Goal: Transaction & Acquisition: Purchase product/service

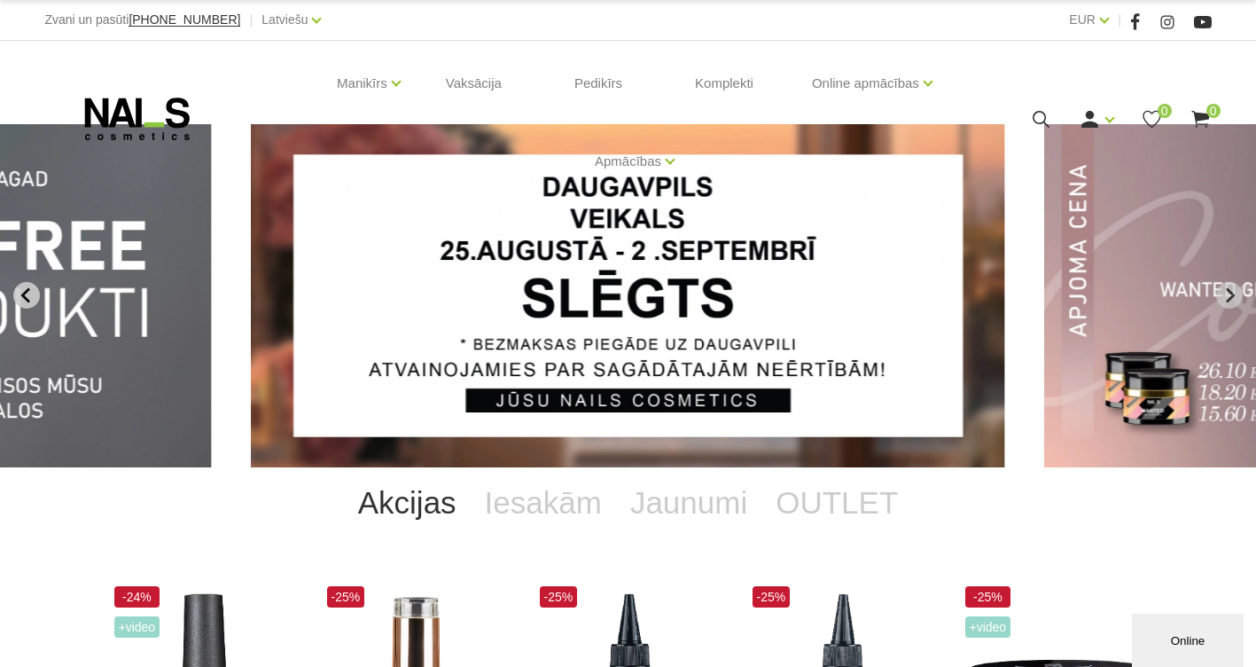
click at [19, 293] on icon "Previous slide" at bounding box center [27, 295] width 16 height 16
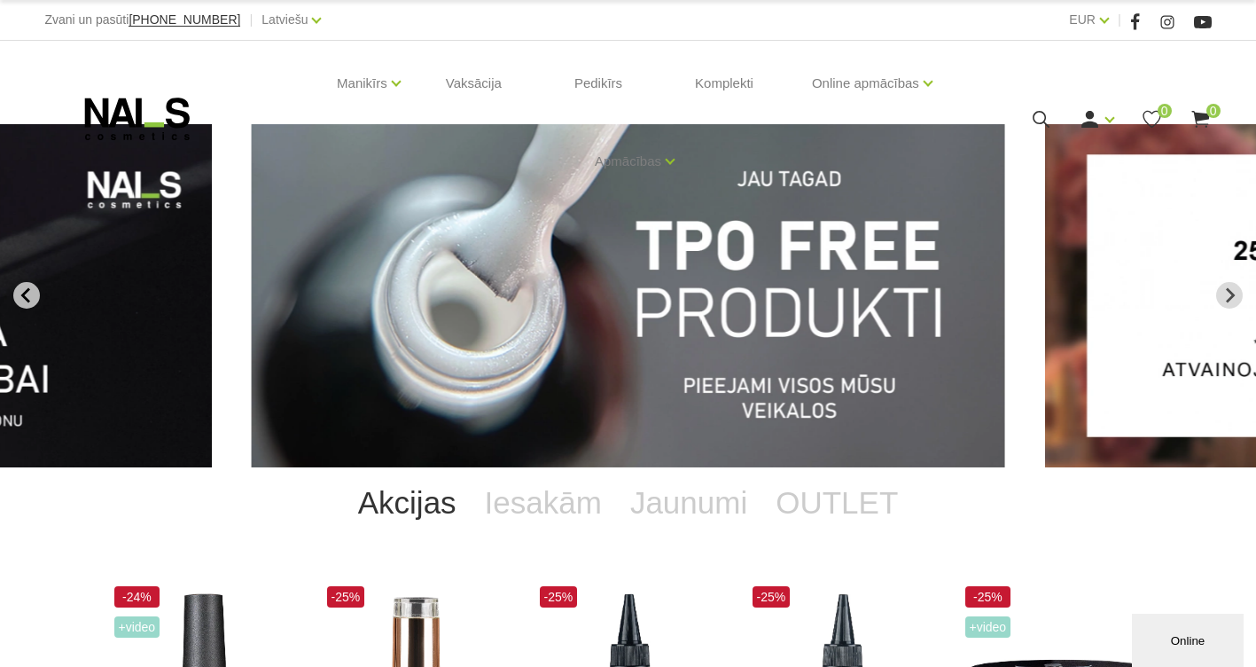
click at [25, 293] on icon "Previous slide" at bounding box center [24, 295] width 9 height 15
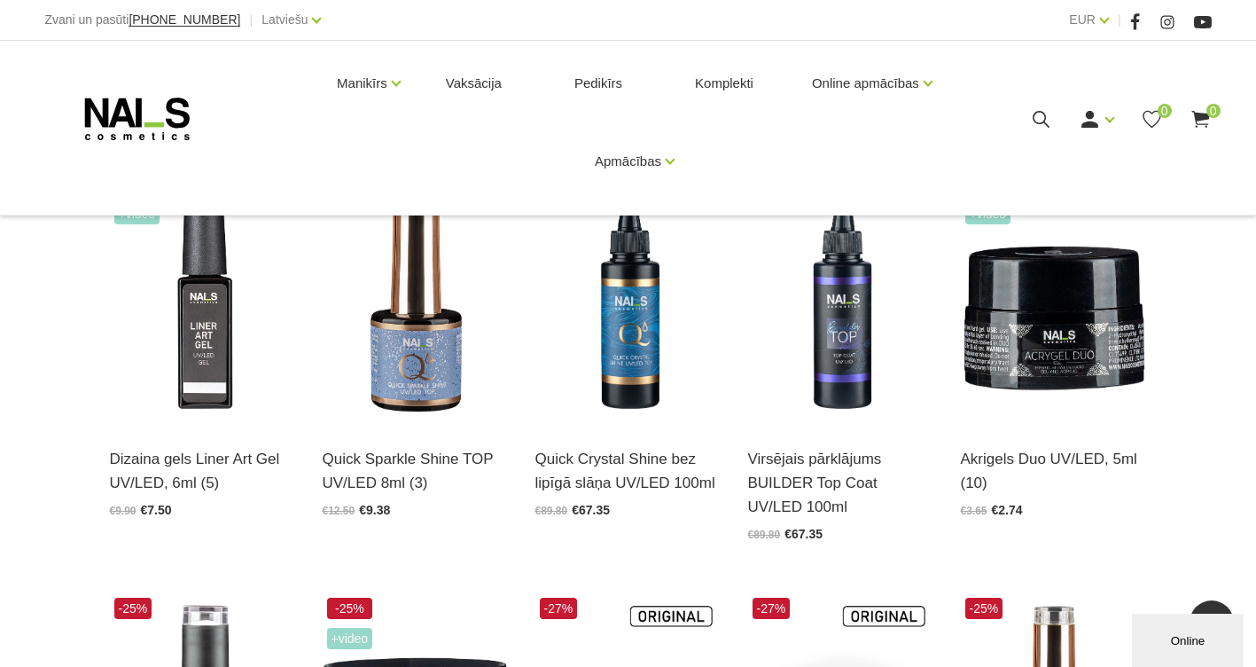
scroll to position [177, 0]
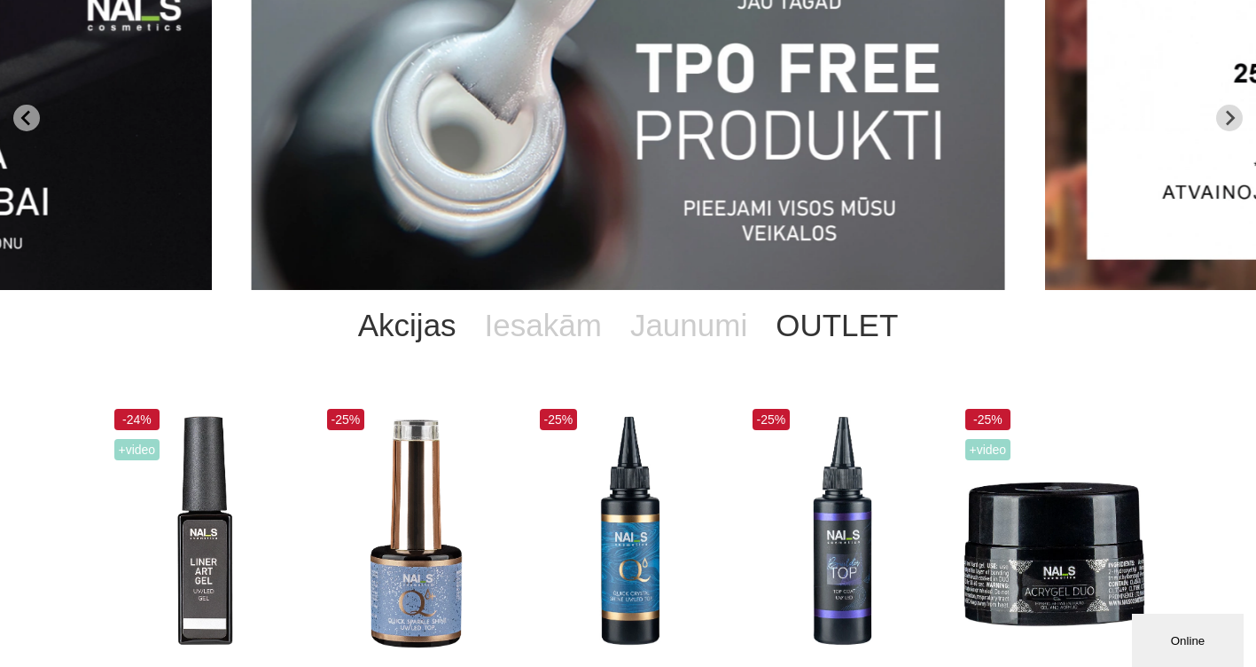
click at [803, 334] on link "OUTLET" at bounding box center [836, 325] width 151 height 71
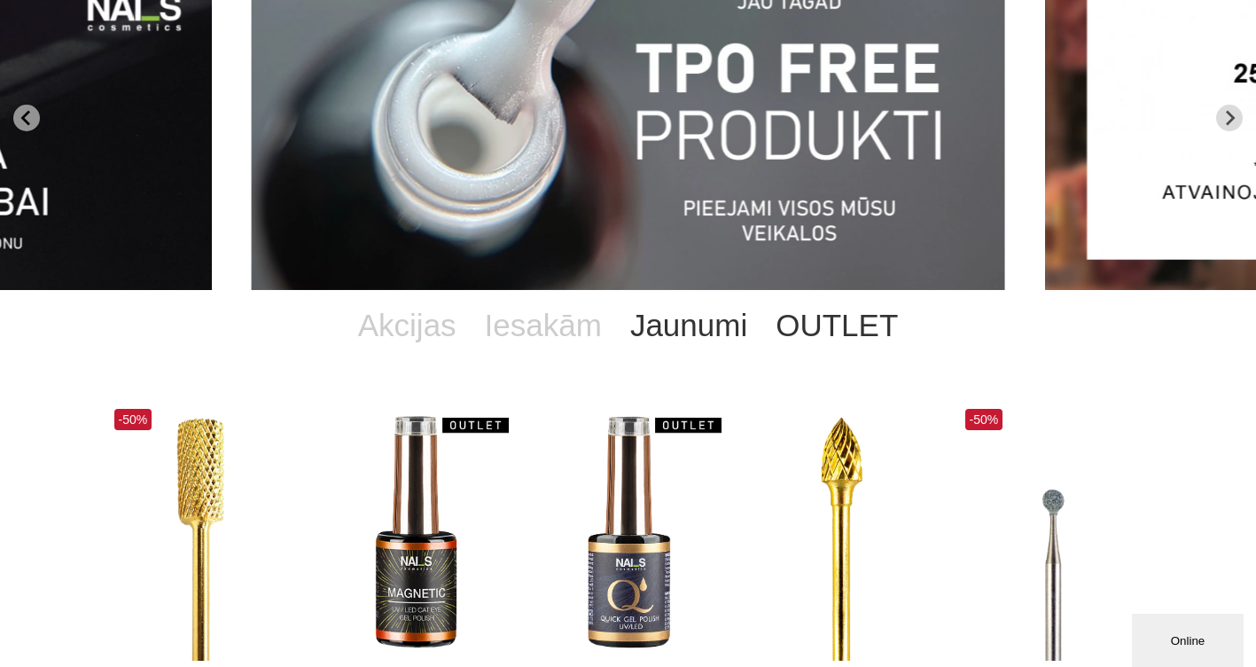
click at [686, 324] on link "Jaunumi" at bounding box center [688, 325] width 145 height 71
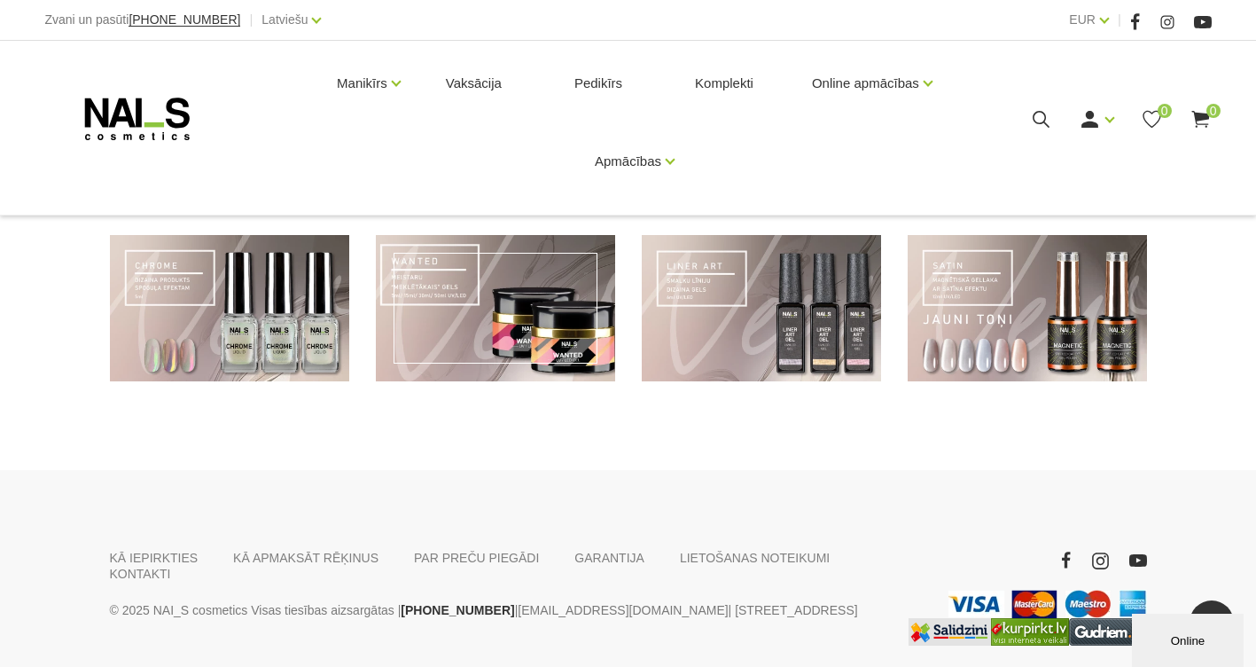
scroll to position [1241, 0]
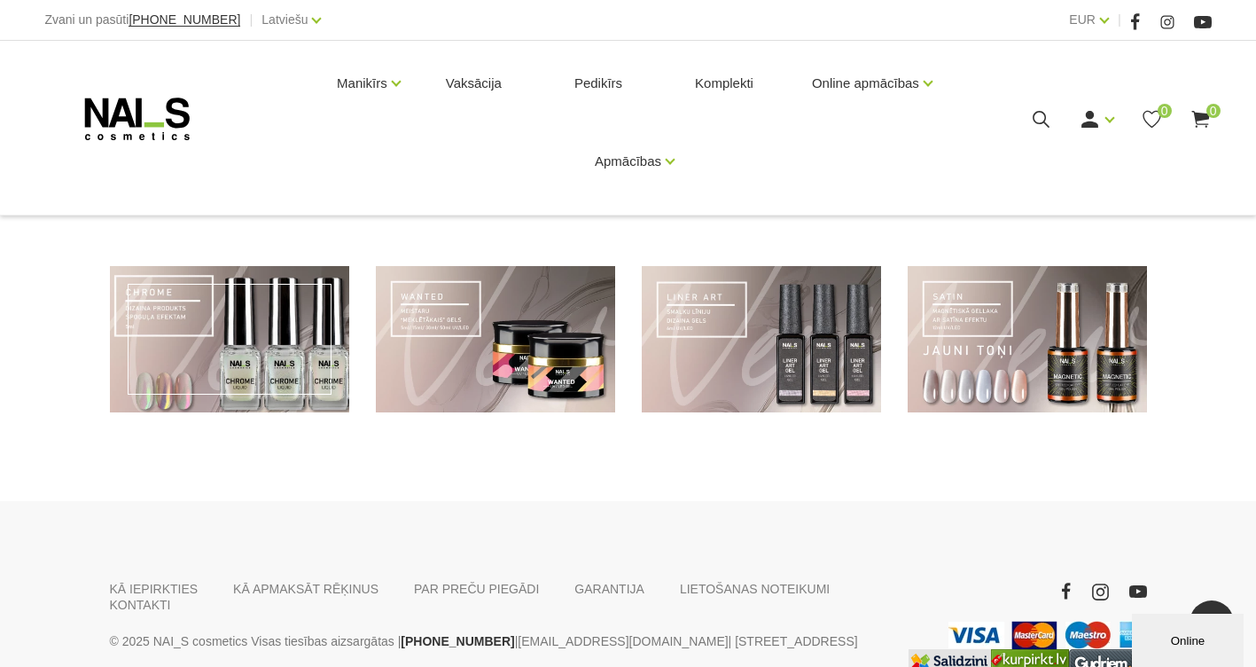
click at [228, 331] on link at bounding box center [229, 339] width 239 height 146
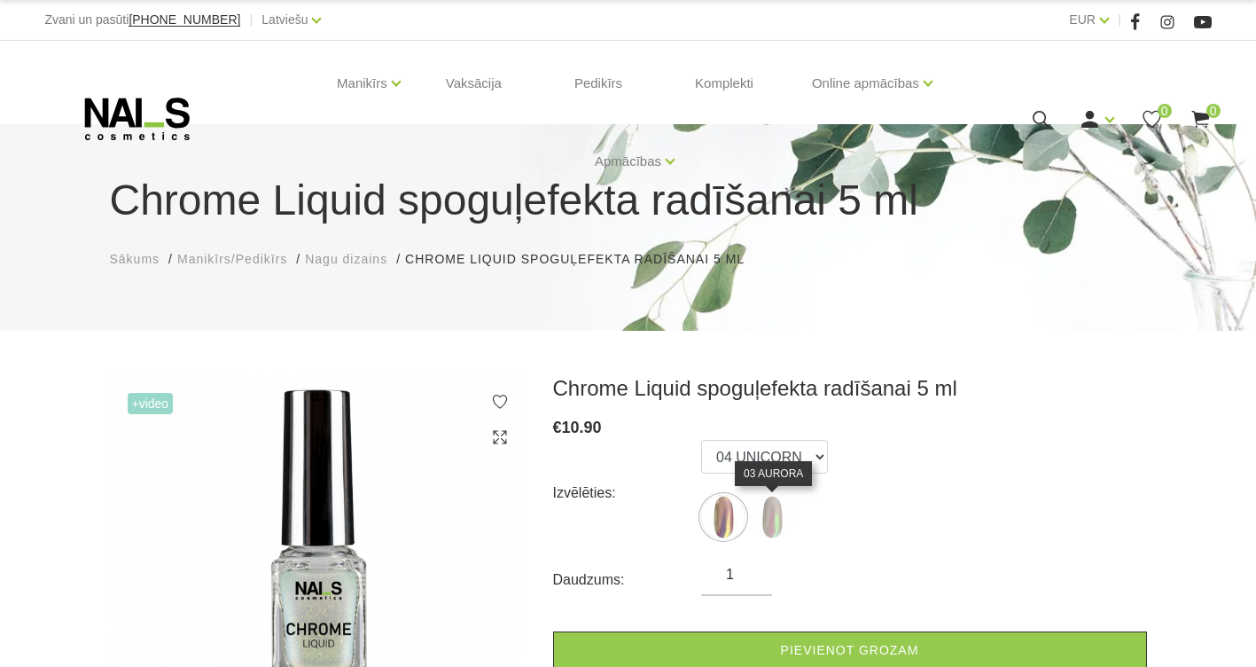
click at [768, 513] on img at bounding box center [772, 517] width 44 height 44
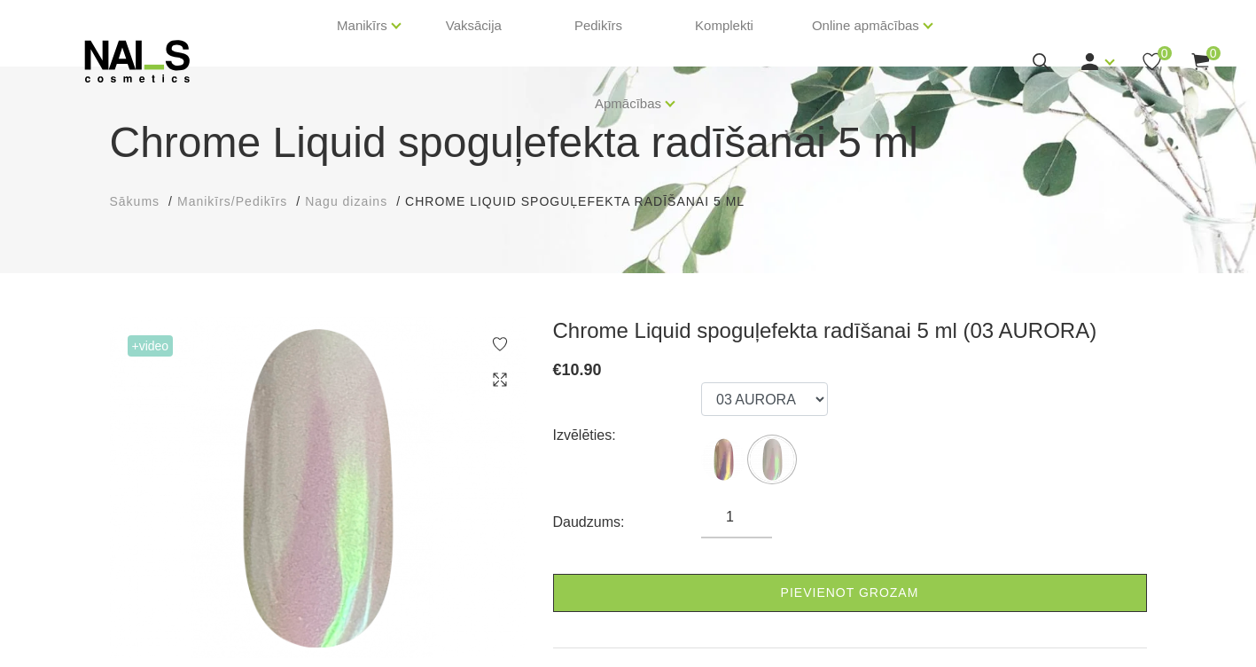
scroll to position [89, 0]
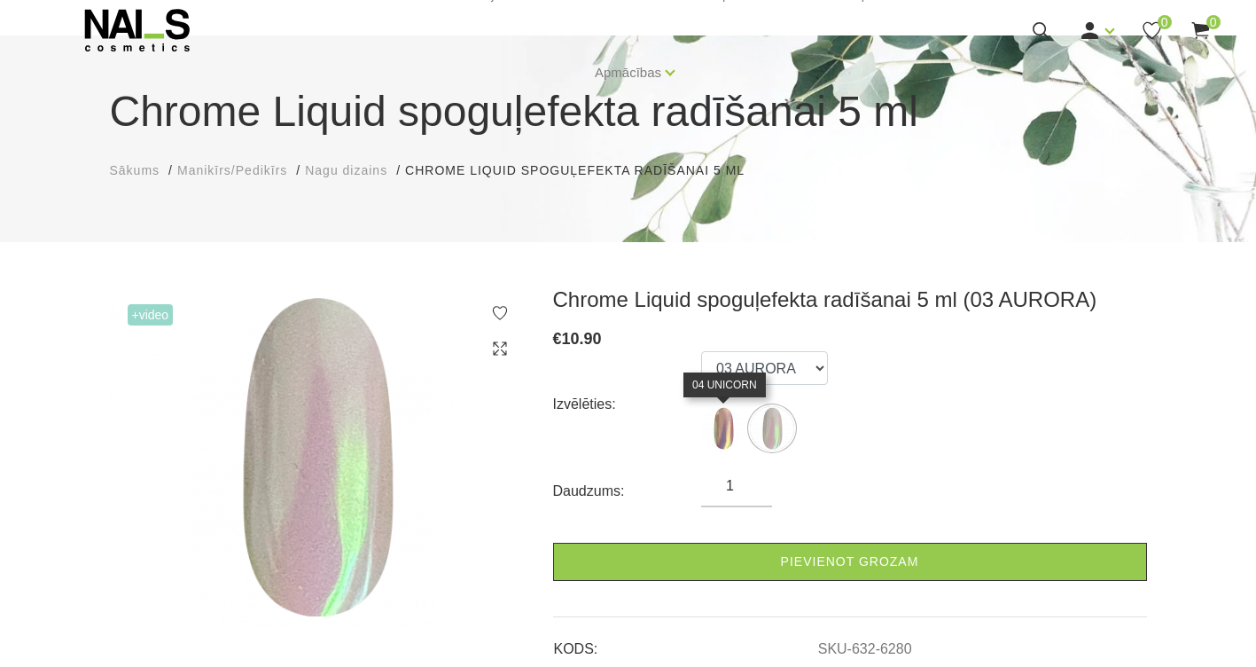
click at [722, 441] on img at bounding box center [723, 428] width 44 height 44
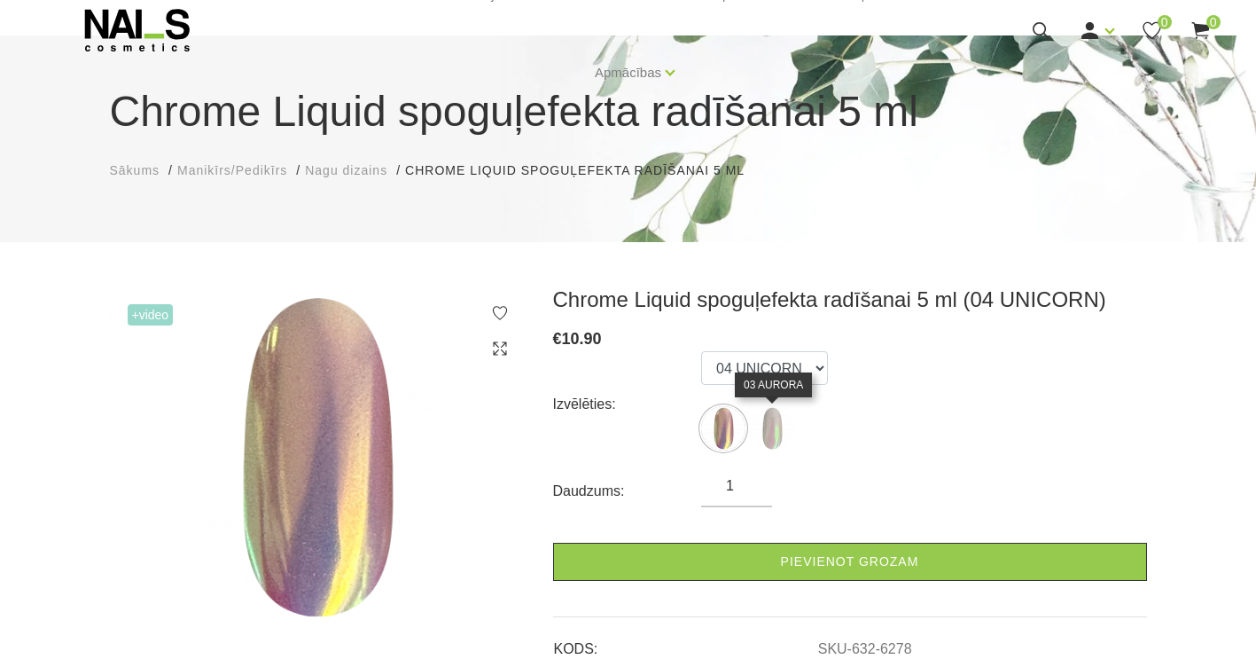
click at [781, 444] on img at bounding box center [772, 428] width 44 height 44
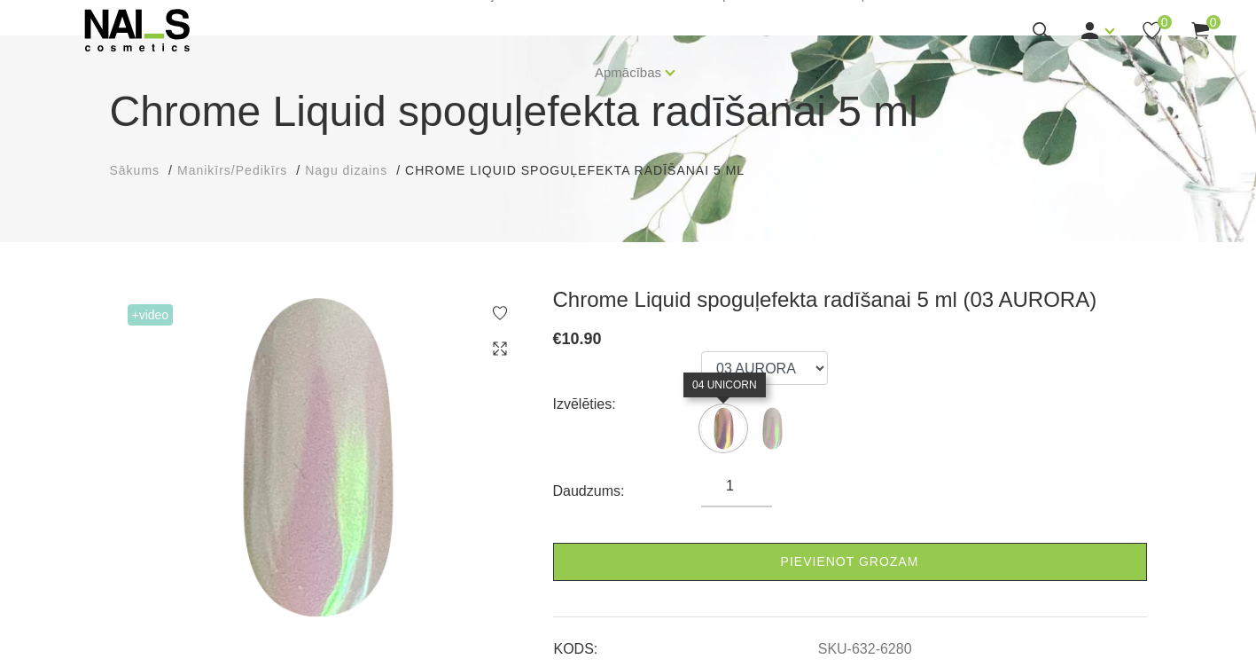
click at [730, 439] on img at bounding box center [723, 428] width 44 height 44
select select "6278"
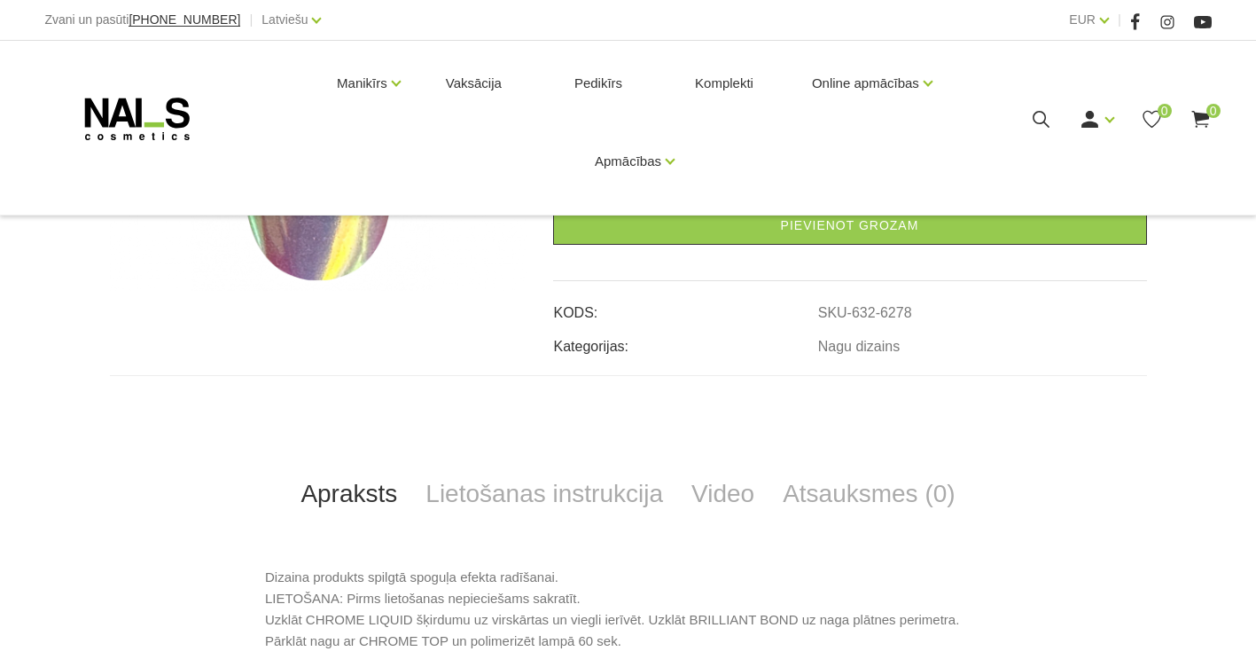
scroll to position [532, 0]
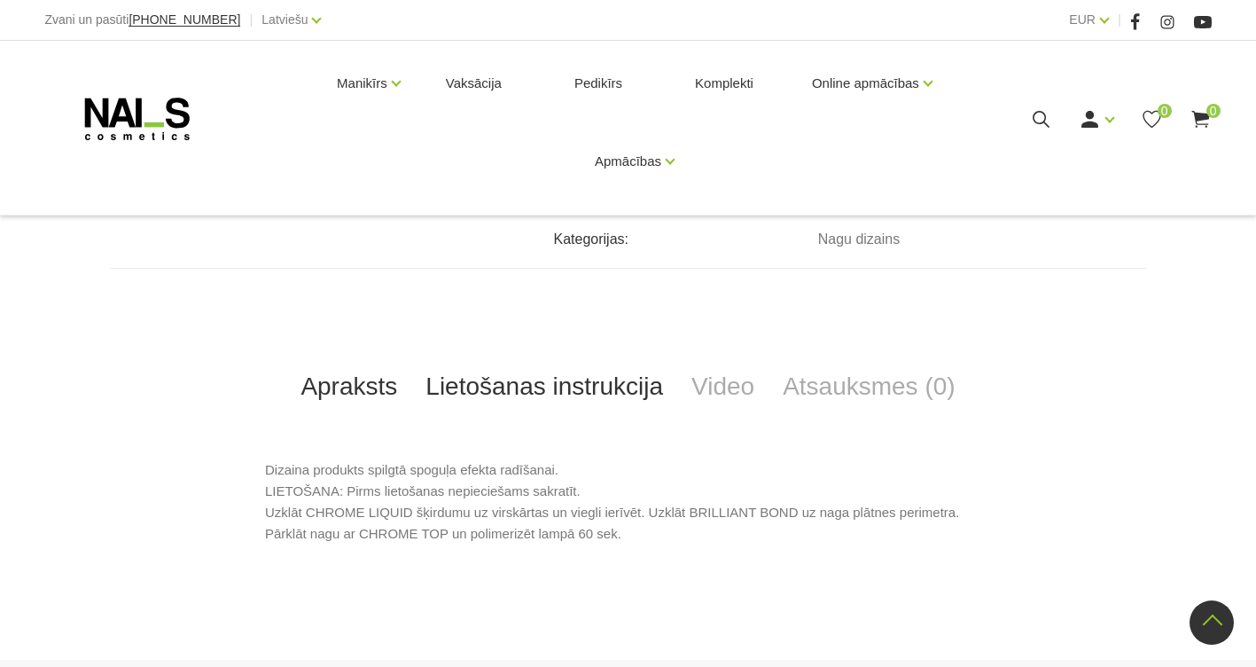
click at [602, 407] on link "Lietošanas instrukcija" at bounding box center [544, 386] width 266 height 59
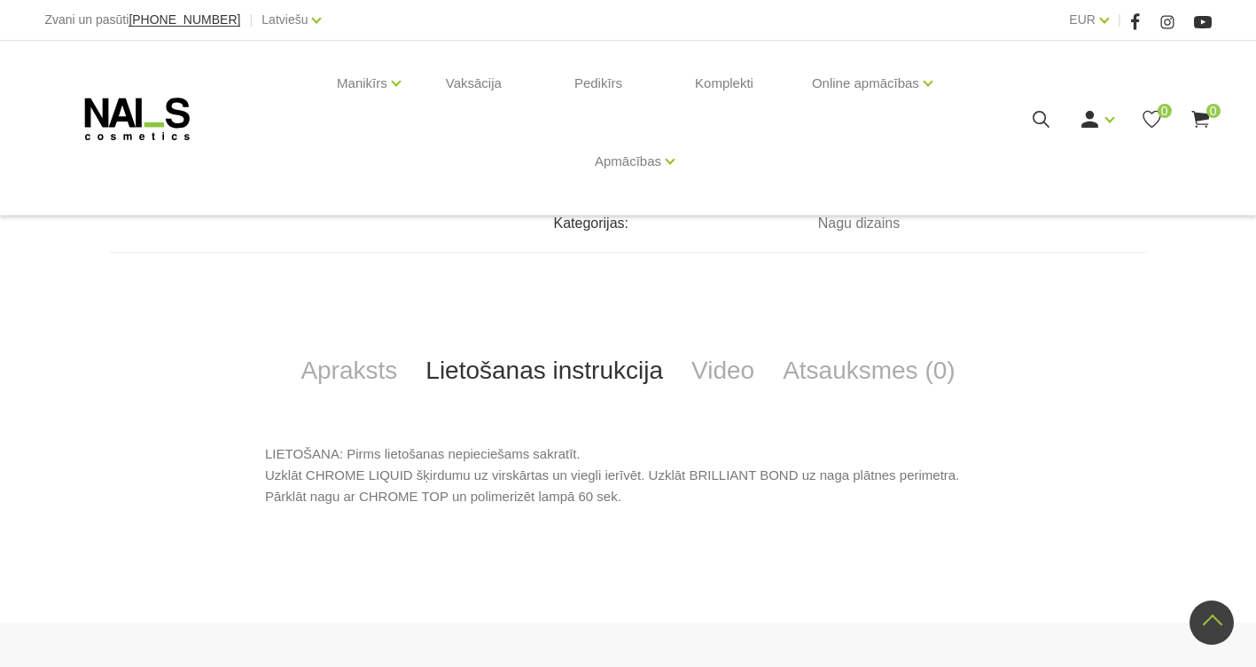
scroll to position [236, 0]
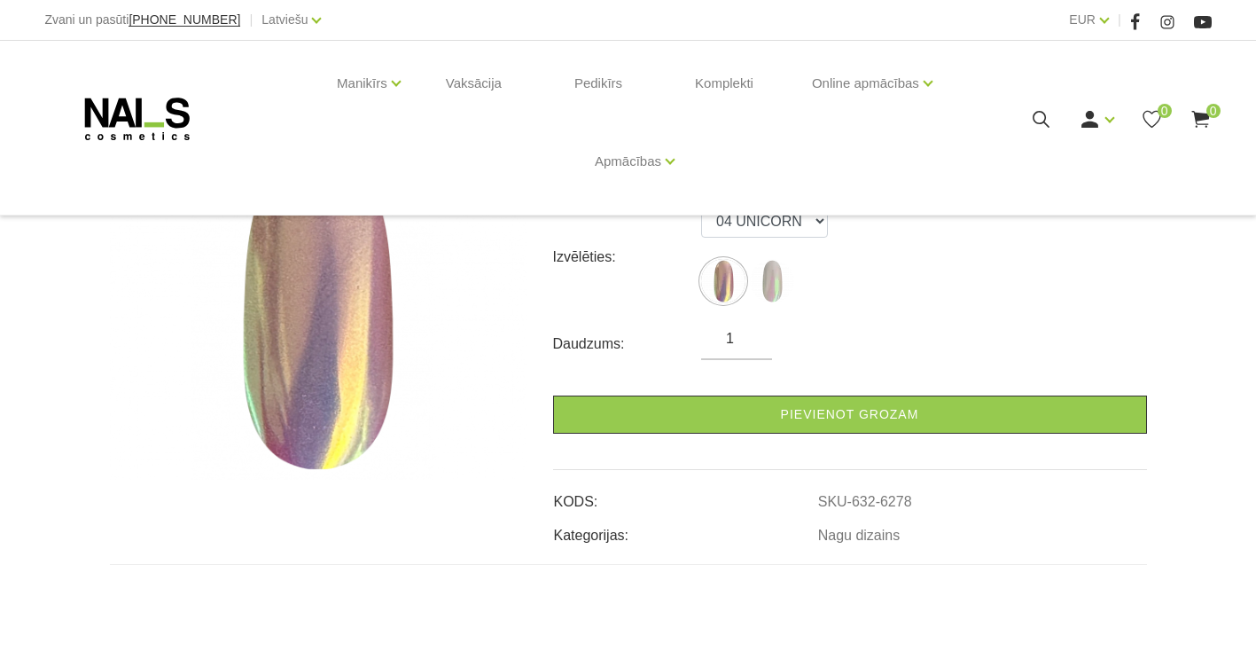
click at [134, 130] on icon at bounding box center [137, 119] width 186 height 44
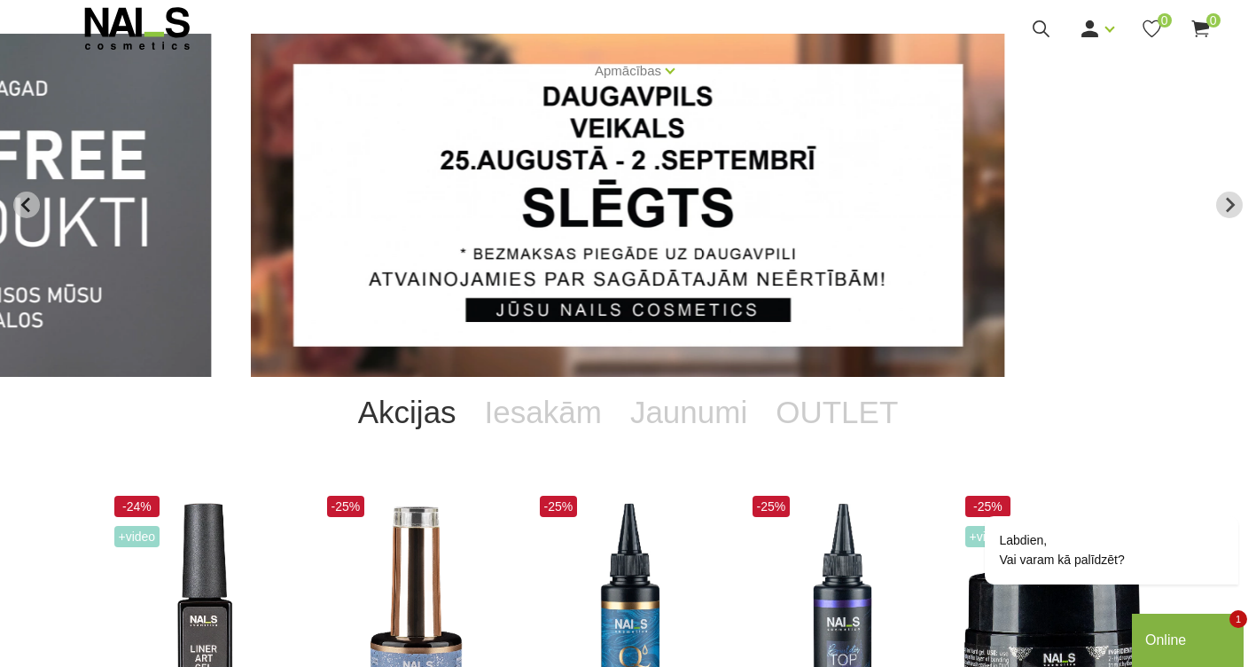
scroll to position [177, 0]
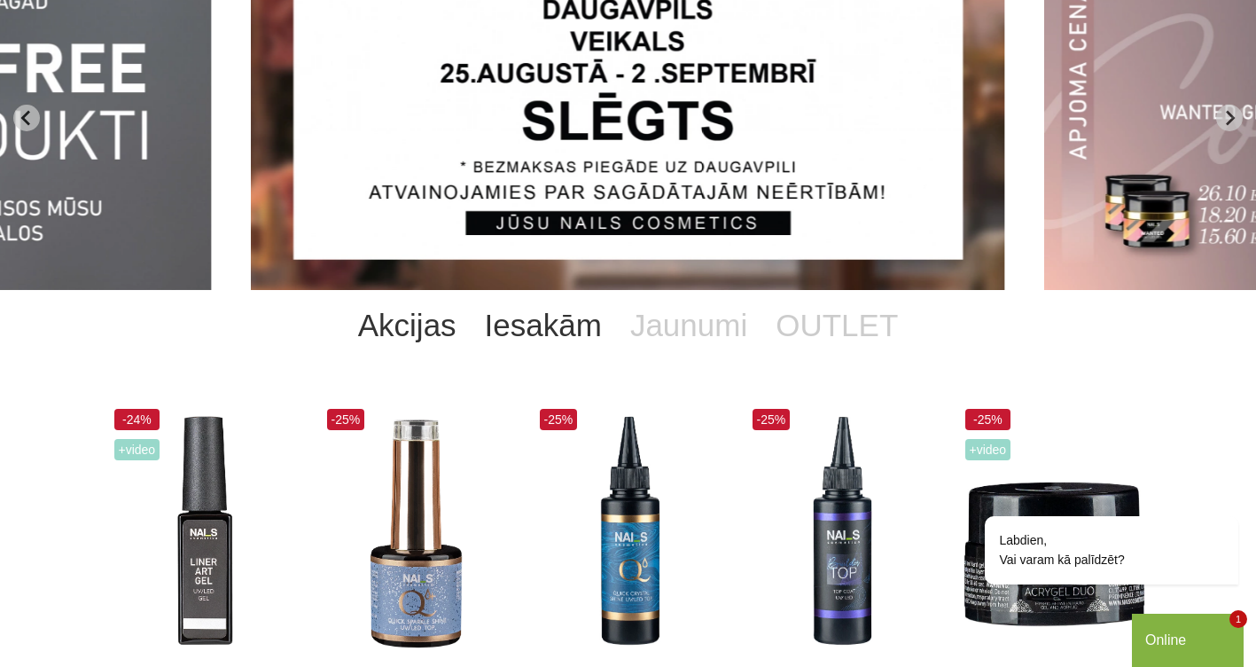
click at [567, 325] on link "Iesakām" at bounding box center [543, 325] width 145 height 71
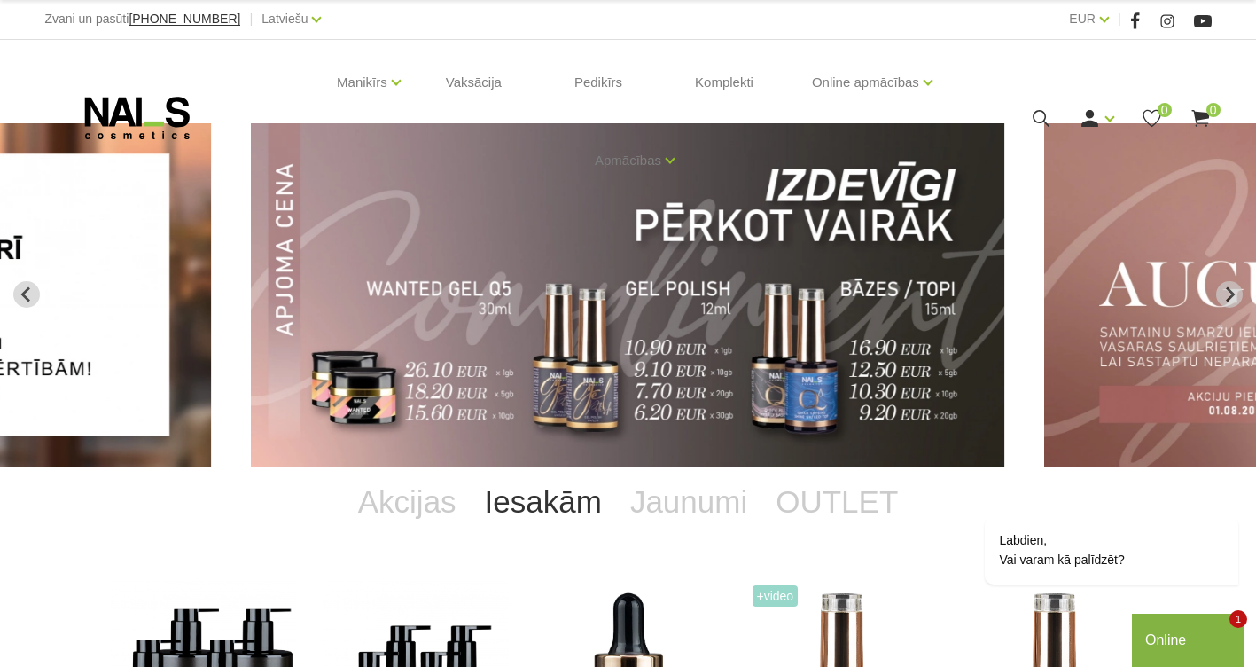
scroll to position [0, 0]
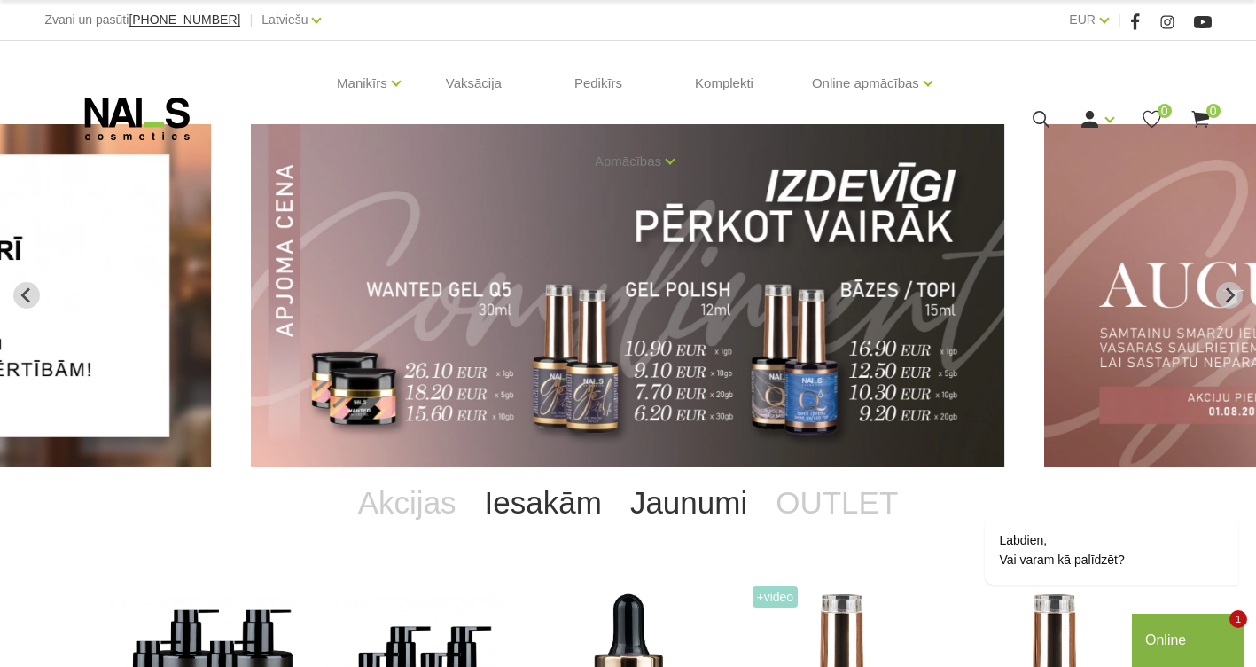
click at [691, 487] on link "Jaunumi" at bounding box center [688, 502] width 145 height 71
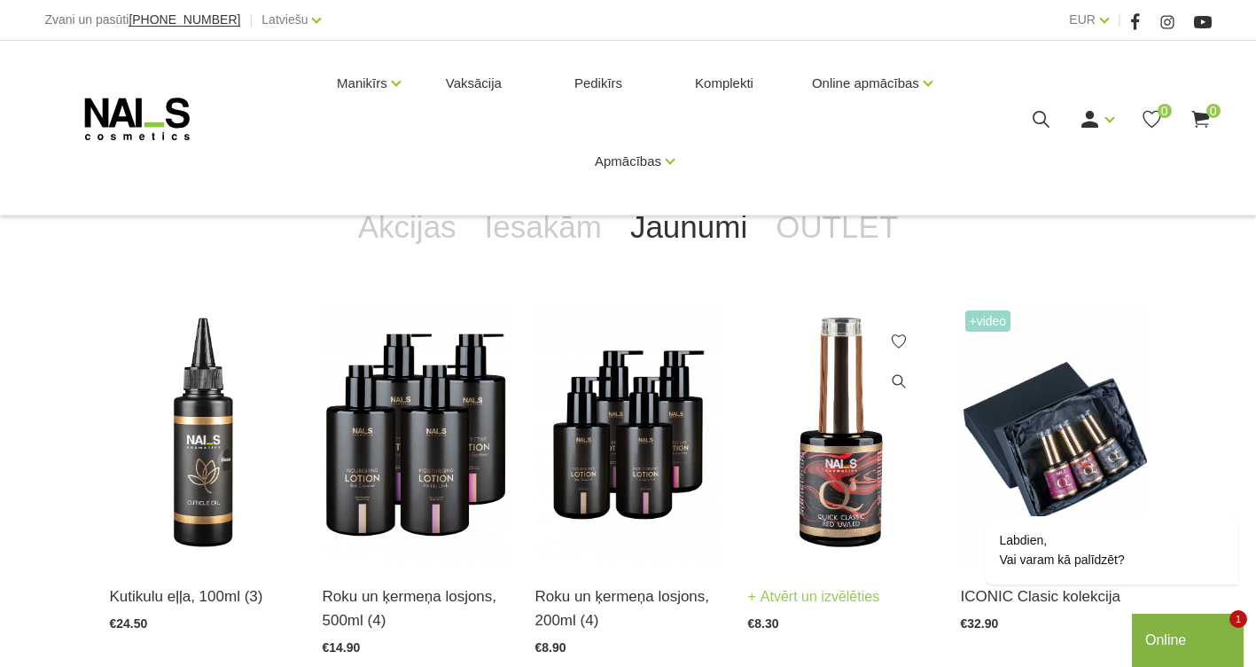
scroll to position [187, 0]
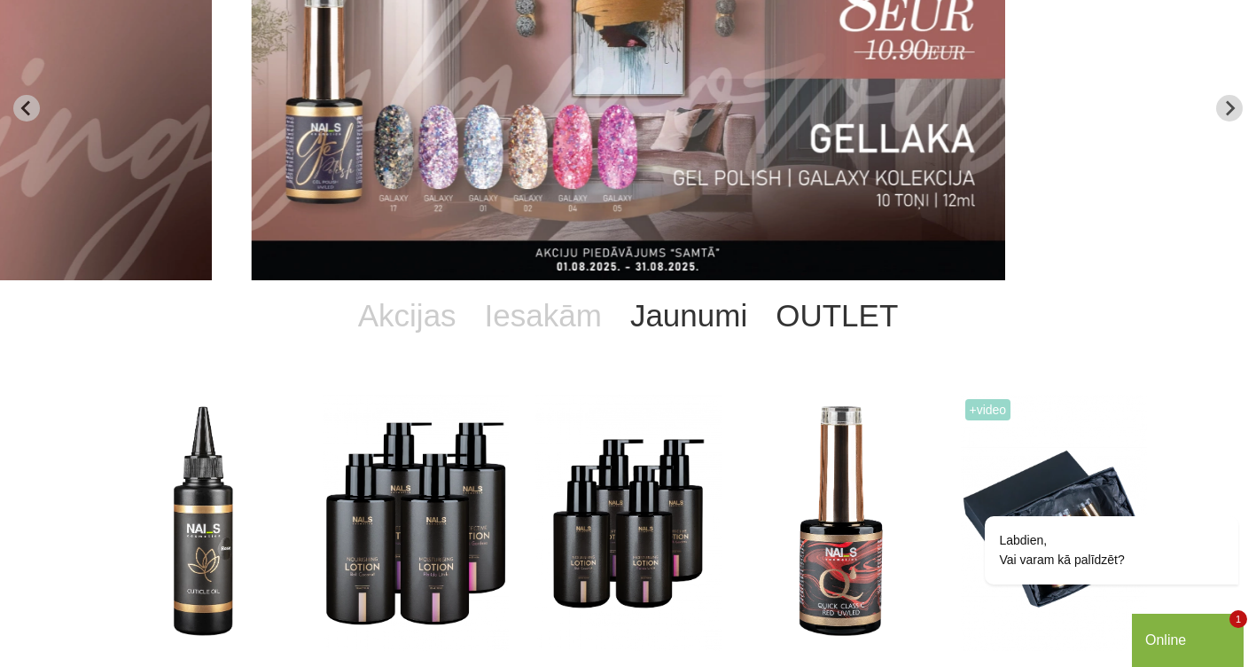
click at [845, 332] on link "OUTLET" at bounding box center [836, 315] width 151 height 71
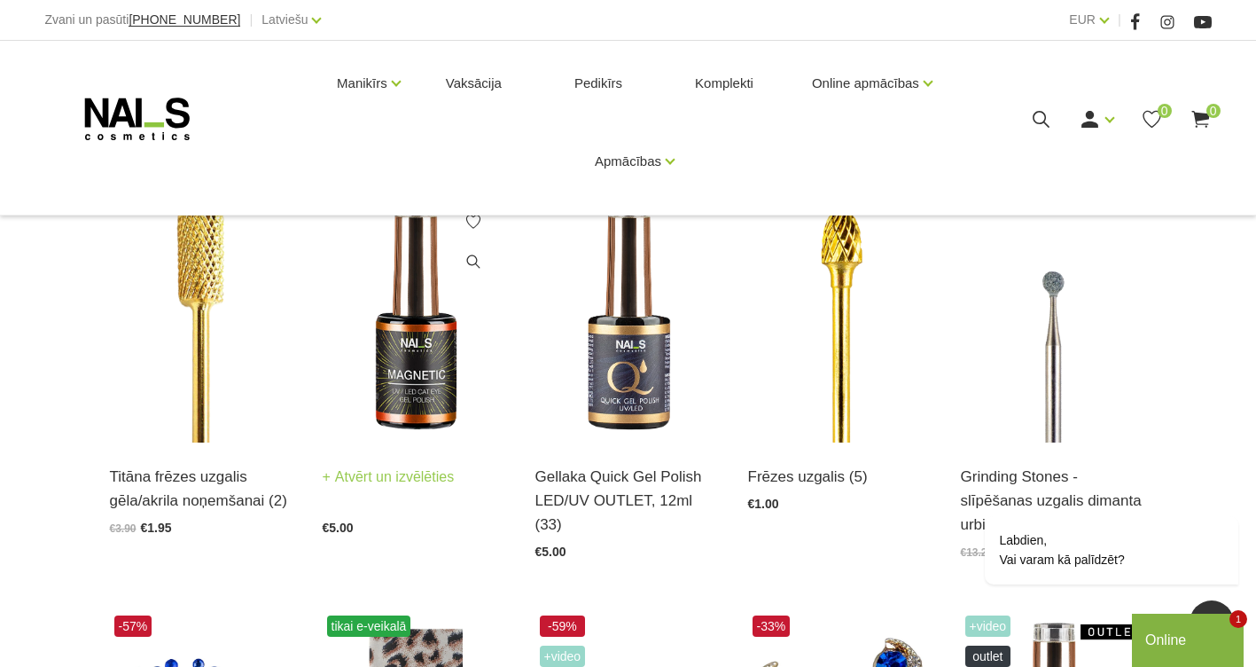
scroll to position [364, 0]
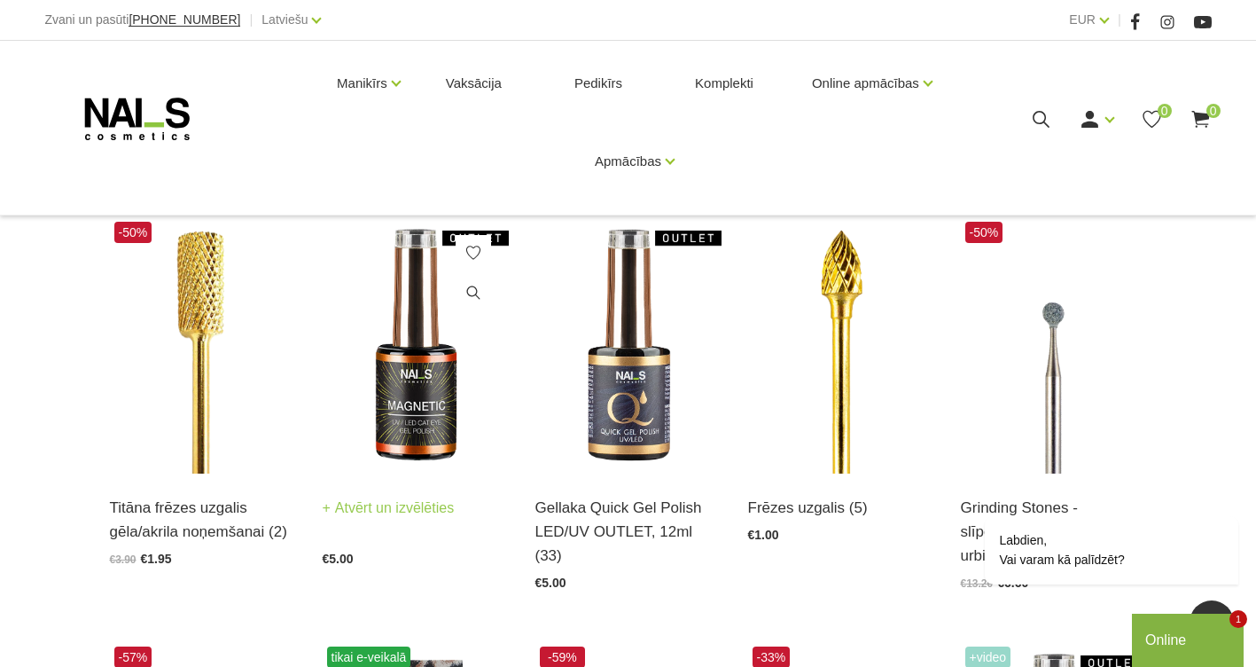
click at [435, 373] on img at bounding box center [416, 345] width 186 height 256
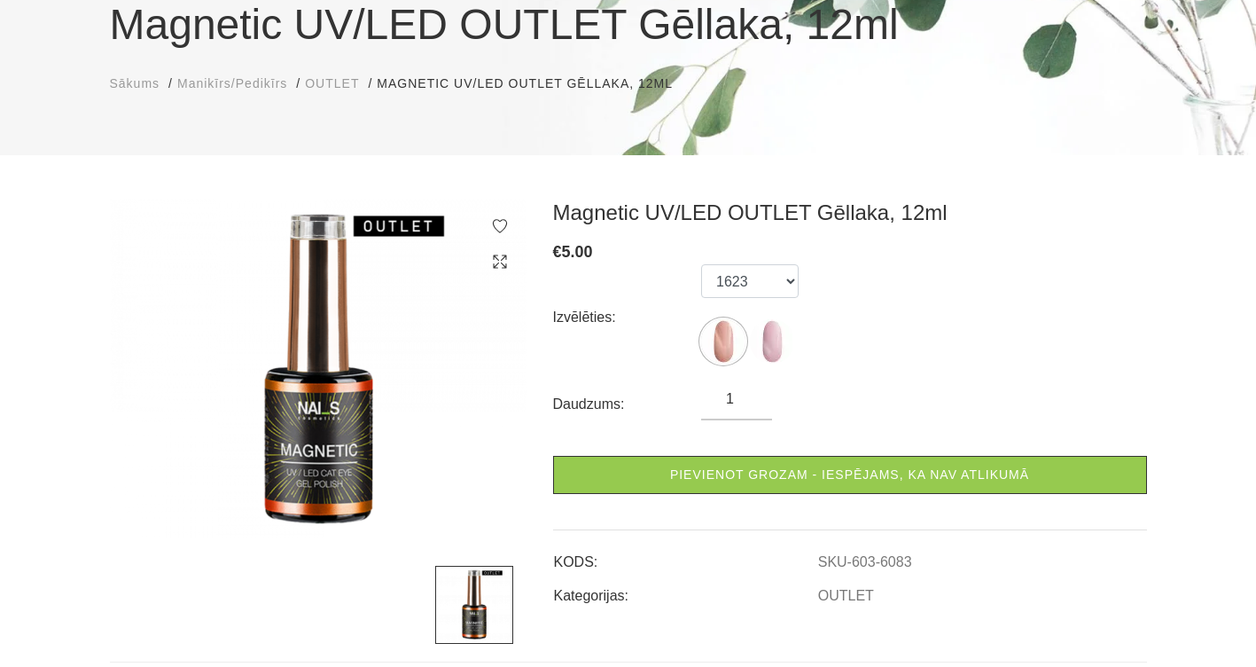
scroll to position [177, 0]
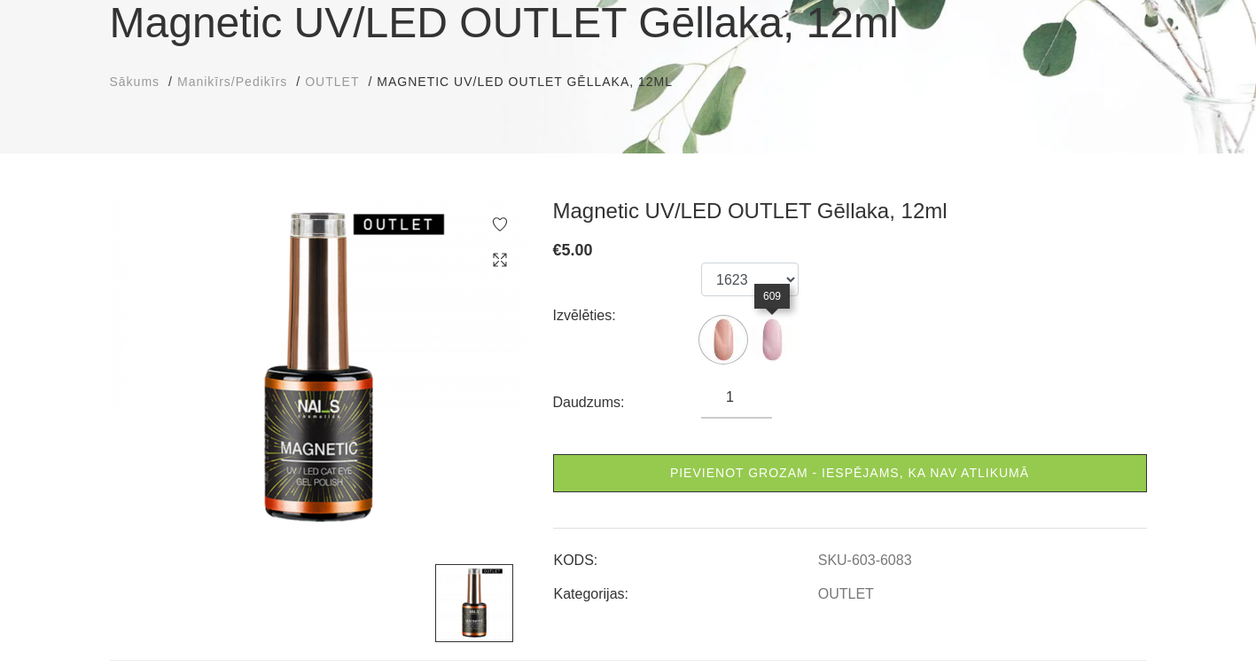
click at [784, 346] on img at bounding box center [772, 339] width 44 height 44
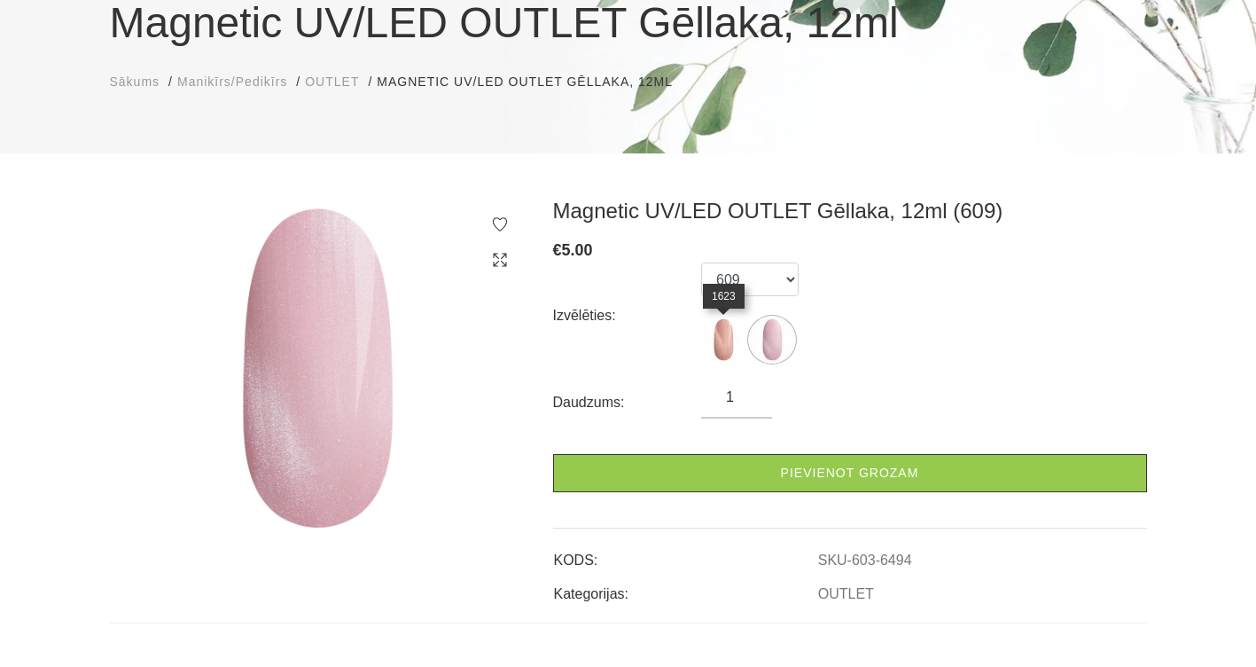
click at [732, 345] on img at bounding box center [723, 339] width 44 height 44
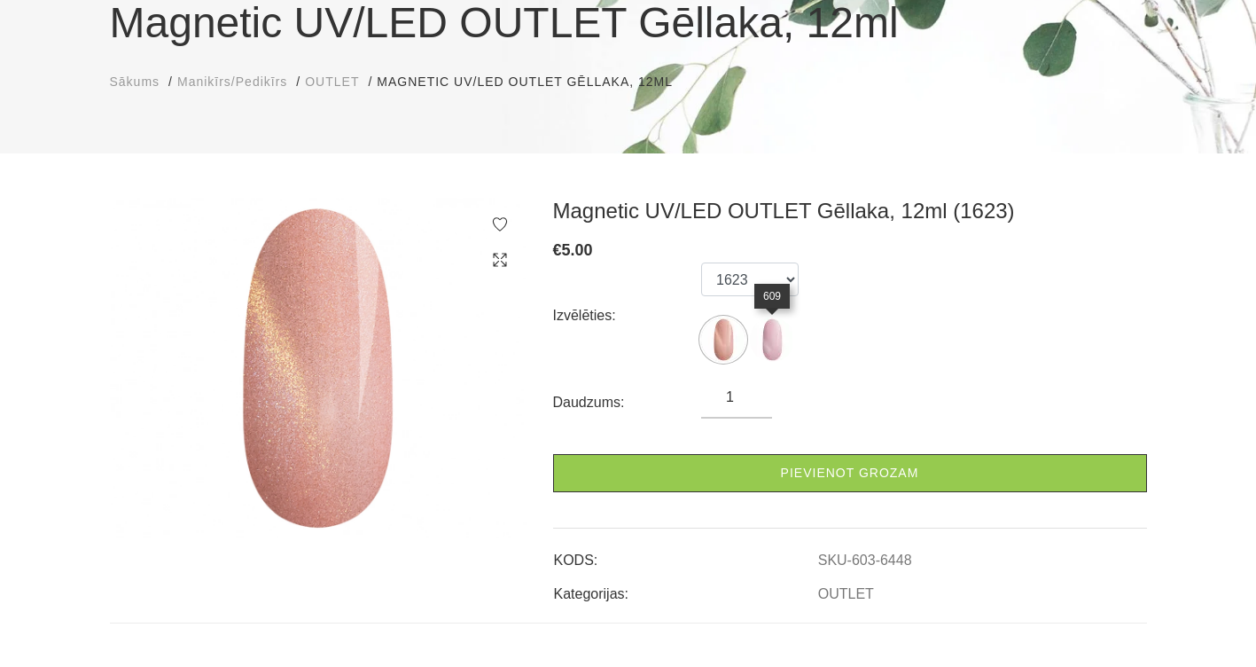
click at [775, 341] on img at bounding box center [772, 339] width 44 height 44
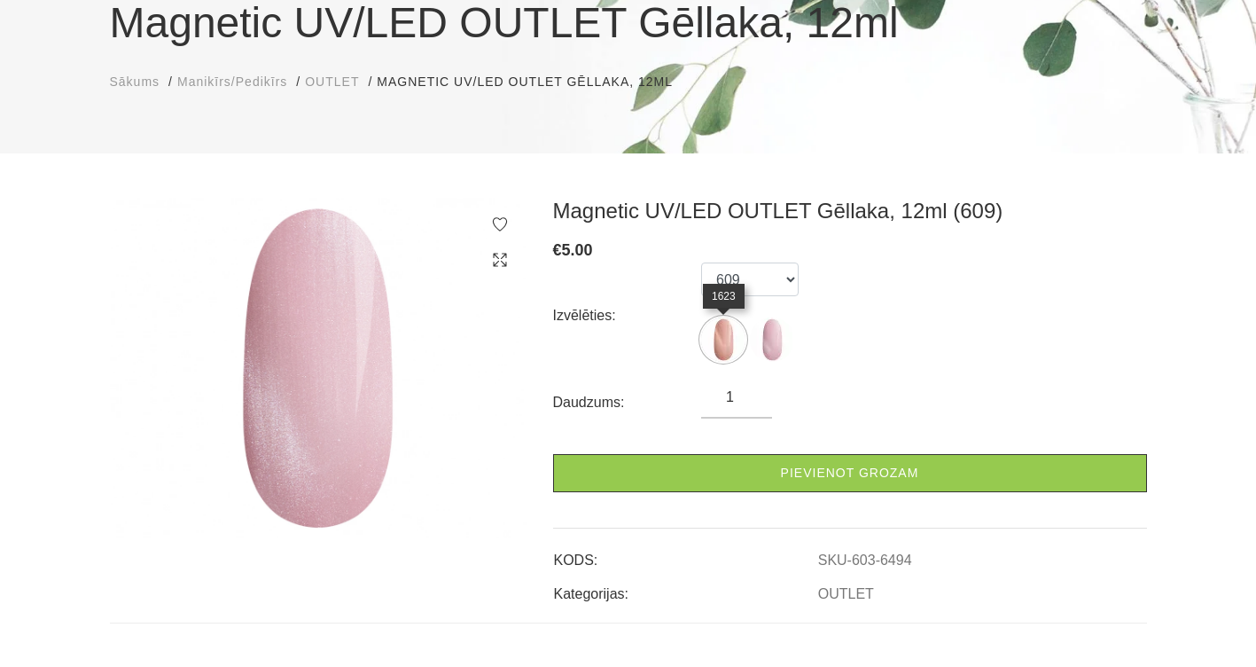
click at [718, 334] on img at bounding box center [723, 339] width 44 height 44
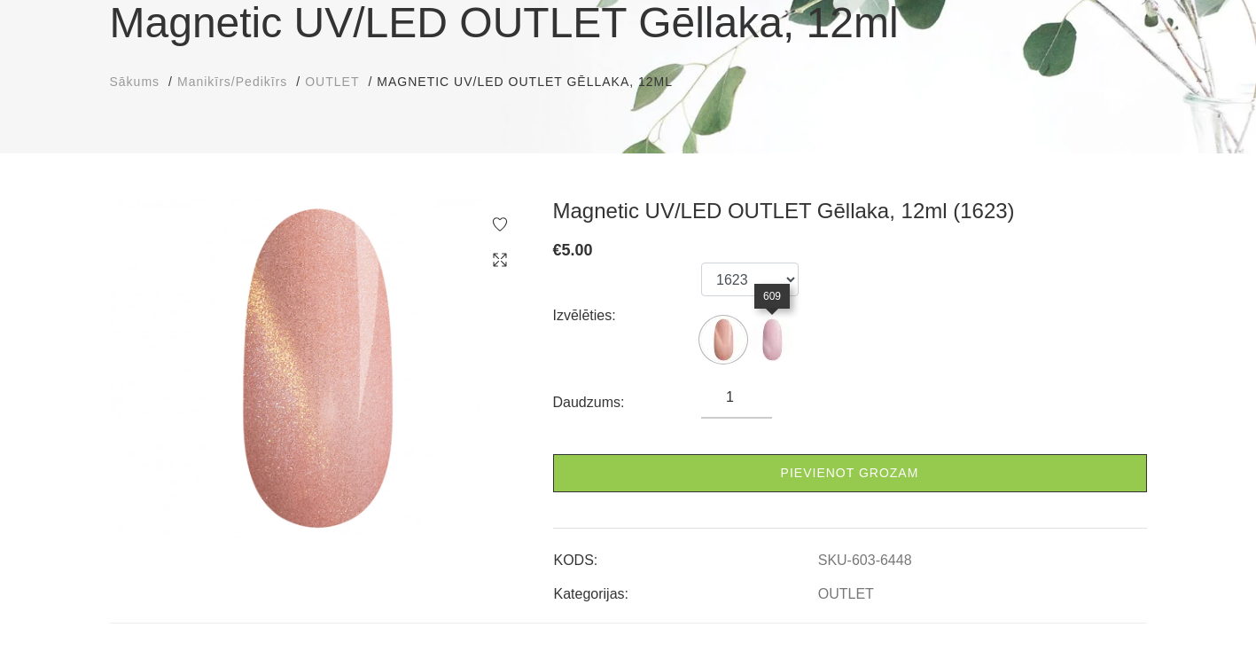
click at [774, 338] on img at bounding box center [772, 339] width 44 height 44
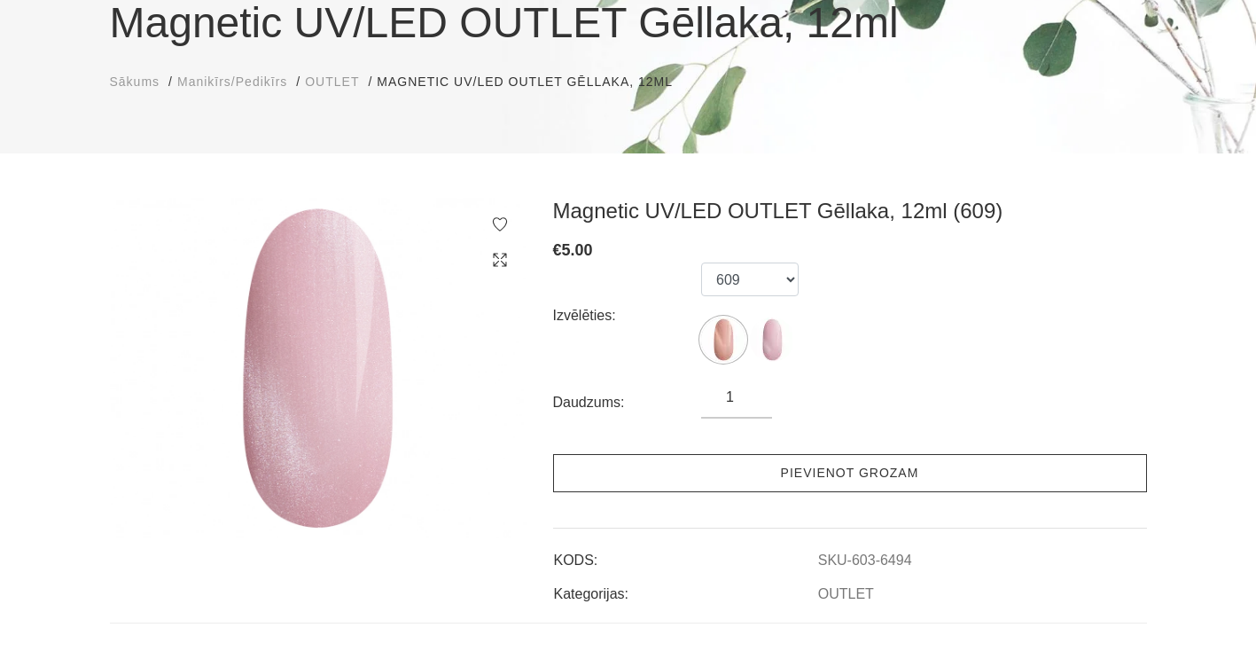
click at [809, 473] on link "Pievienot grozam" at bounding box center [850, 473] width 594 height 38
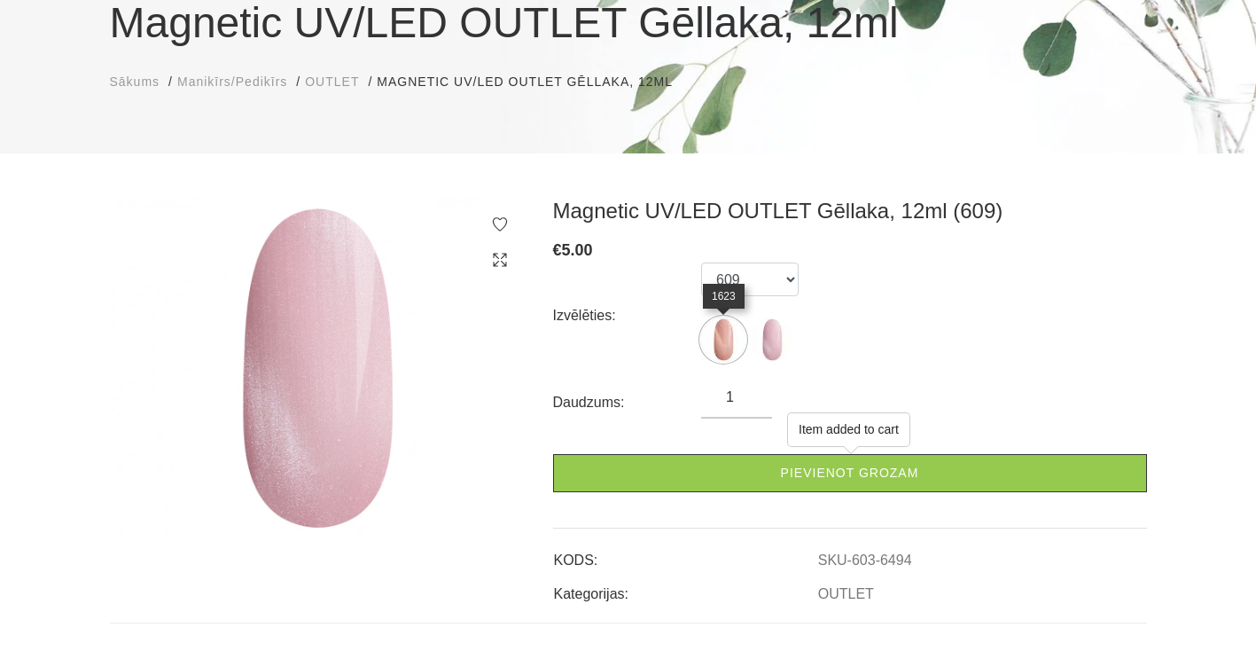
click at [730, 339] on img at bounding box center [723, 339] width 44 height 44
select select "6448"
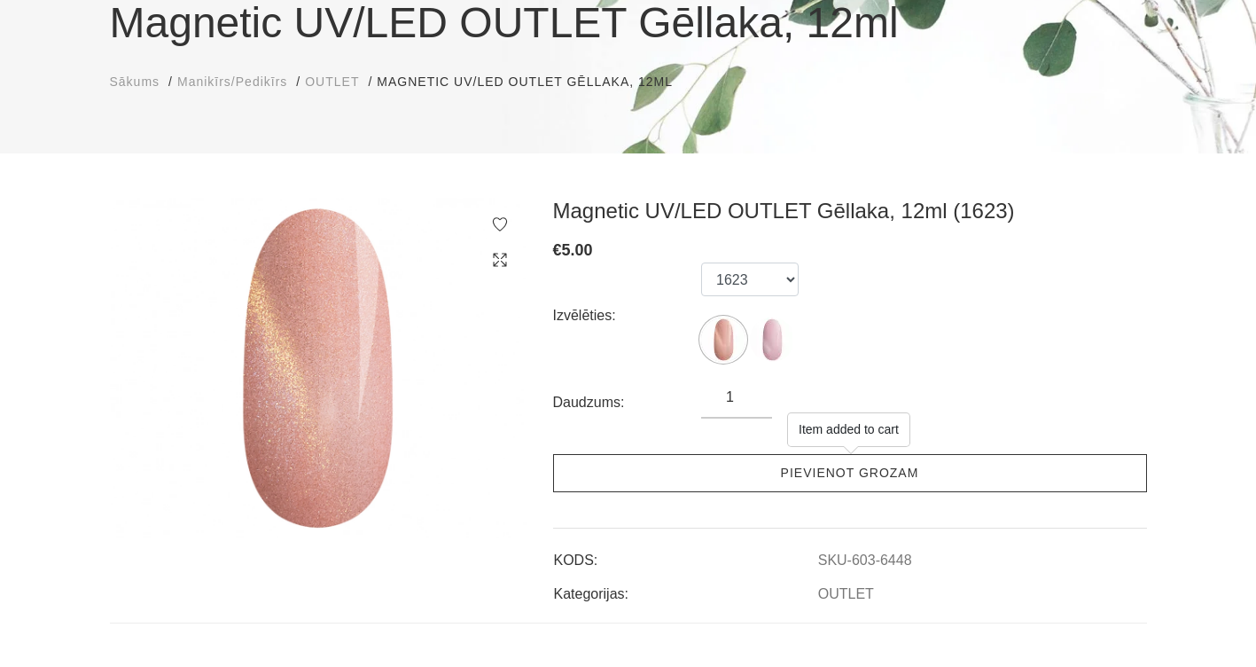
click at [808, 466] on link "Pievienot grozam" at bounding box center [850, 473] width 594 height 38
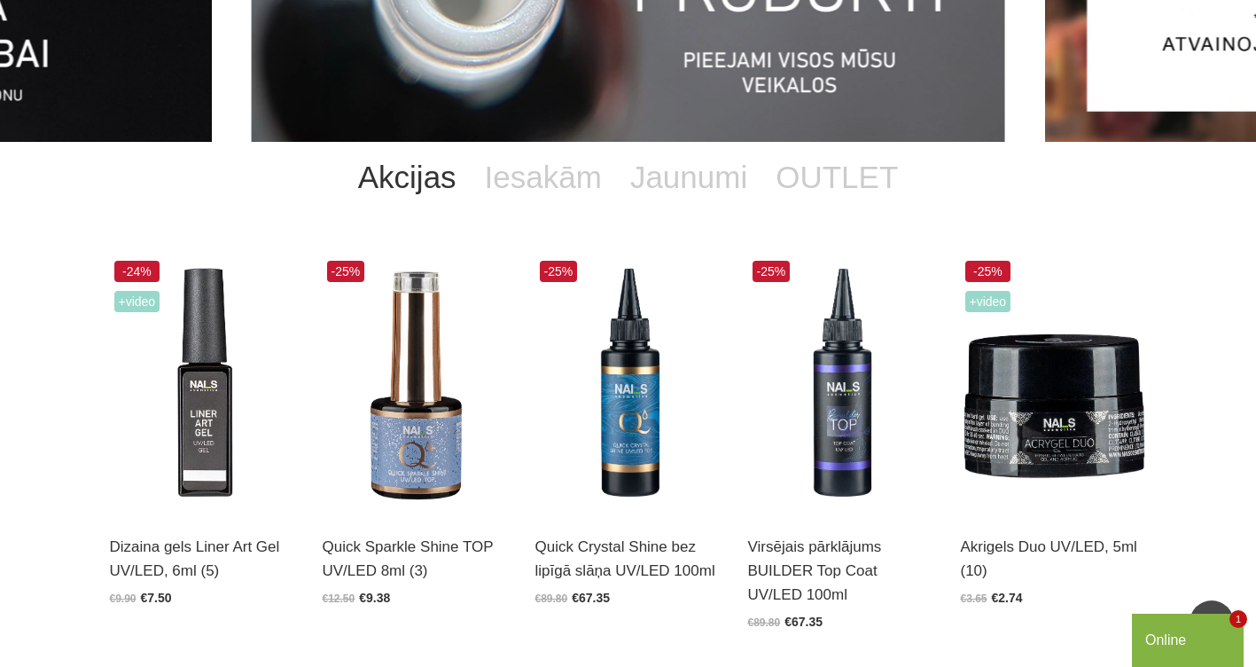
scroll to position [98, 0]
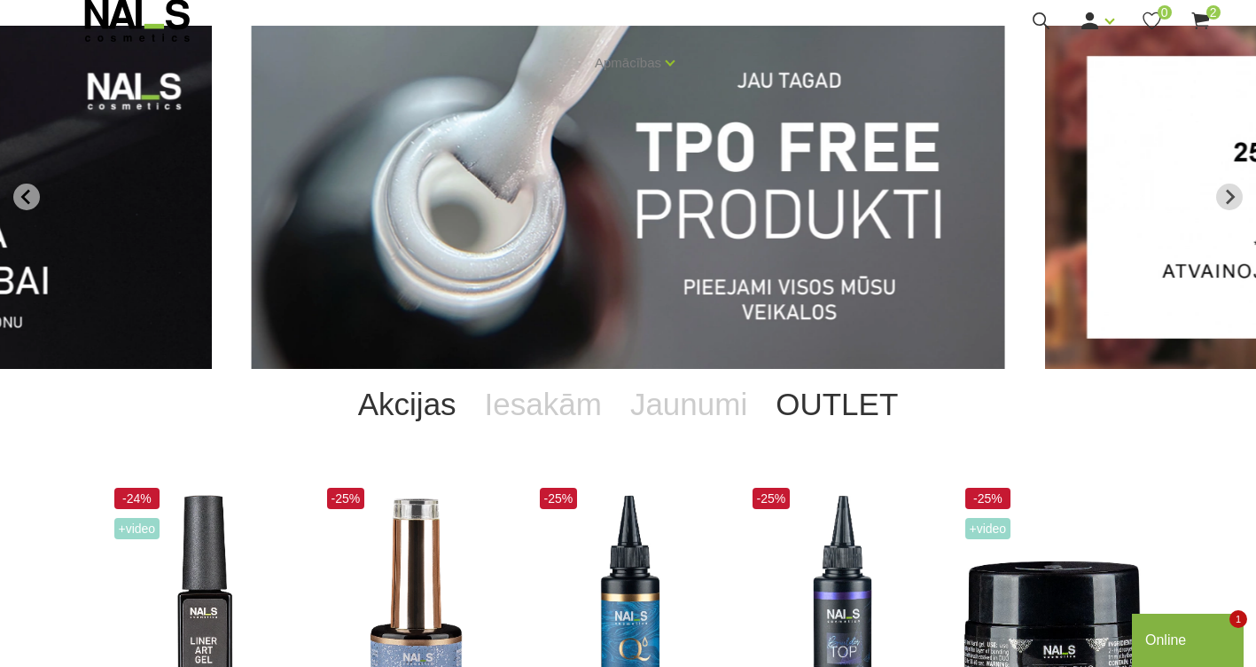
click at [826, 410] on link "OUTLET" at bounding box center [836, 404] width 151 height 71
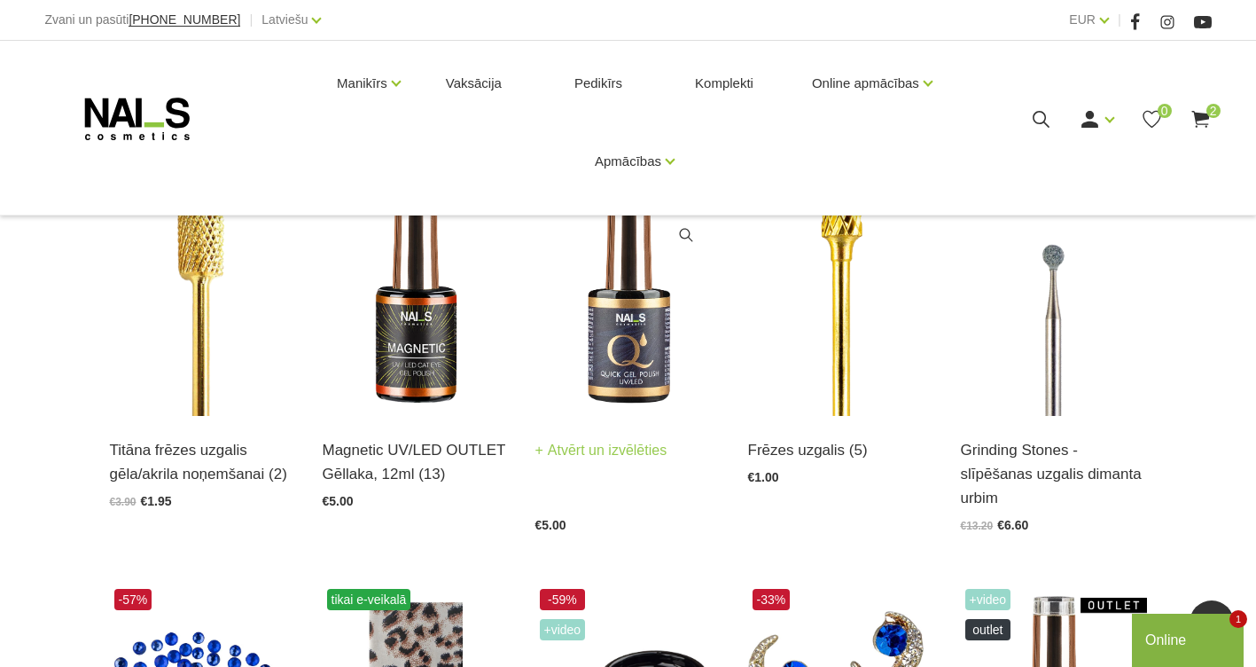
scroll to position [453, 0]
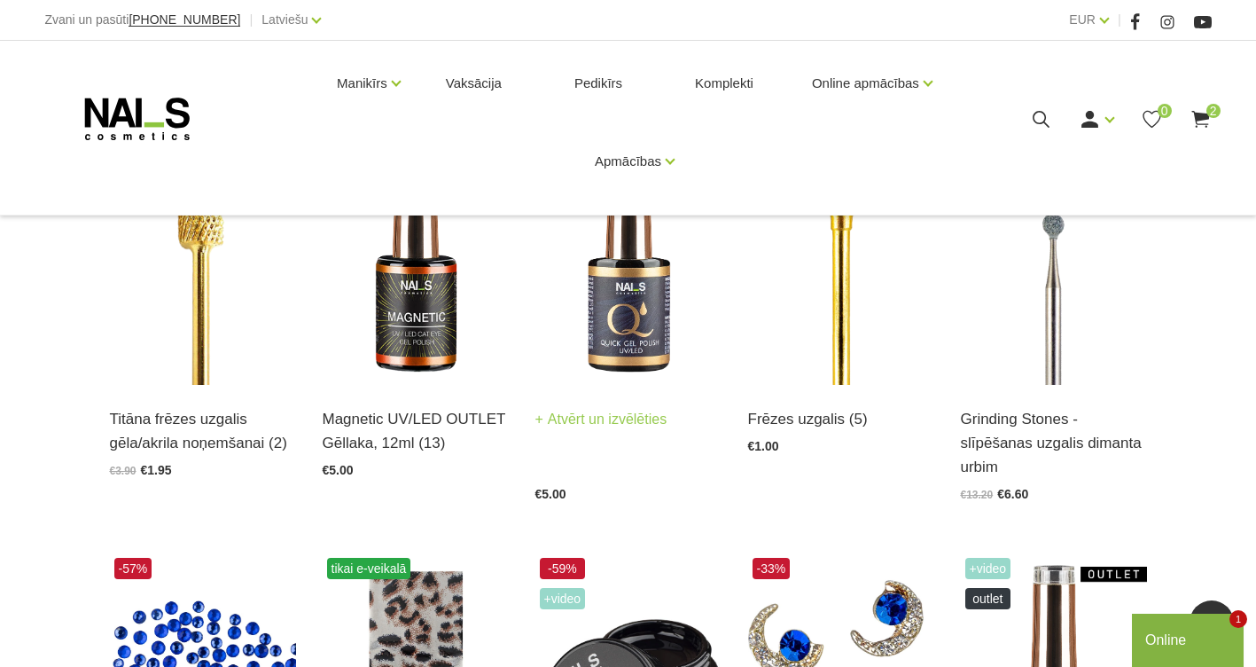
click at [620, 305] on img at bounding box center [628, 257] width 186 height 256
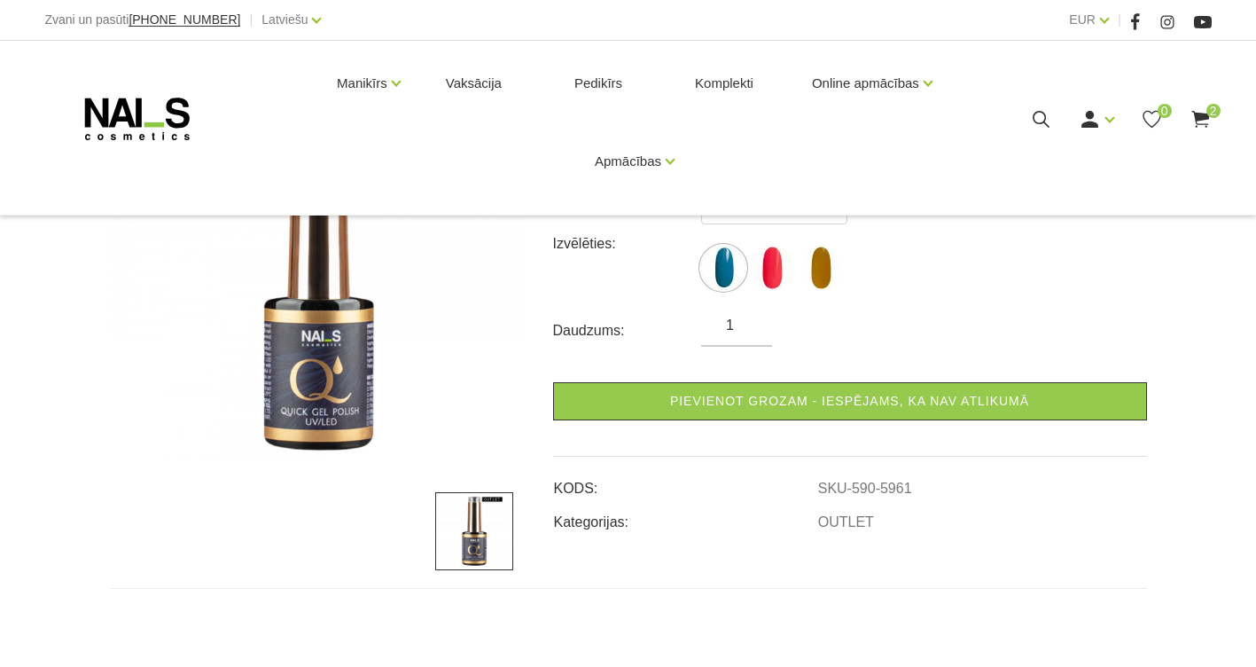
scroll to position [266, 0]
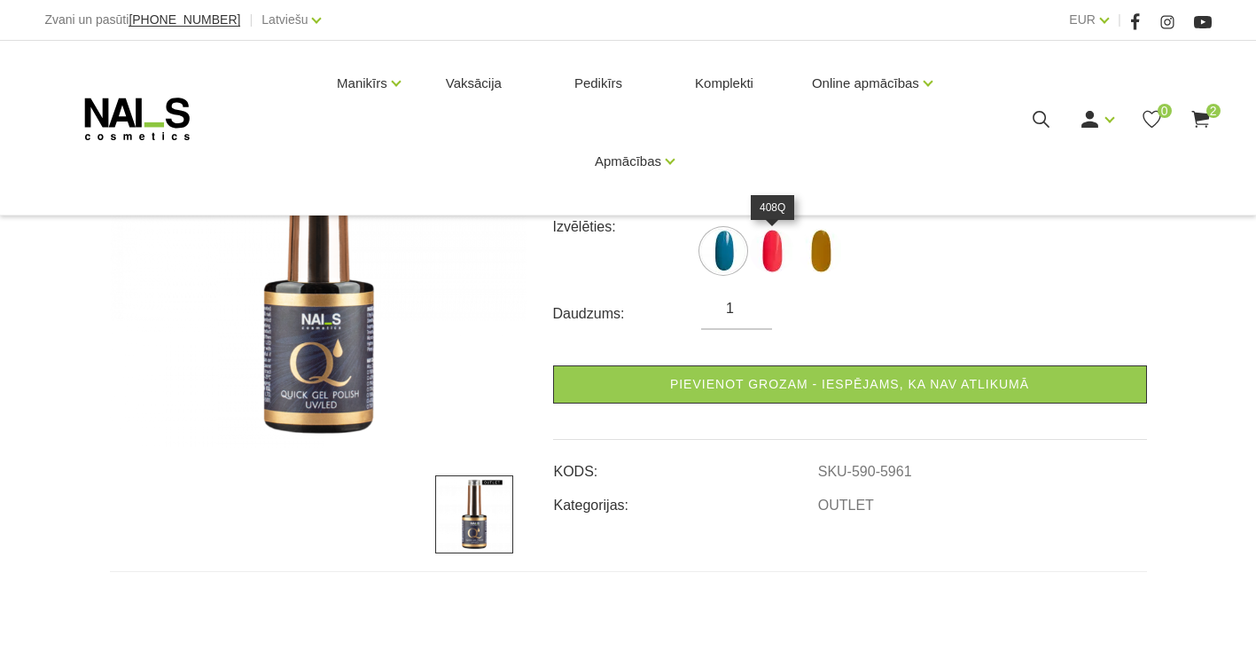
click at [777, 261] on img at bounding box center [772, 251] width 44 height 44
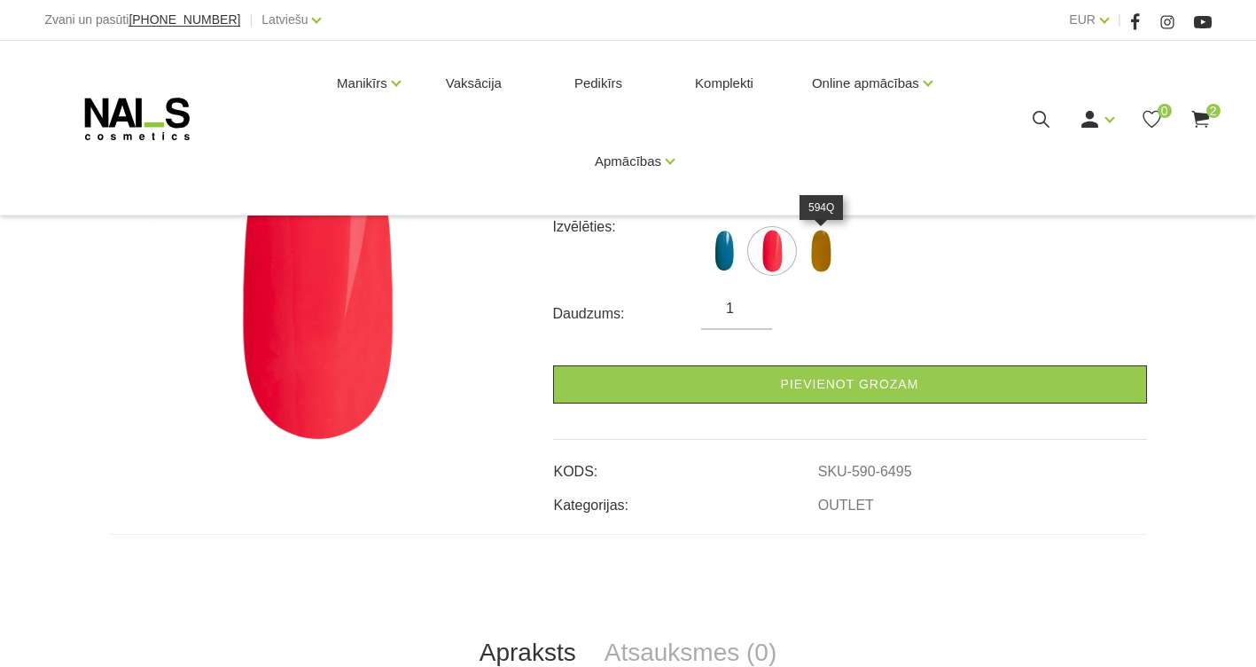
click at [819, 265] on img at bounding box center [821, 251] width 44 height 44
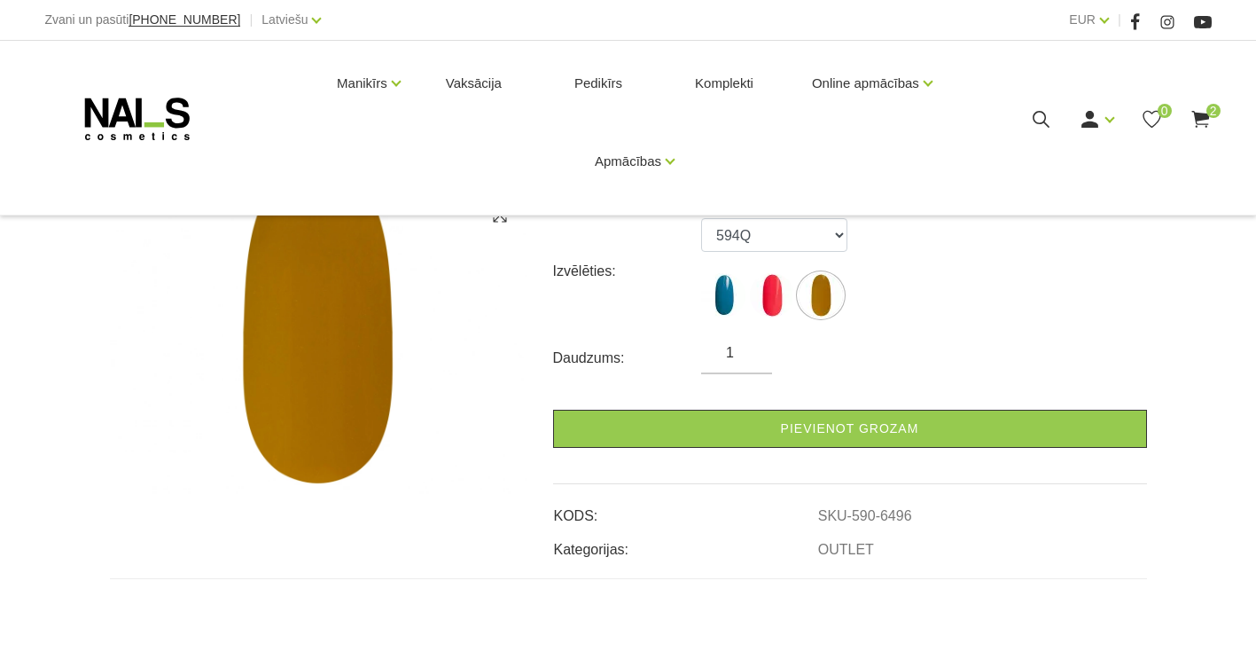
scroll to position [177, 0]
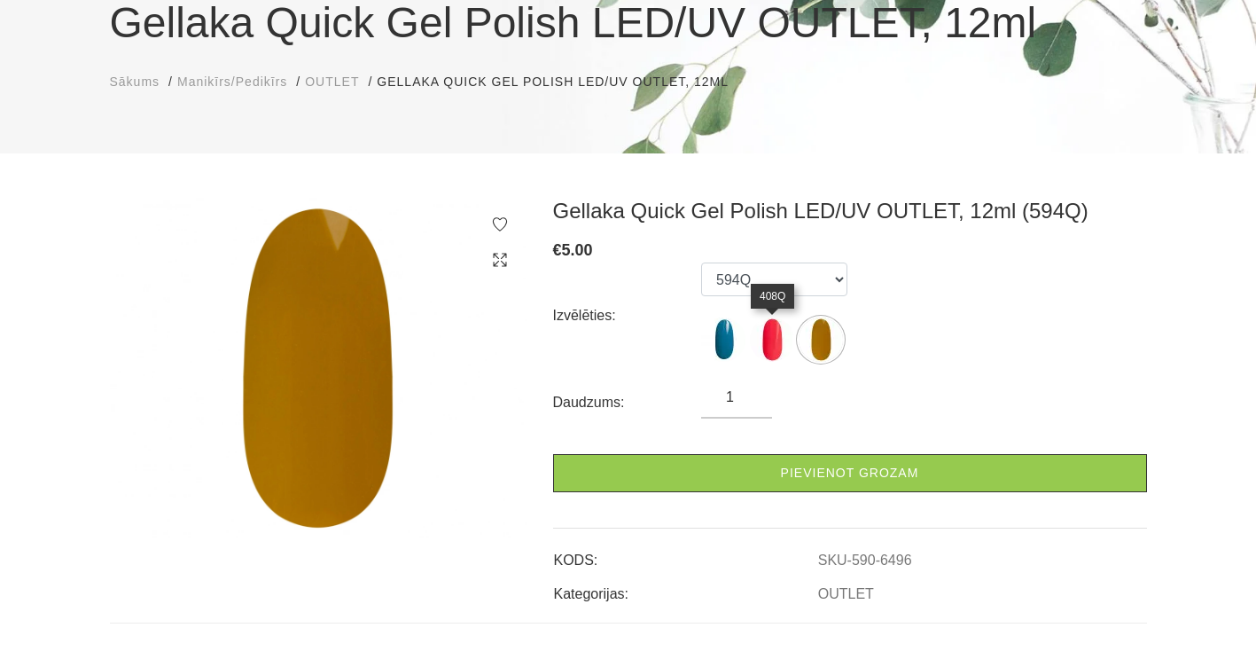
click at [779, 340] on img at bounding box center [772, 339] width 44 height 44
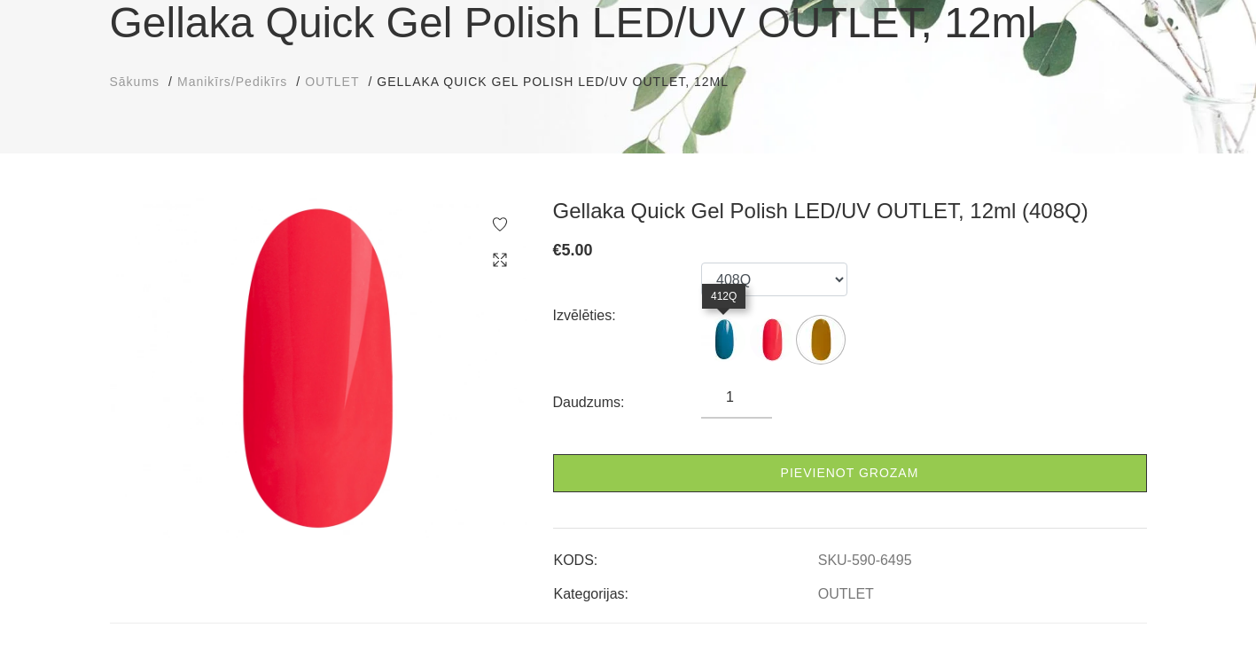
click at [726, 345] on img at bounding box center [723, 339] width 44 height 44
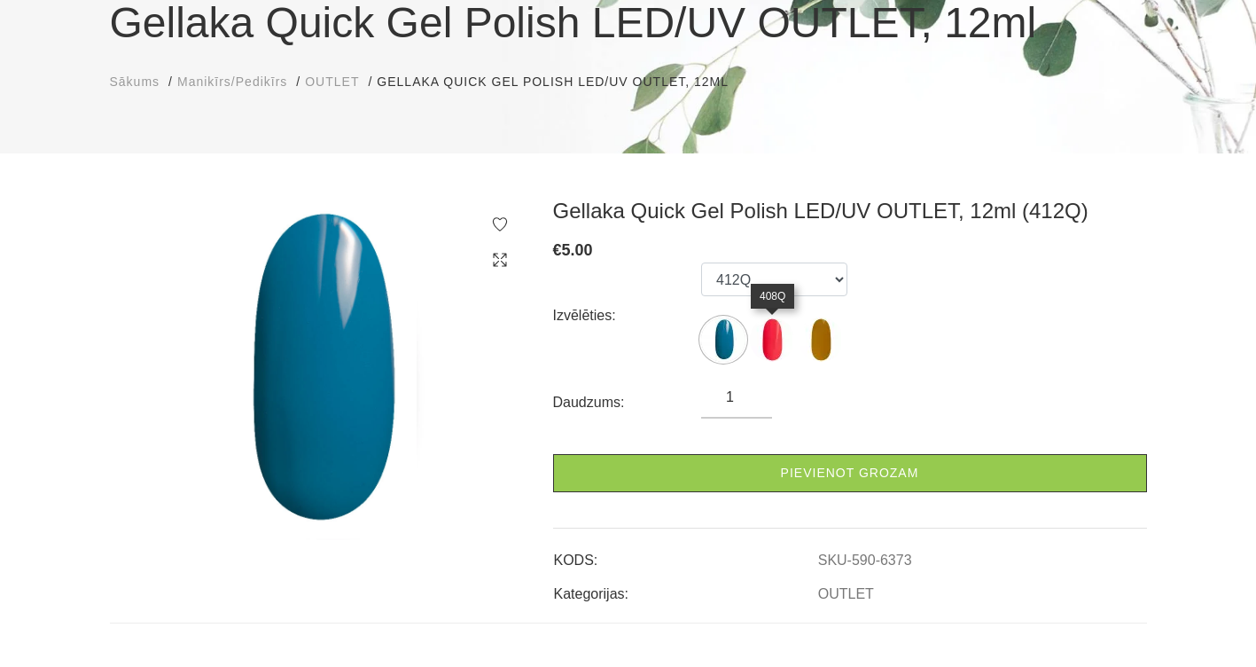
click at [782, 348] on img at bounding box center [772, 339] width 44 height 44
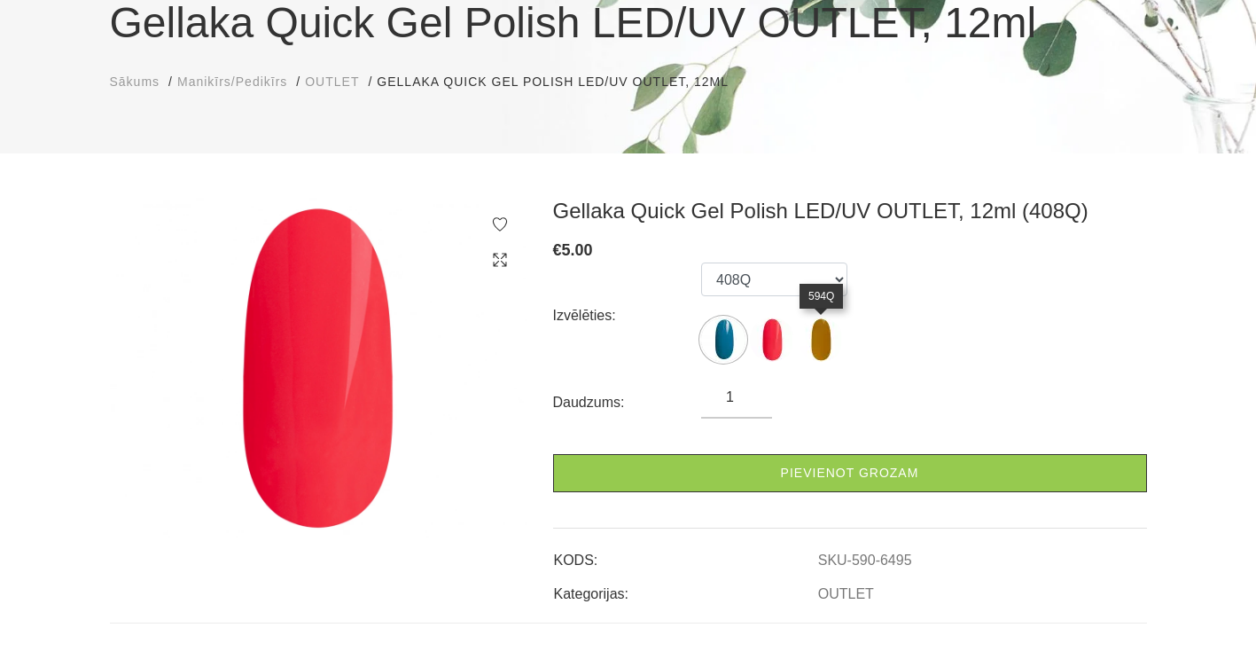
click at [818, 341] on img at bounding box center [821, 339] width 44 height 44
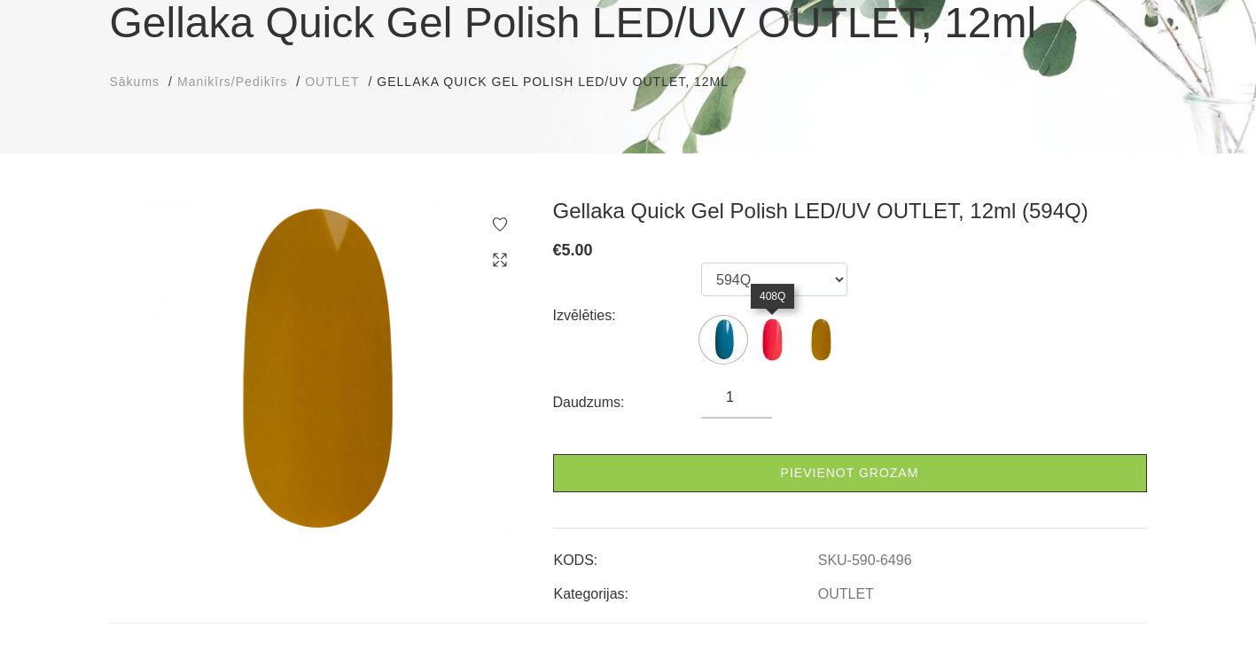
click at [762, 333] on img at bounding box center [772, 339] width 44 height 44
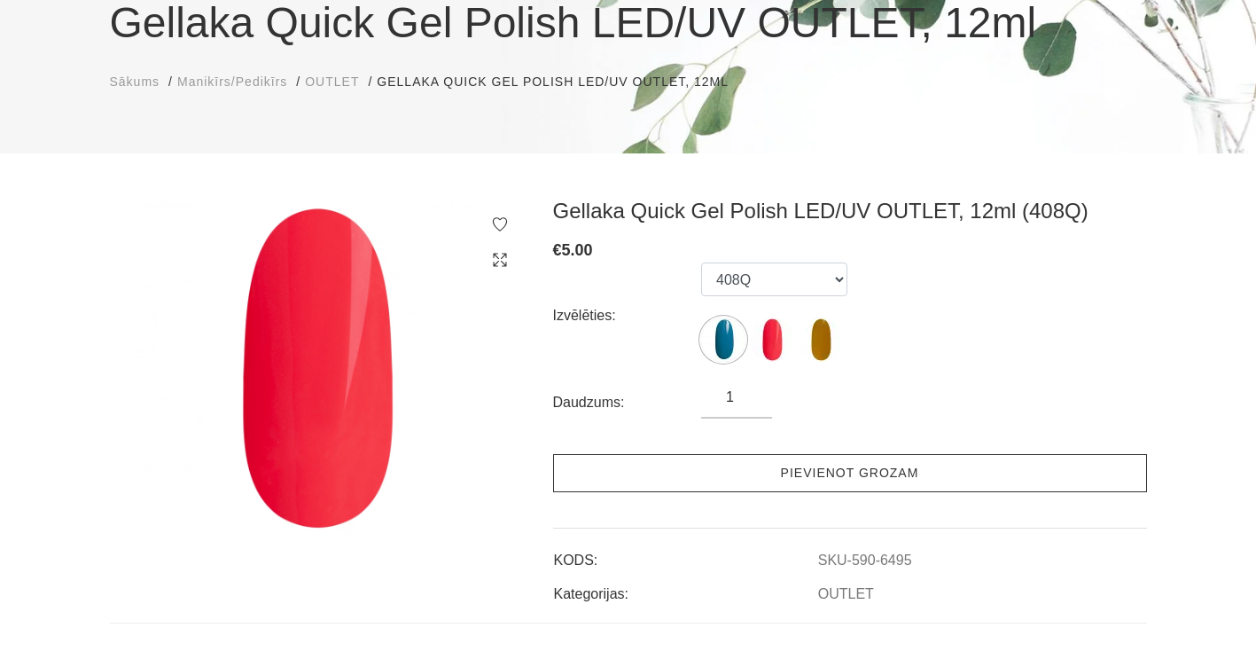
click at [785, 483] on link "Pievienot grozam" at bounding box center [850, 473] width 594 height 38
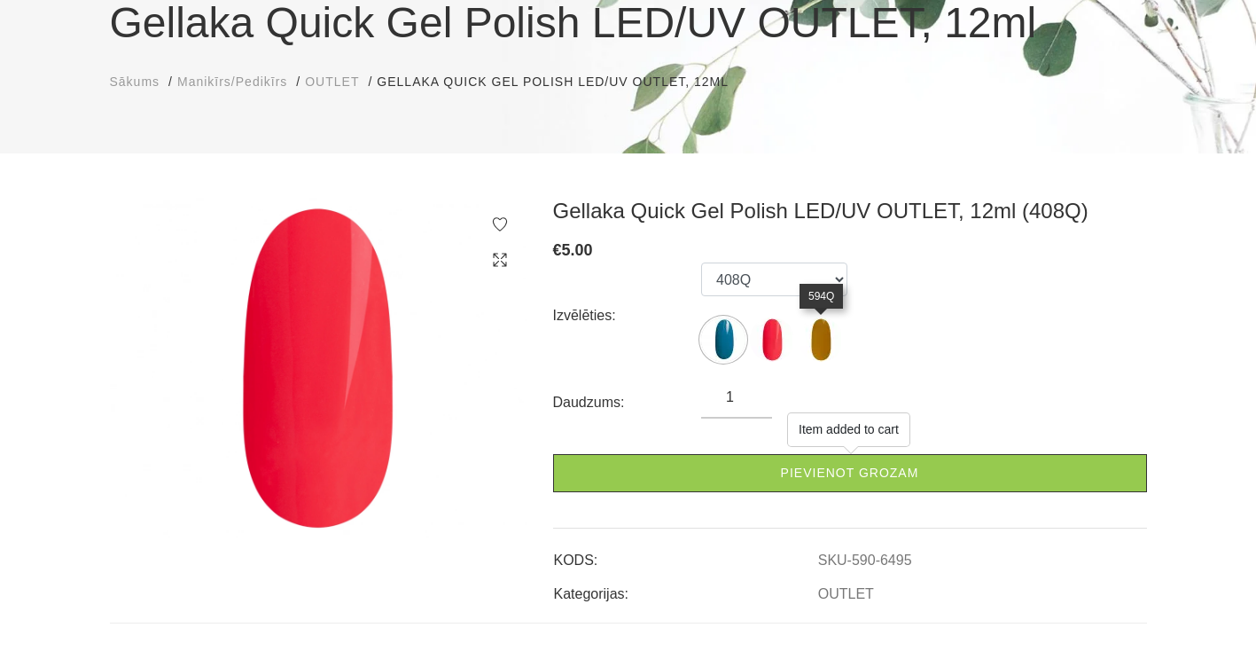
click at [819, 340] on img at bounding box center [821, 339] width 44 height 44
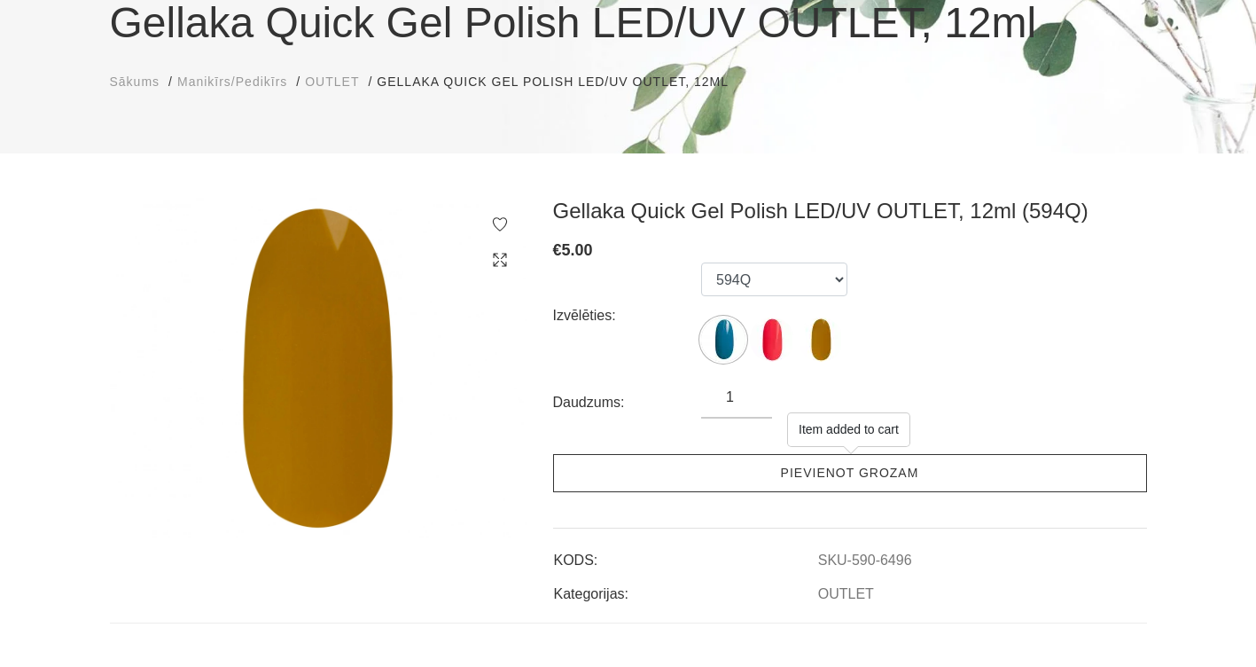
click at [812, 472] on link "Pievienot grozam" at bounding box center [850, 473] width 594 height 38
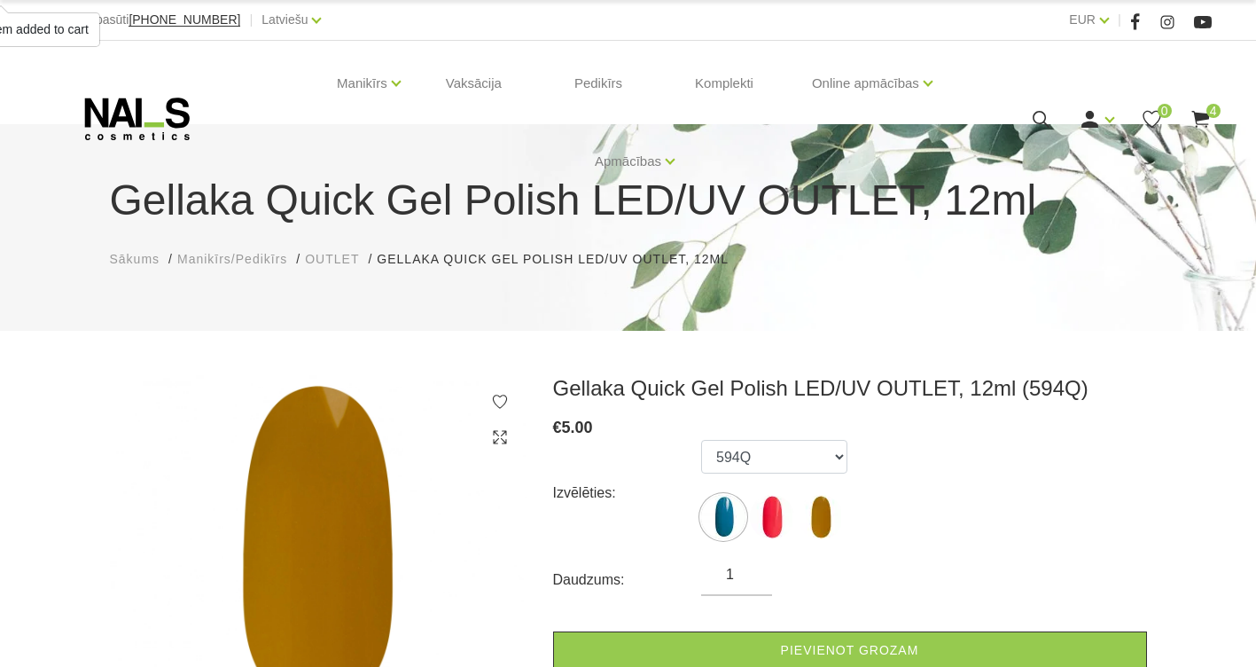
scroll to position [89, 0]
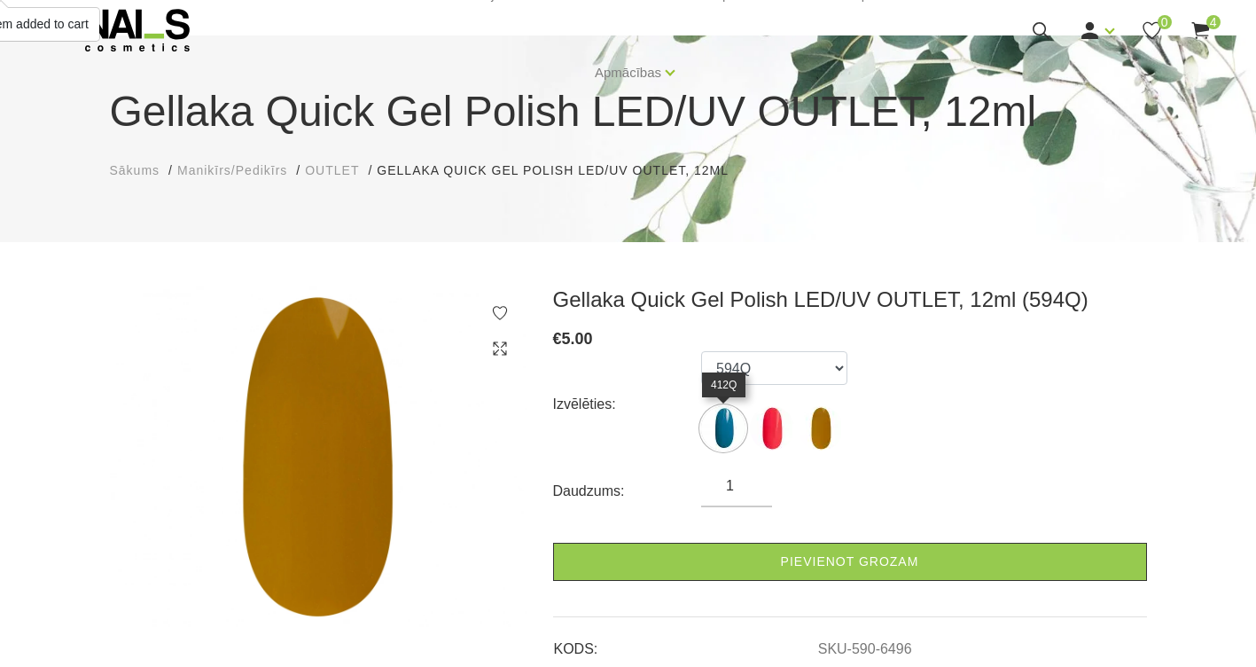
click at [722, 435] on img at bounding box center [723, 428] width 44 height 44
select select "6373"
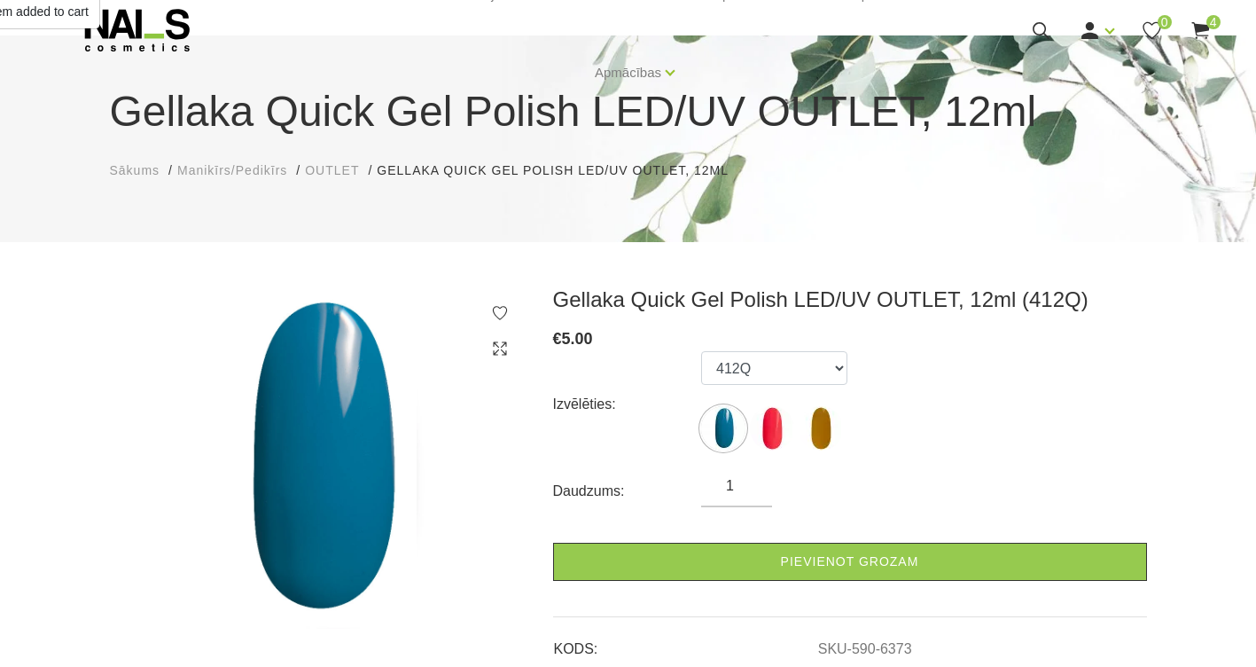
scroll to position [0, 0]
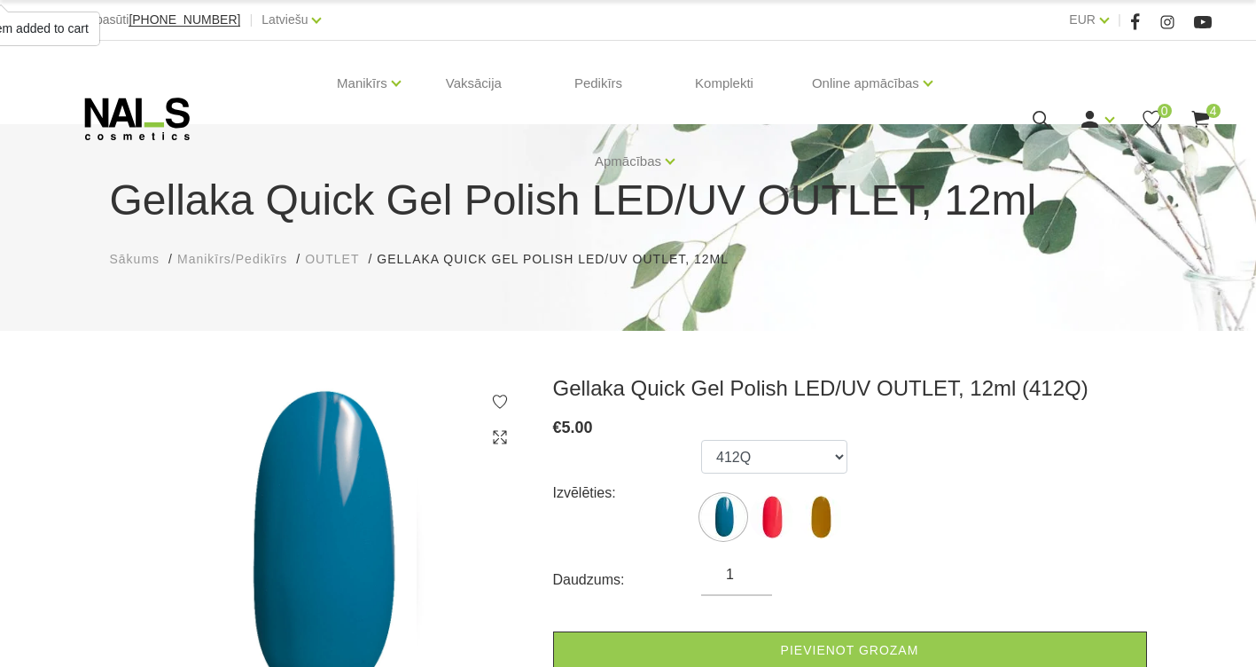
click at [647, 261] on li "Gellaka Quick Gel Polish LED/UV OUTLET, 12ml Gellaka Quick Gel Polish LED/UV OU…" at bounding box center [562, 259] width 370 height 19
click at [547, 250] on li "Gellaka Quick Gel Polish LED/UV OUTLET, 12ml Gellaka Quick Gel Polish LED/UV OU…" at bounding box center [562, 259] width 370 height 19
click at [512, 258] on li "Gellaka Quick Gel Polish LED/UV OUTLET, 12ml Gellaka Quick Gel Polish LED/UV OU…" at bounding box center [562, 259] width 370 height 19
click at [354, 260] on span "OUTLET" at bounding box center [332, 259] width 54 height 14
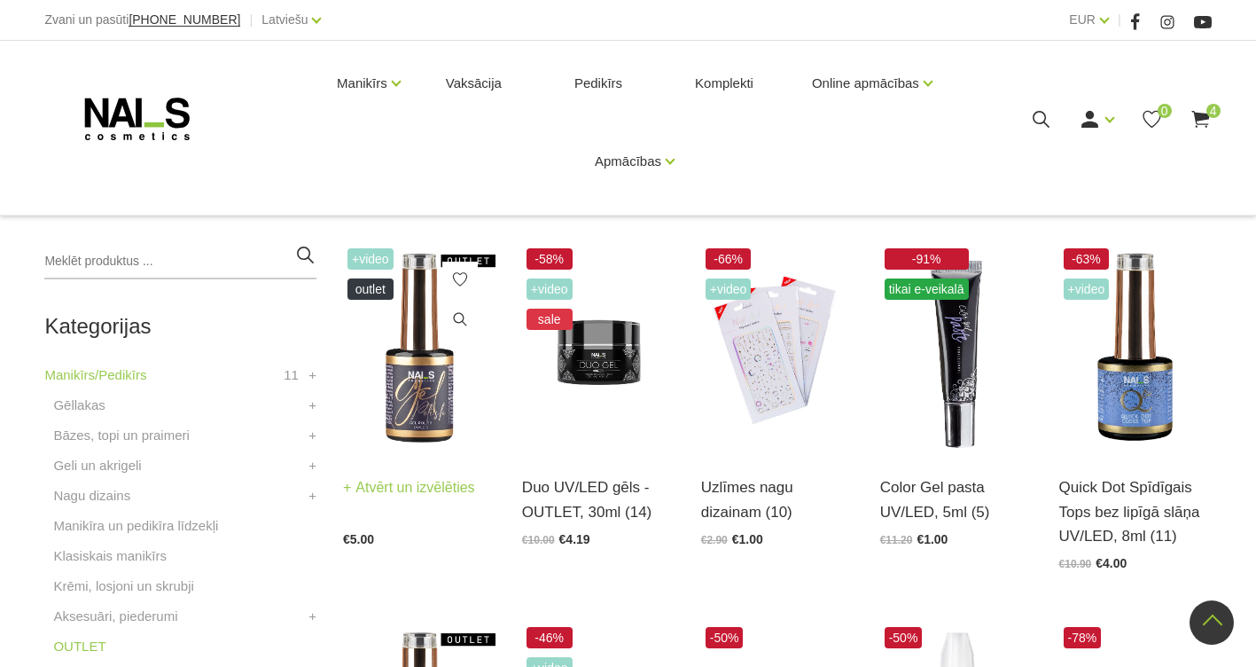
scroll to position [266, 0]
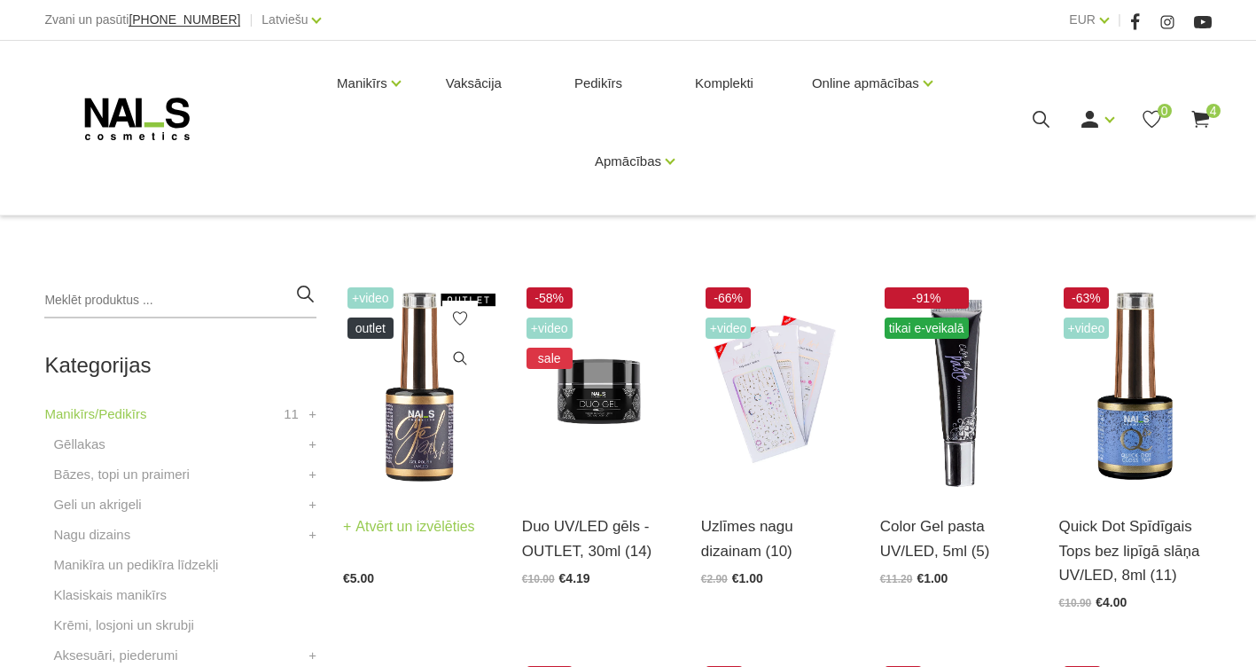
click at [415, 430] on img at bounding box center [419, 387] width 152 height 209
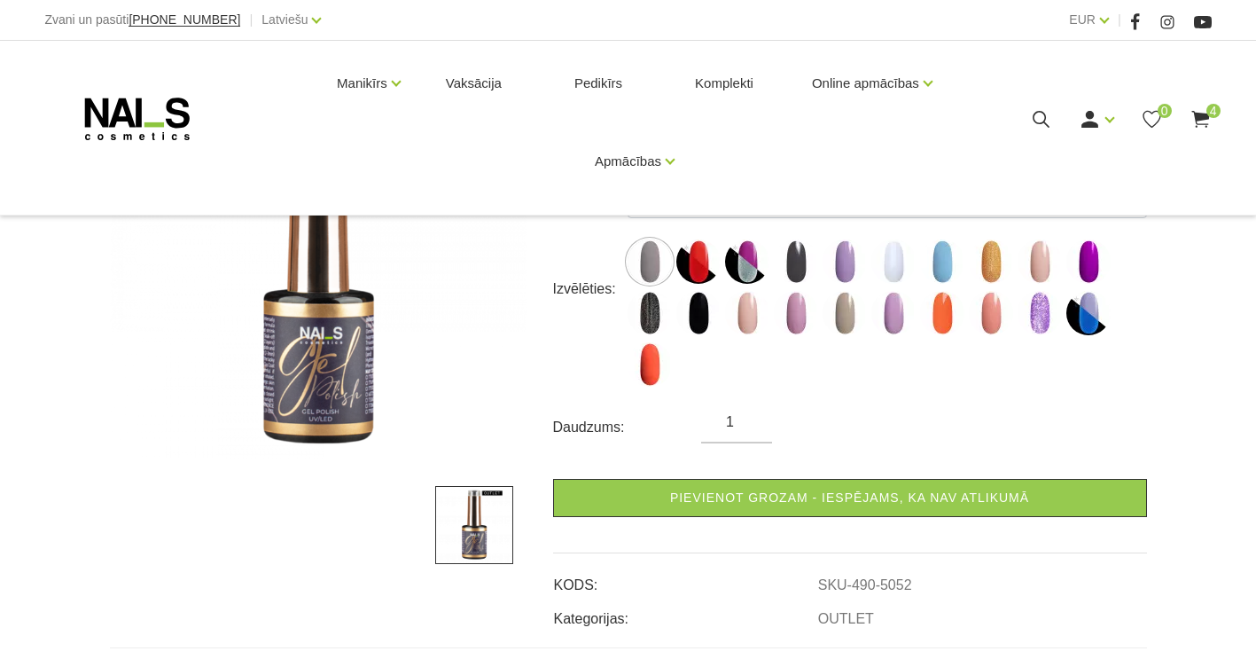
scroll to position [266, 0]
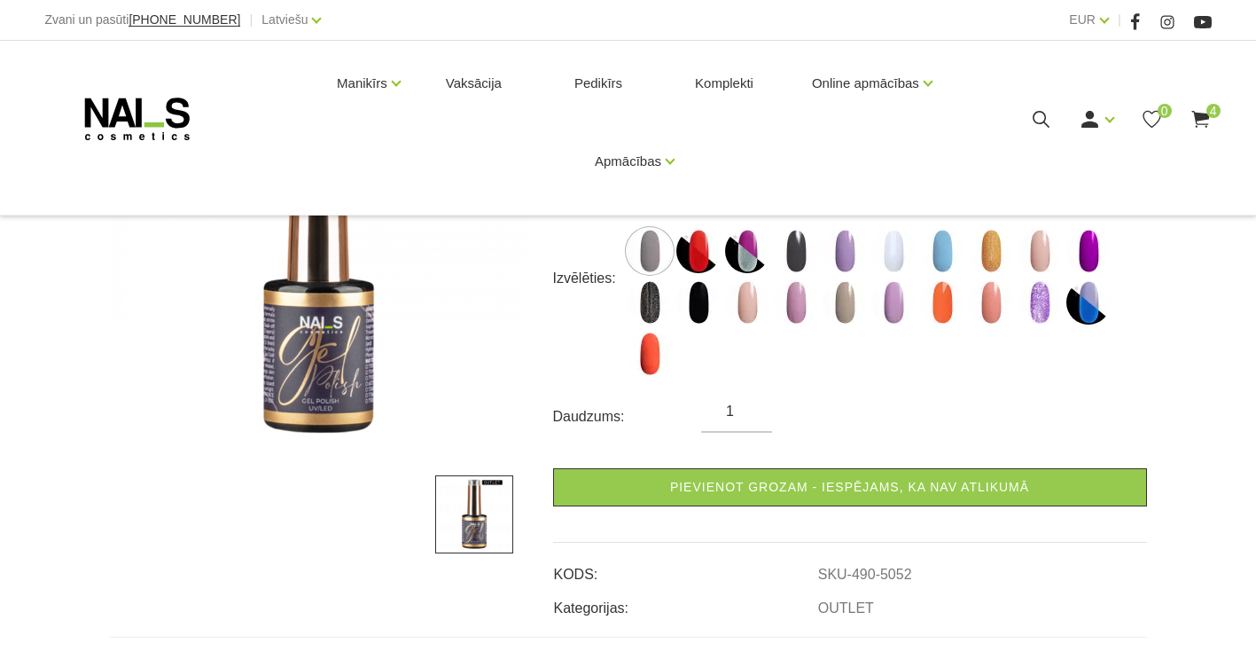
click at [666, 267] on label at bounding box center [650, 251] width 44 height 44
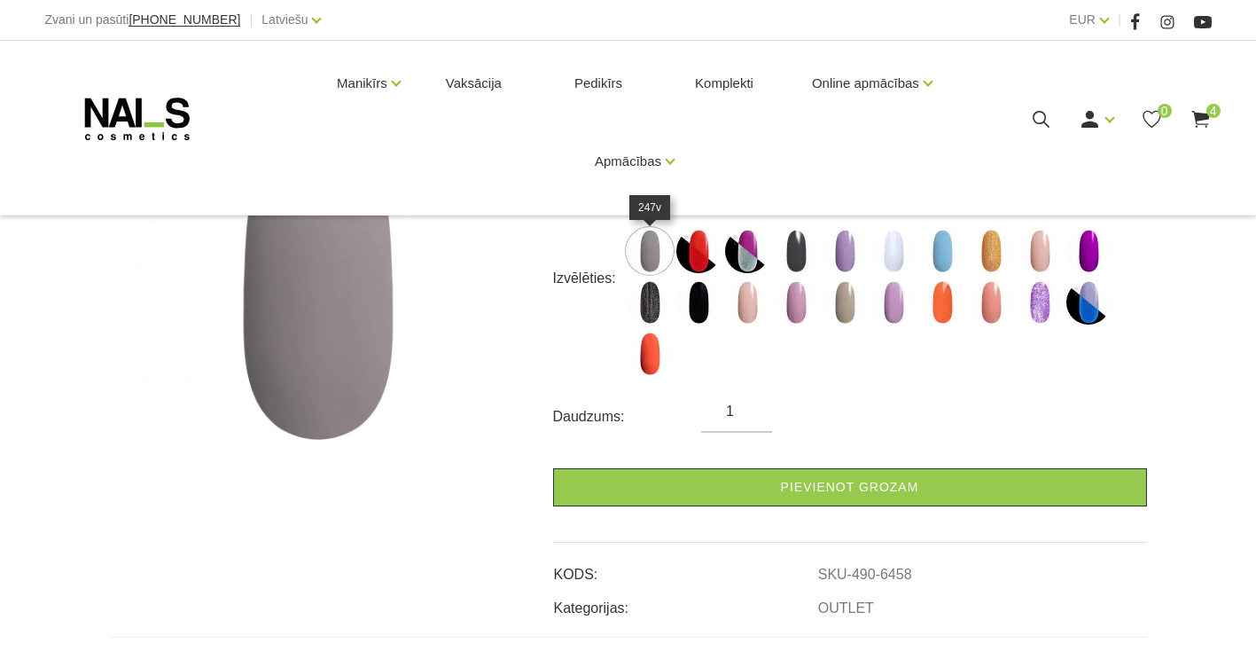
click at [652, 260] on img at bounding box center [650, 251] width 44 height 44
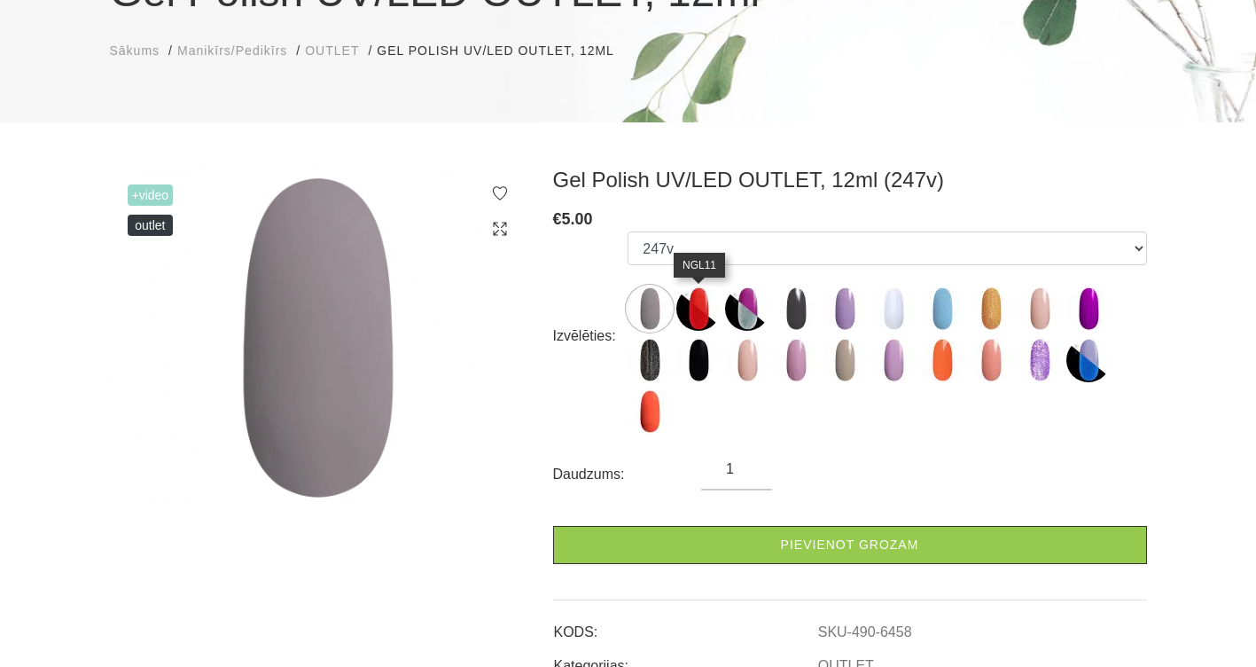
scroll to position [177, 0]
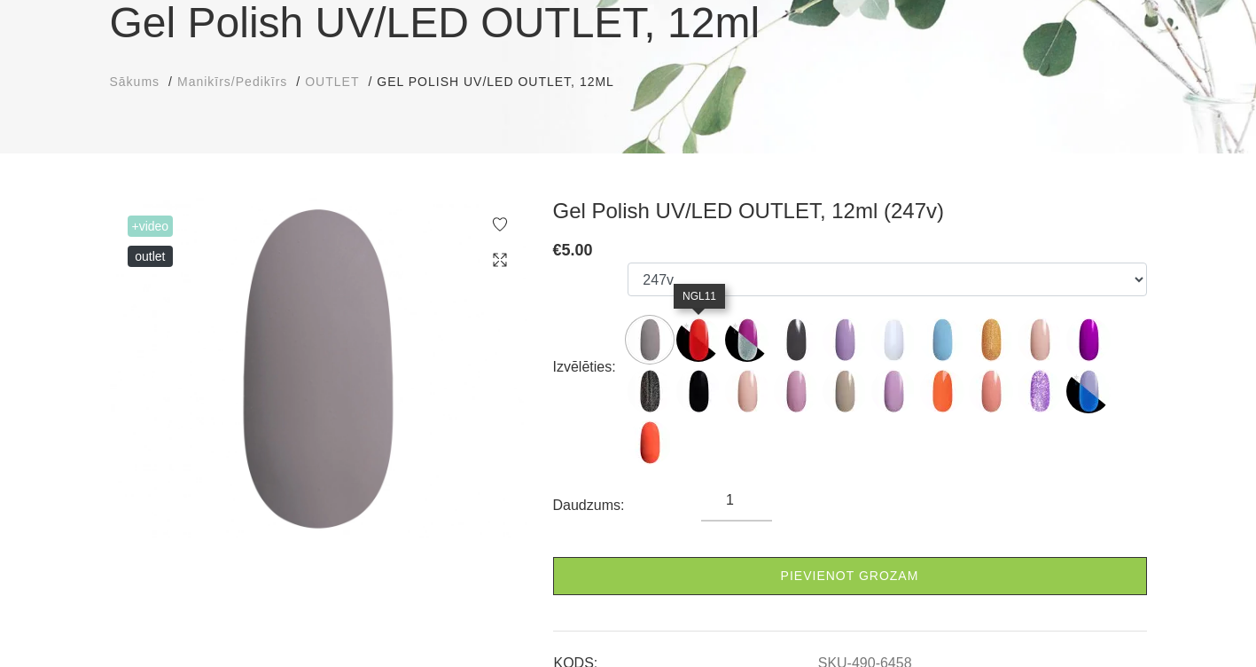
click at [702, 344] on img at bounding box center [698, 339] width 44 height 44
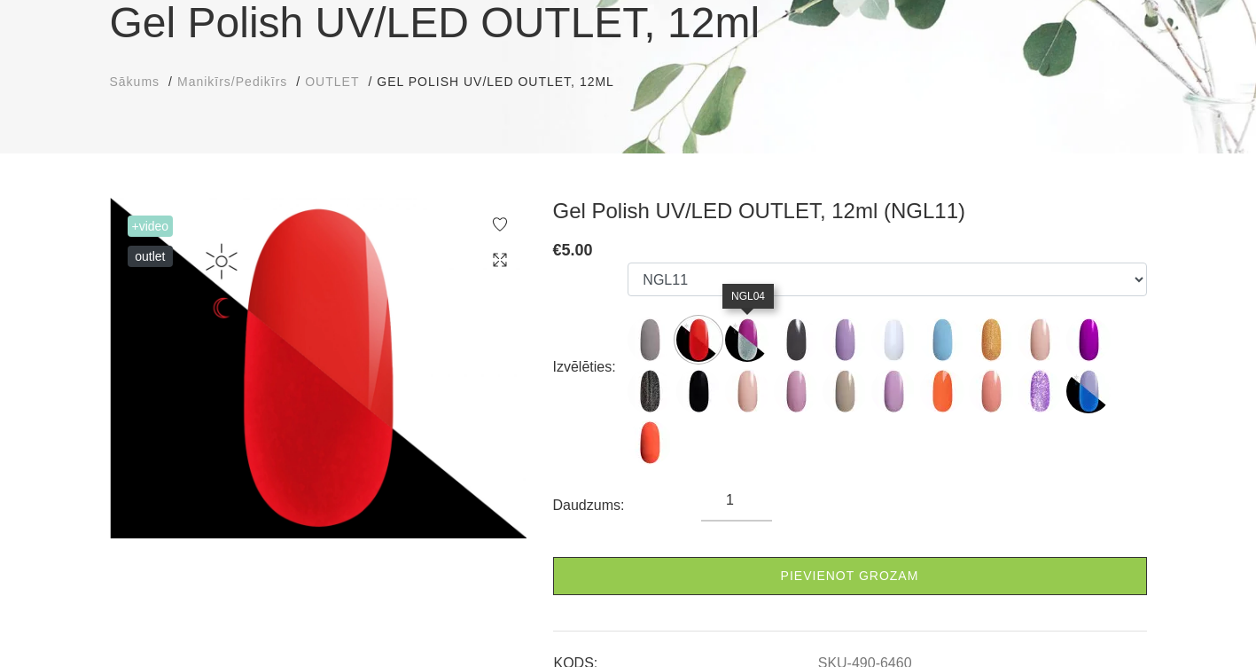
click at [758, 335] on img at bounding box center [747, 339] width 44 height 44
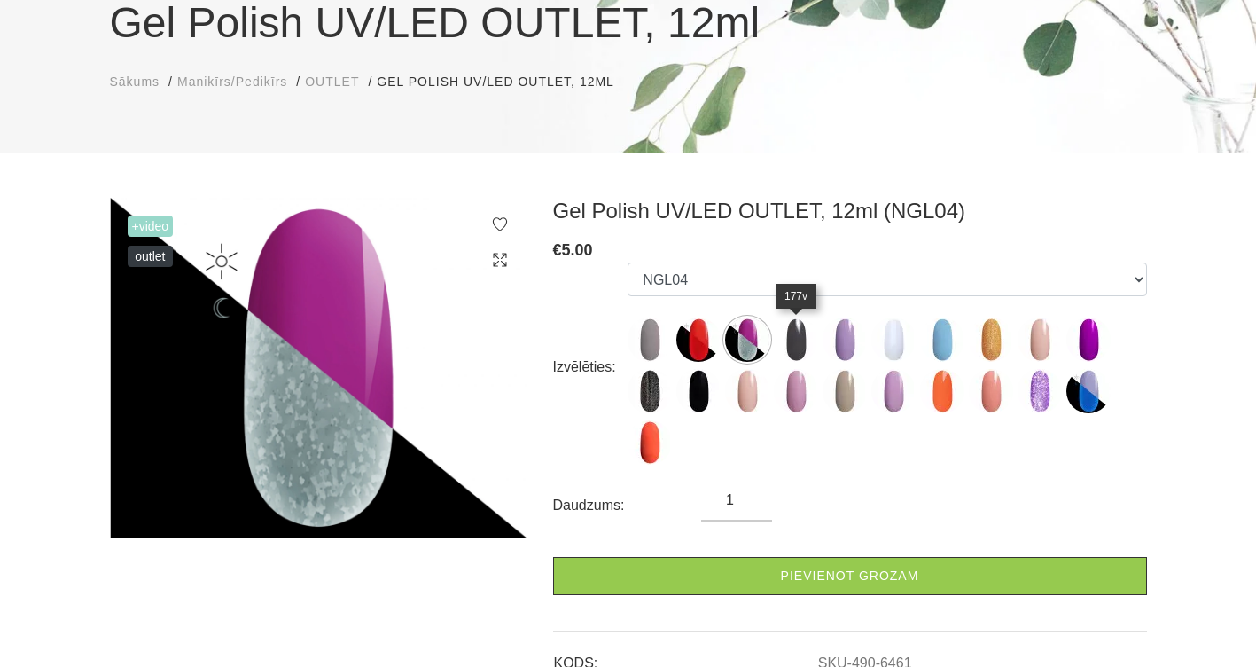
click at [787, 337] on img at bounding box center [796, 339] width 44 height 44
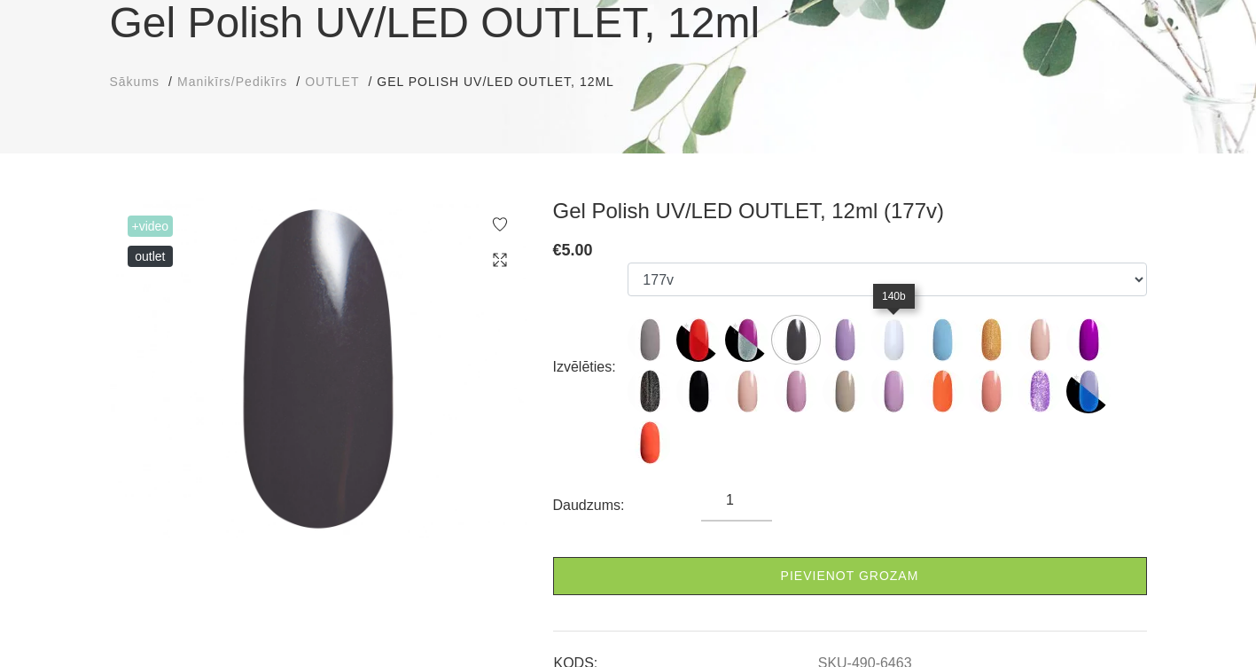
click at [884, 348] on img at bounding box center [893, 339] width 44 height 44
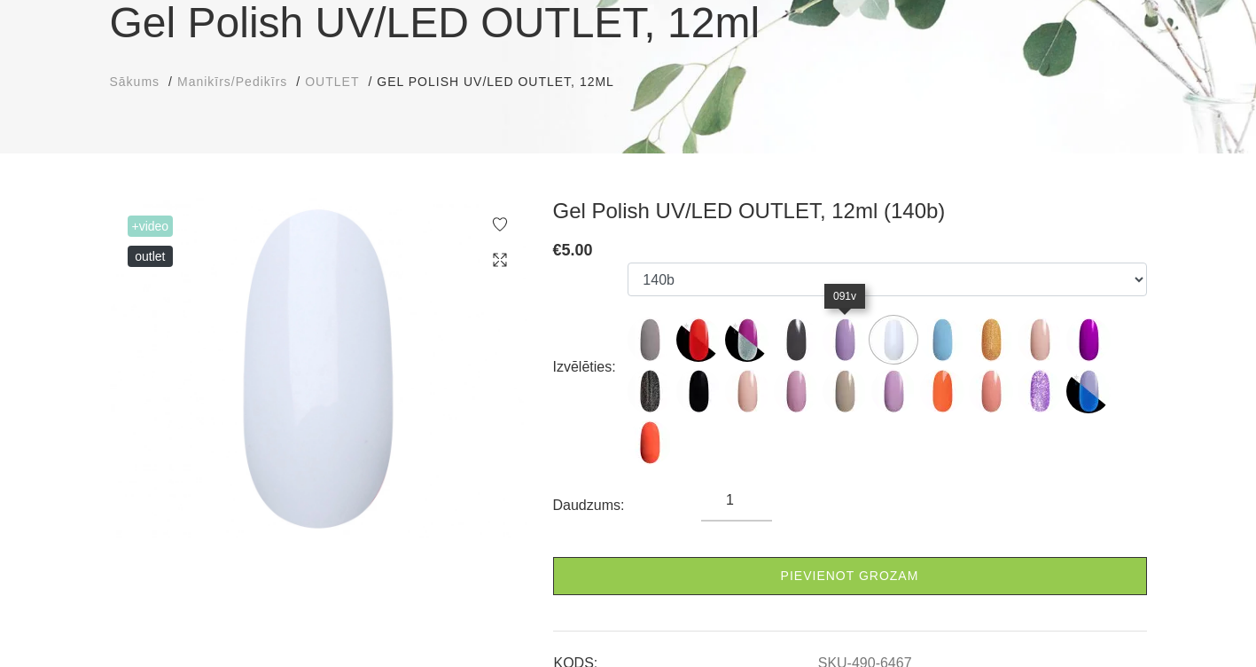
click at [850, 342] on img at bounding box center [845, 339] width 44 height 44
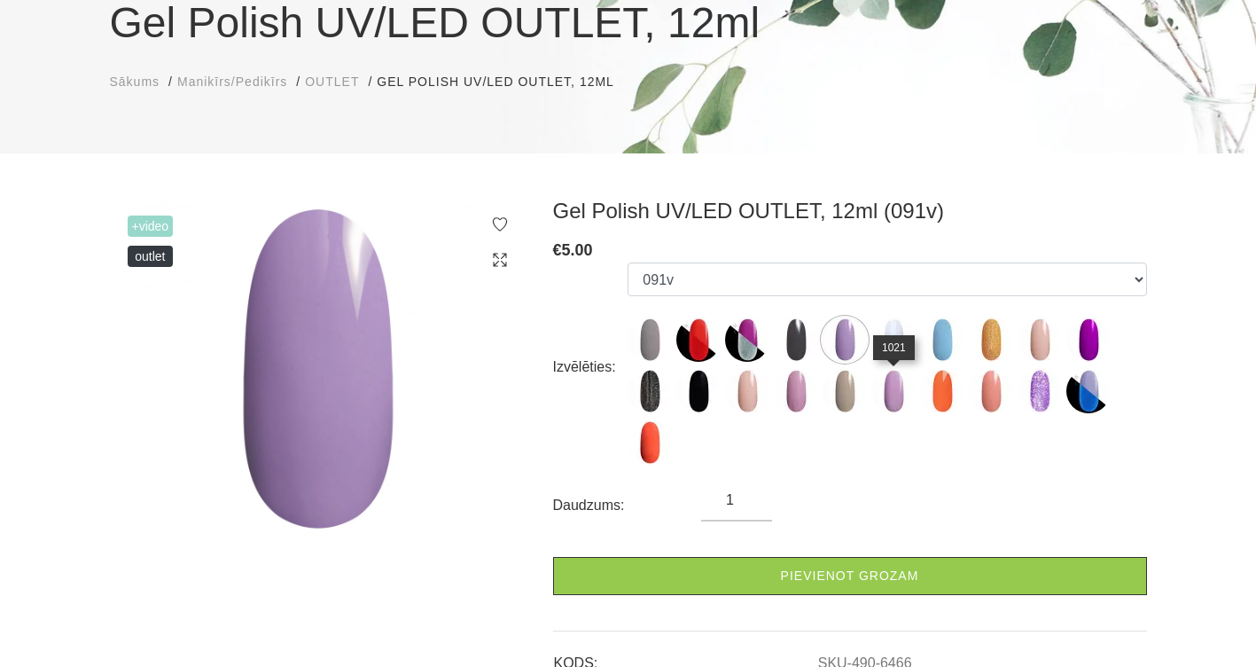
click at [897, 391] on img at bounding box center [893, 391] width 44 height 44
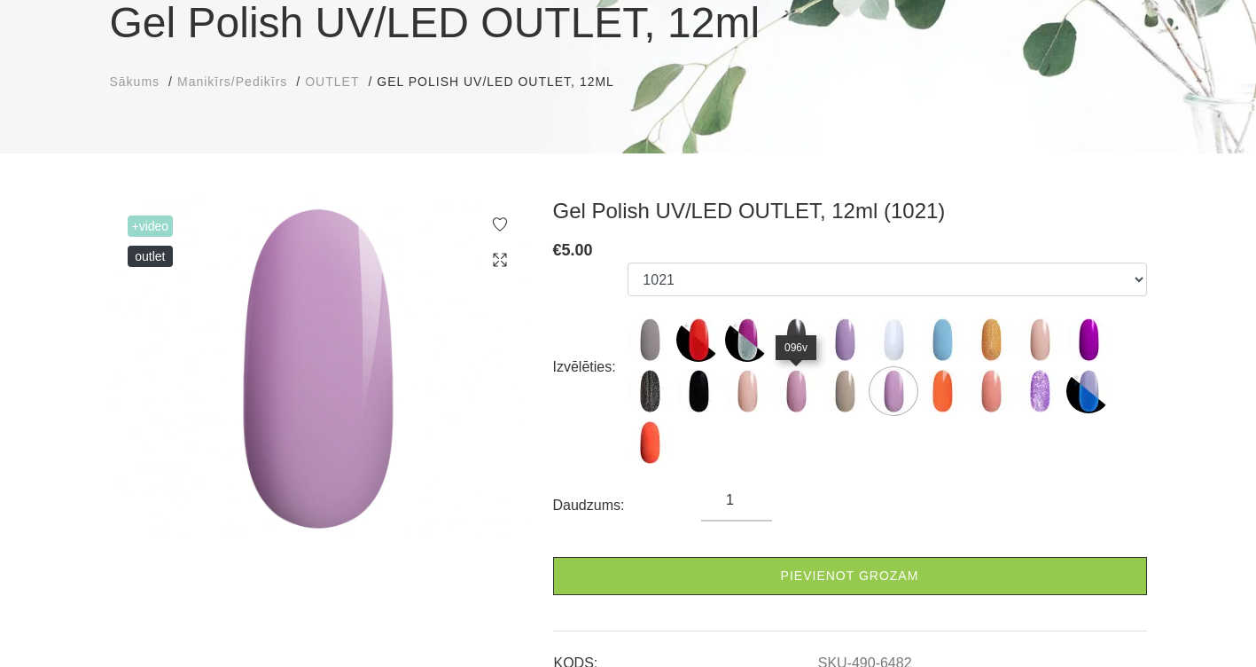
click at [791, 397] on img at bounding box center [796, 391] width 44 height 44
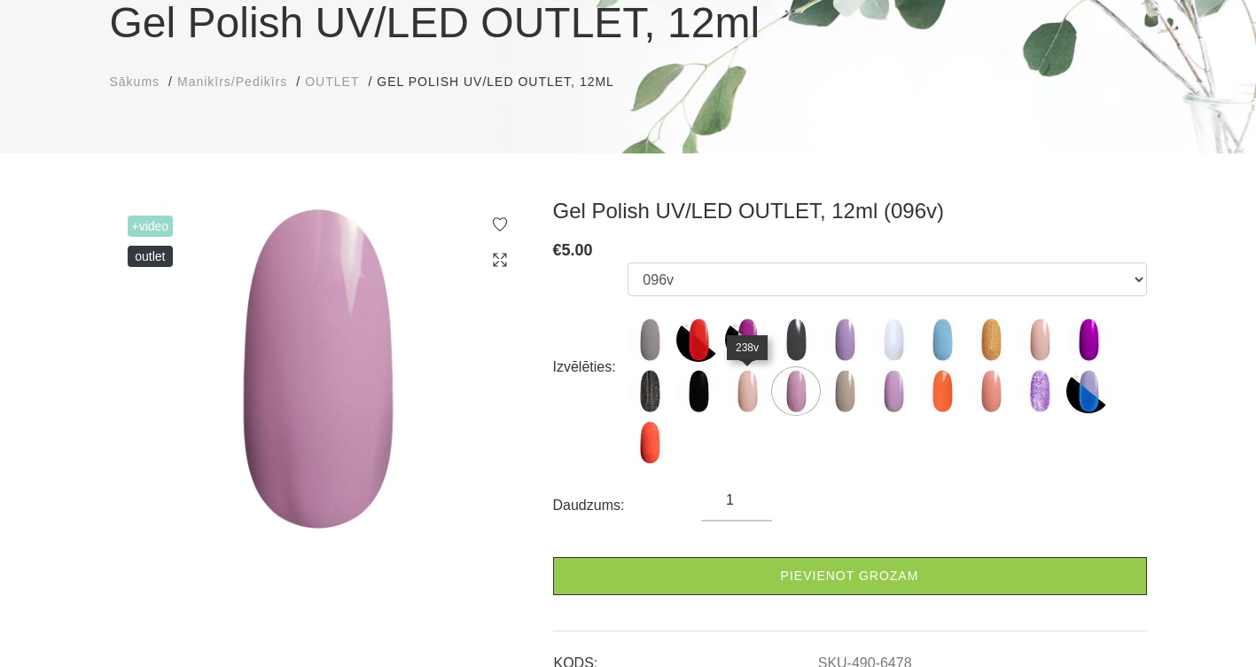
click at [749, 392] on img at bounding box center [747, 391] width 44 height 44
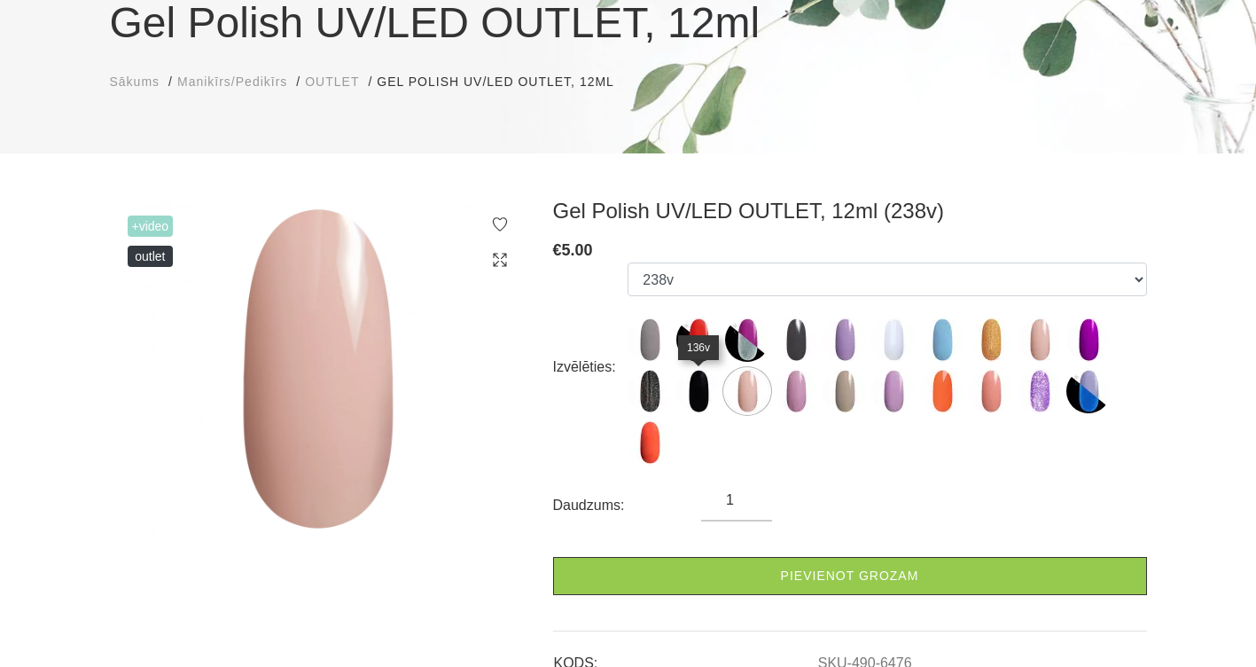
click at [695, 395] on img at bounding box center [698, 391] width 44 height 44
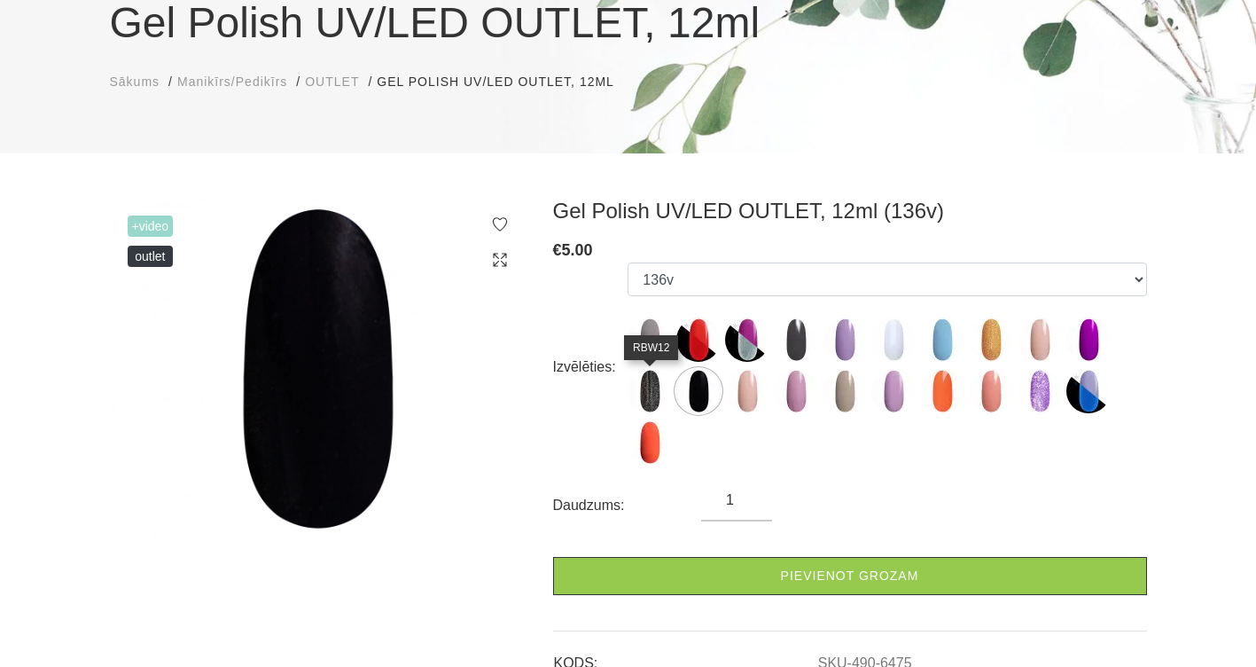
click at [643, 394] on img at bounding box center [650, 391] width 44 height 44
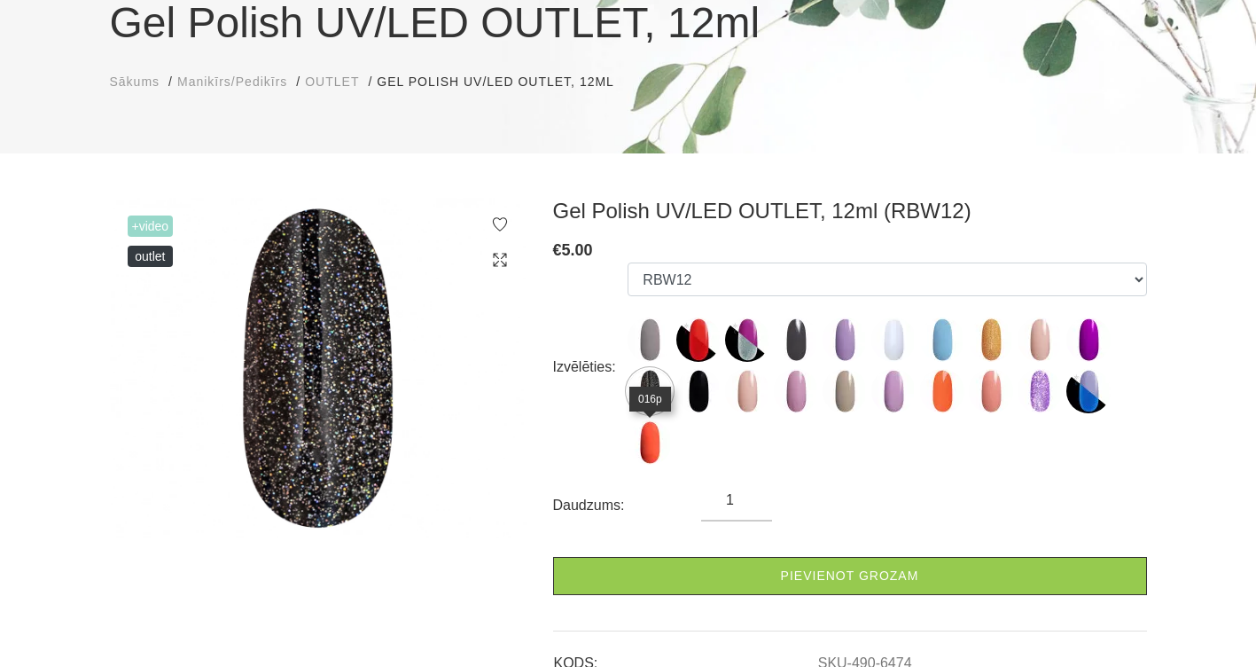
click at [660, 457] on img at bounding box center [650, 442] width 44 height 44
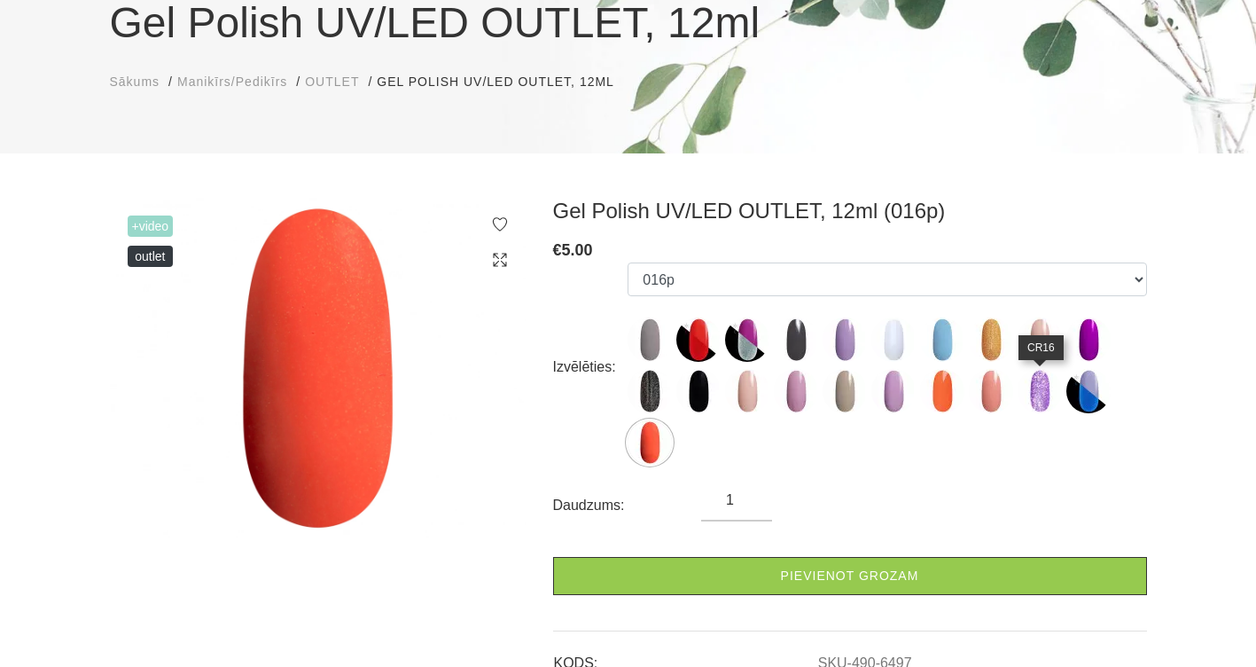
click at [1021, 401] on img at bounding box center [1040, 391] width 44 height 44
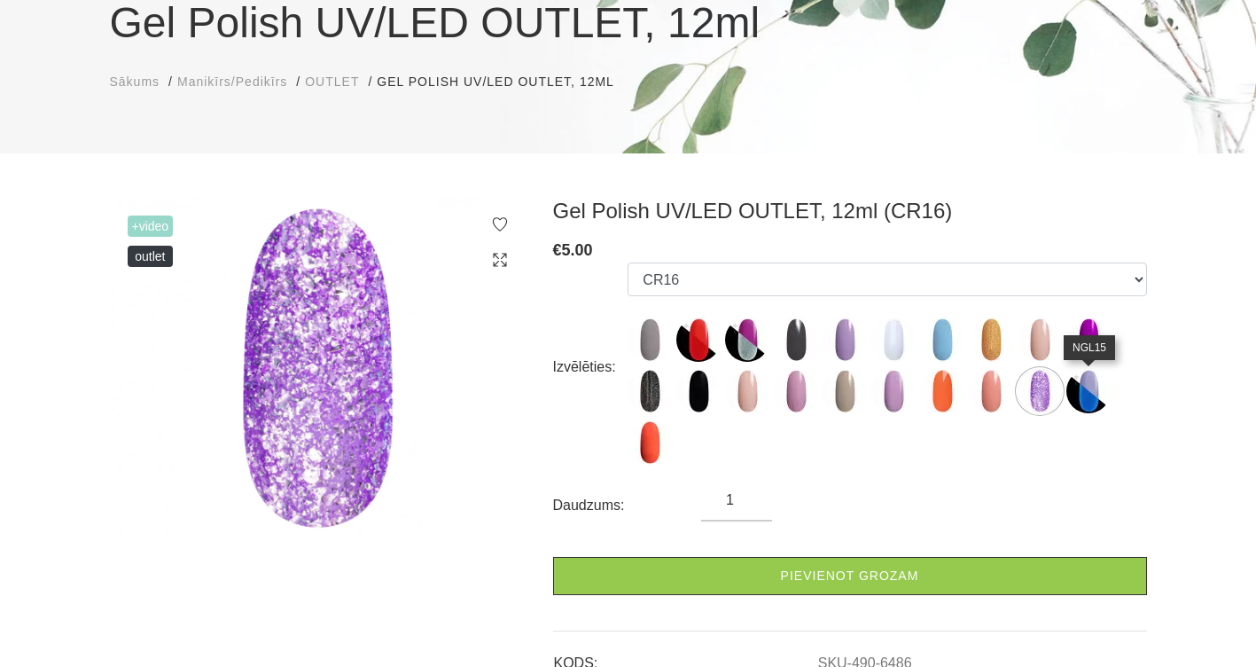
click at [1092, 392] on img at bounding box center [1088, 391] width 44 height 44
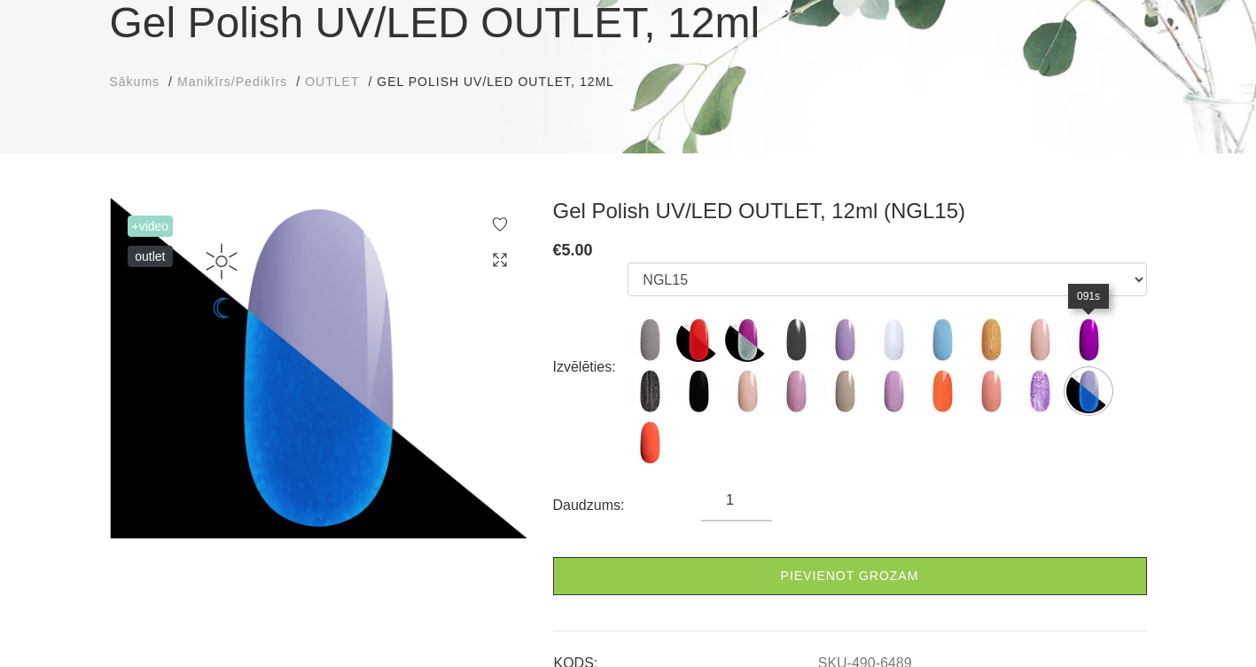
click at [1080, 335] on img at bounding box center [1088, 339] width 44 height 44
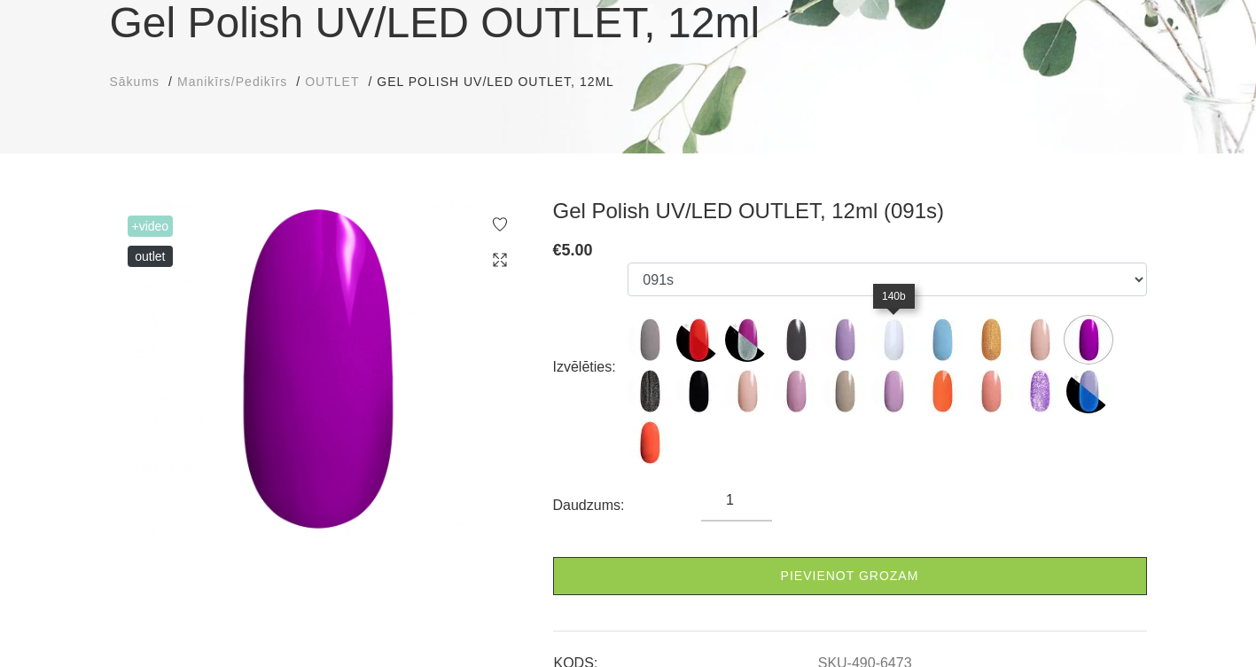
click at [885, 343] on img at bounding box center [893, 339] width 44 height 44
select select "6467"
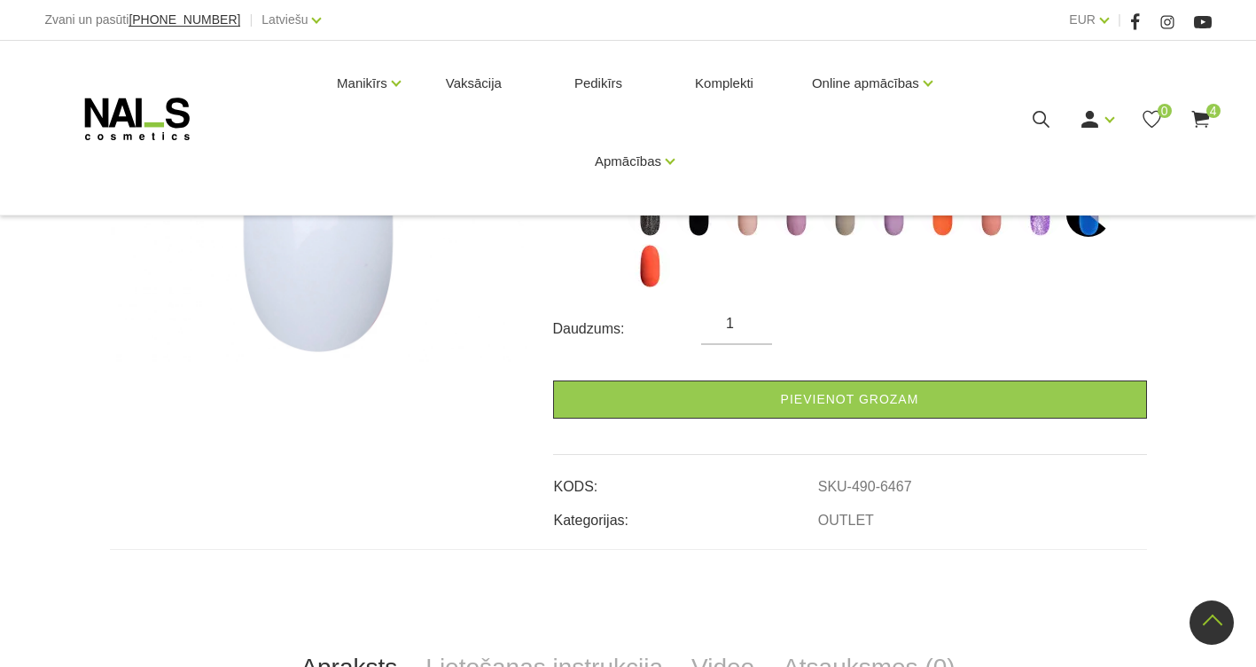
scroll to position [0, 0]
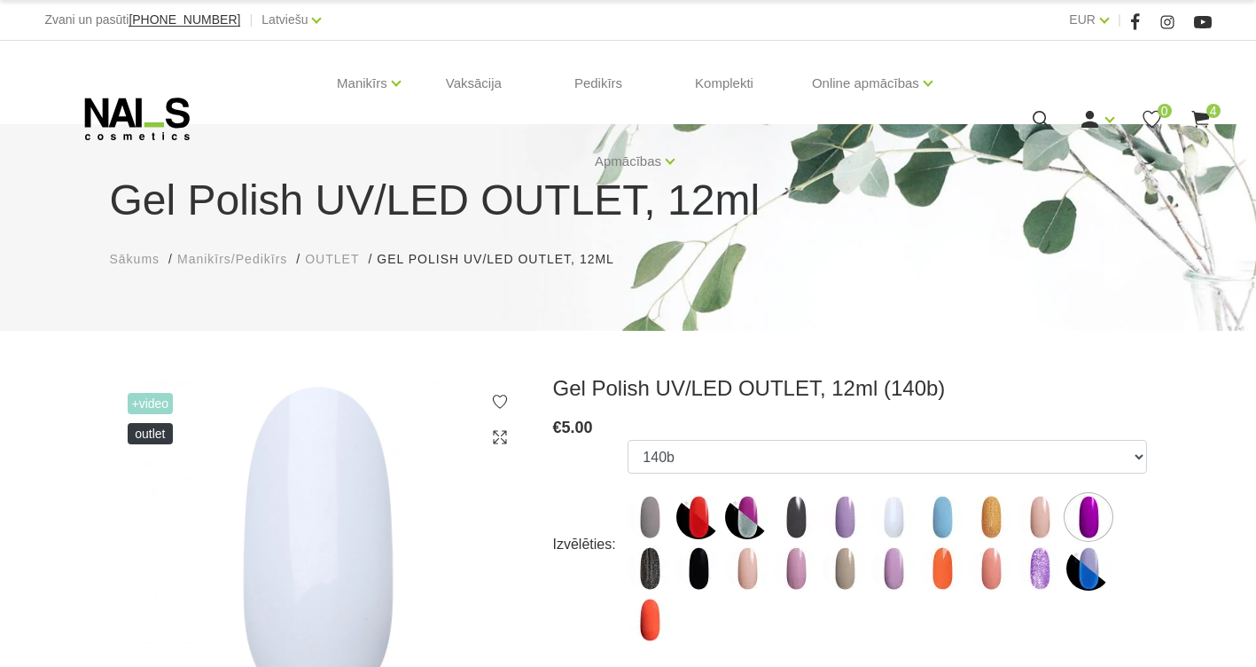
click at [333, 257] on span "OUTLET" at bounding box center [332, 259] width 54 height 14
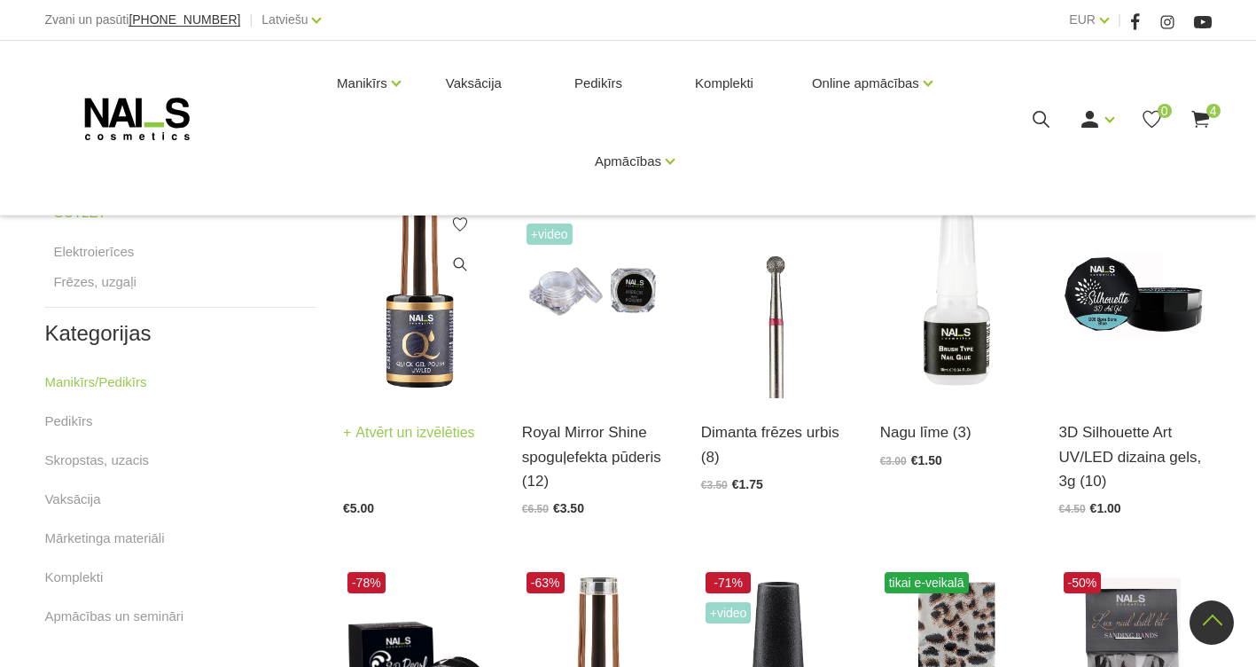
scroll to position [709, 0]
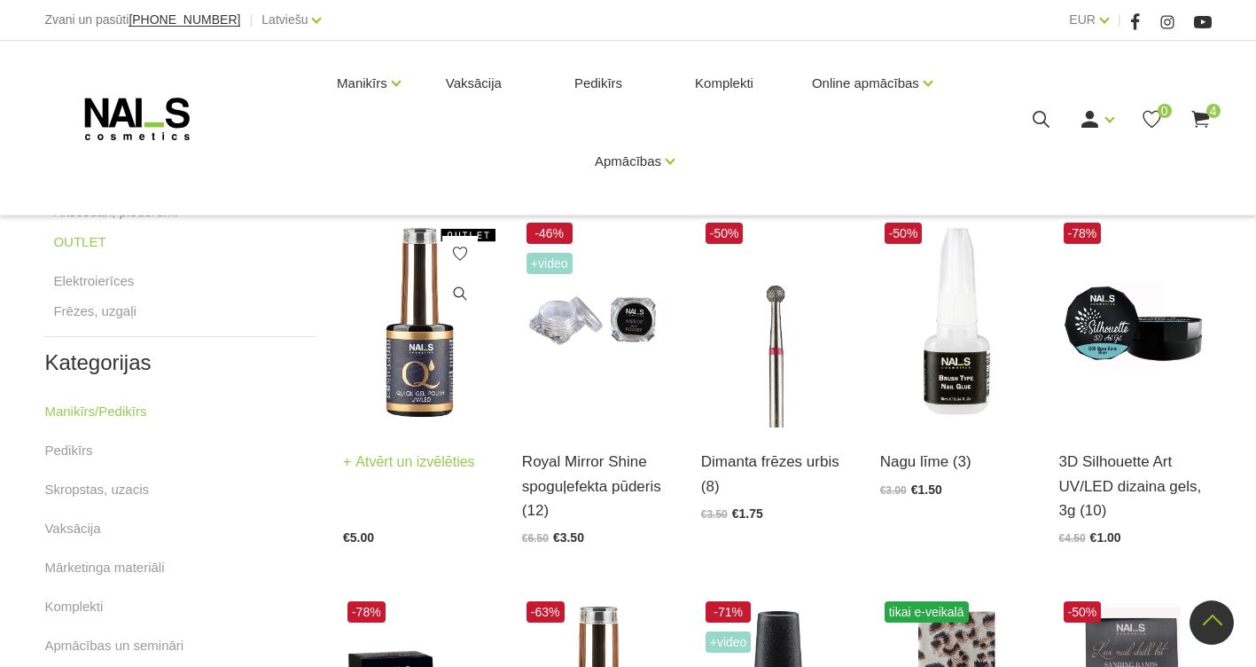
click at [431, 380] on img at bounding box center [419, 322] width 152 height 209
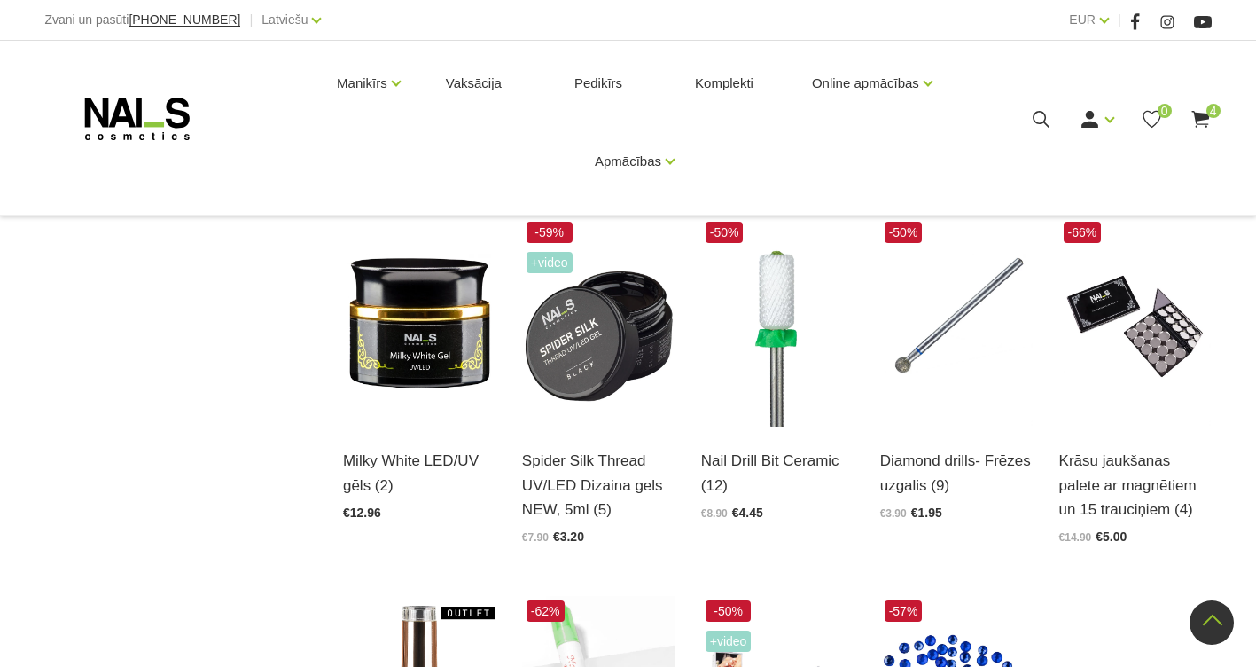
scroll to position [1507, 0]
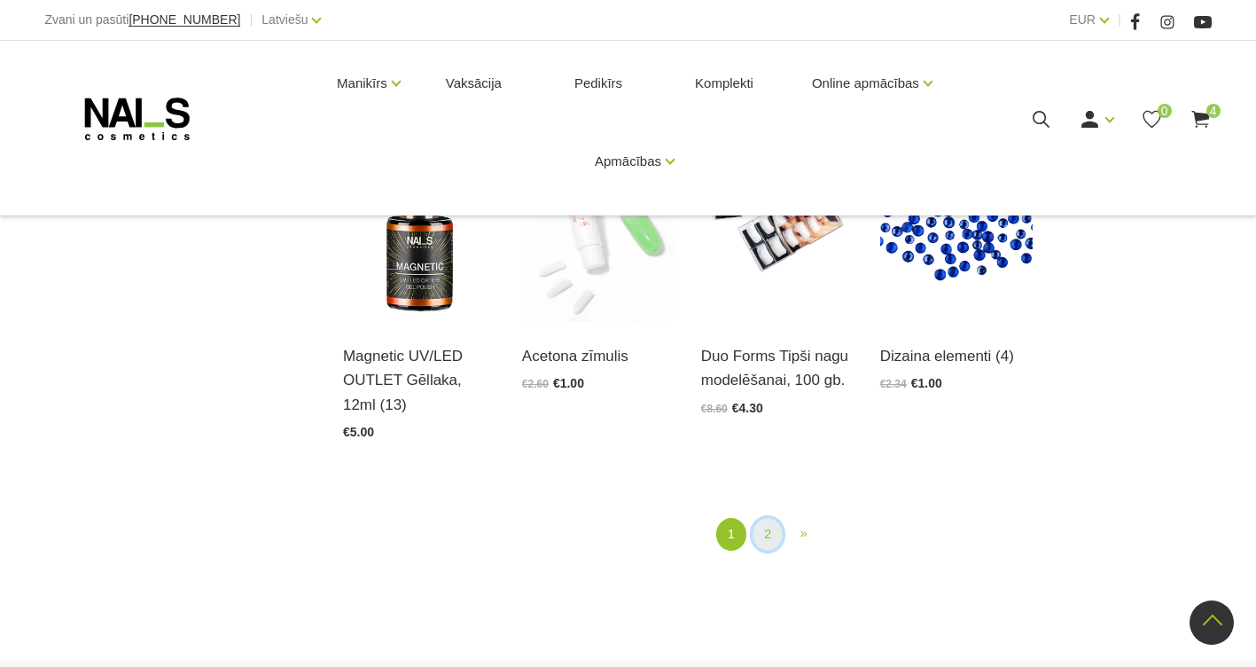
click at [763, 538] on link "2" at bounding box center [768, 534] width 30 height 33
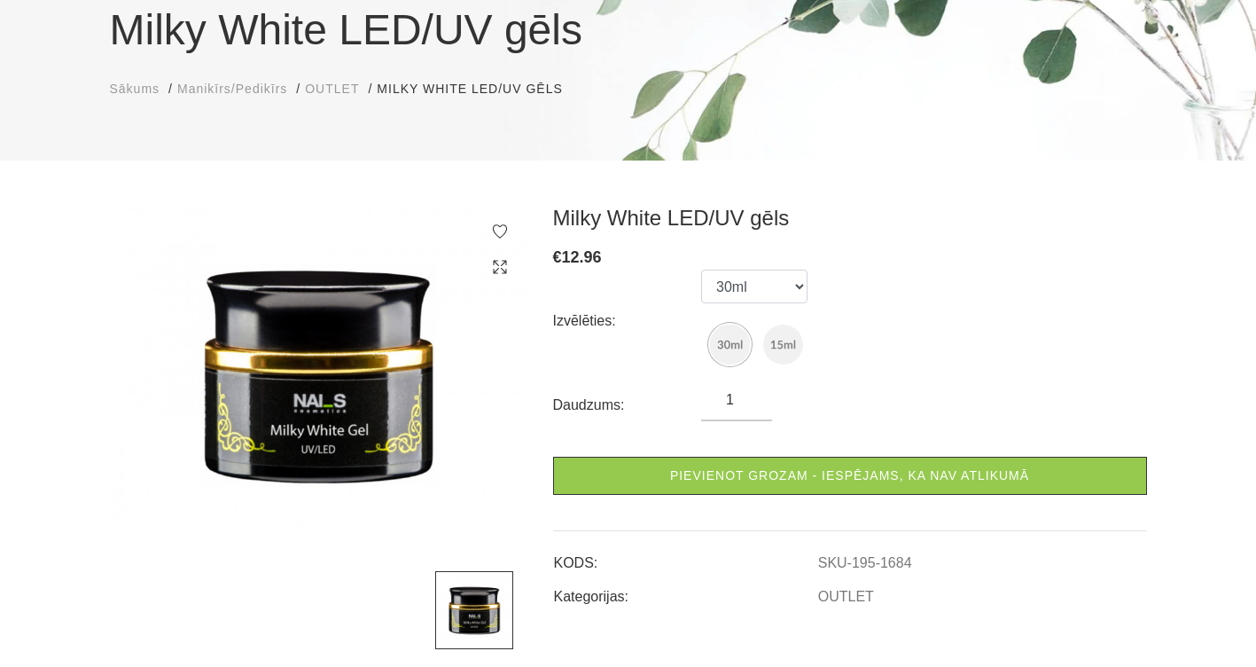
scroll to position [177, 0]
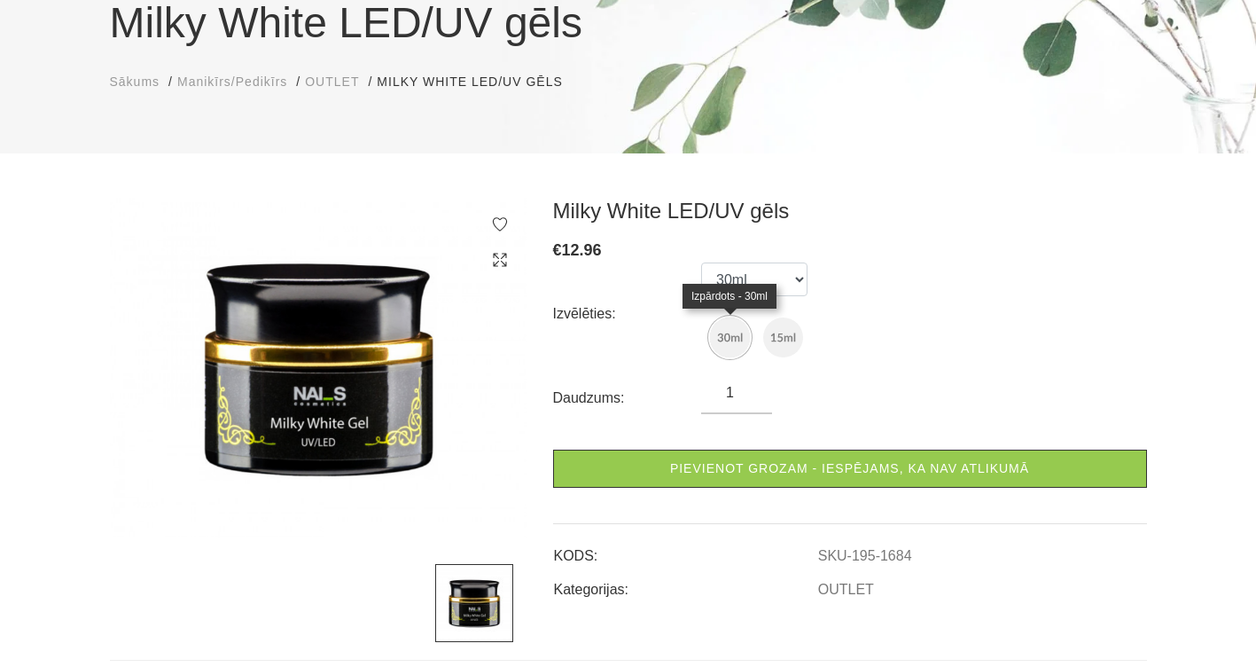
click at [723, 333] on img at bounding box center [730, 337] width 40 height 40
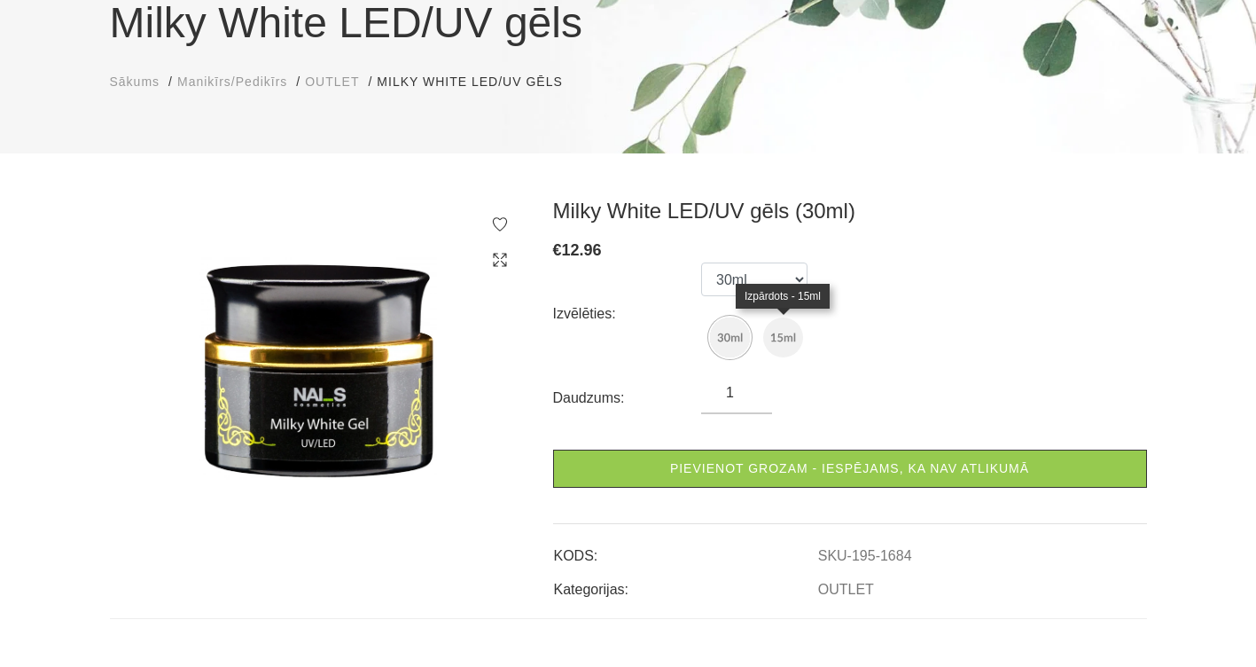
click at [783, 326] on img at bounding box center [783, 337] width 40 height 40
click at [392, 400] on img at bounding box center [318, 369] width 417 height 342
click at [732, 331] on img at bounding box center [730, 337] width 40 height 40
select select "1684"
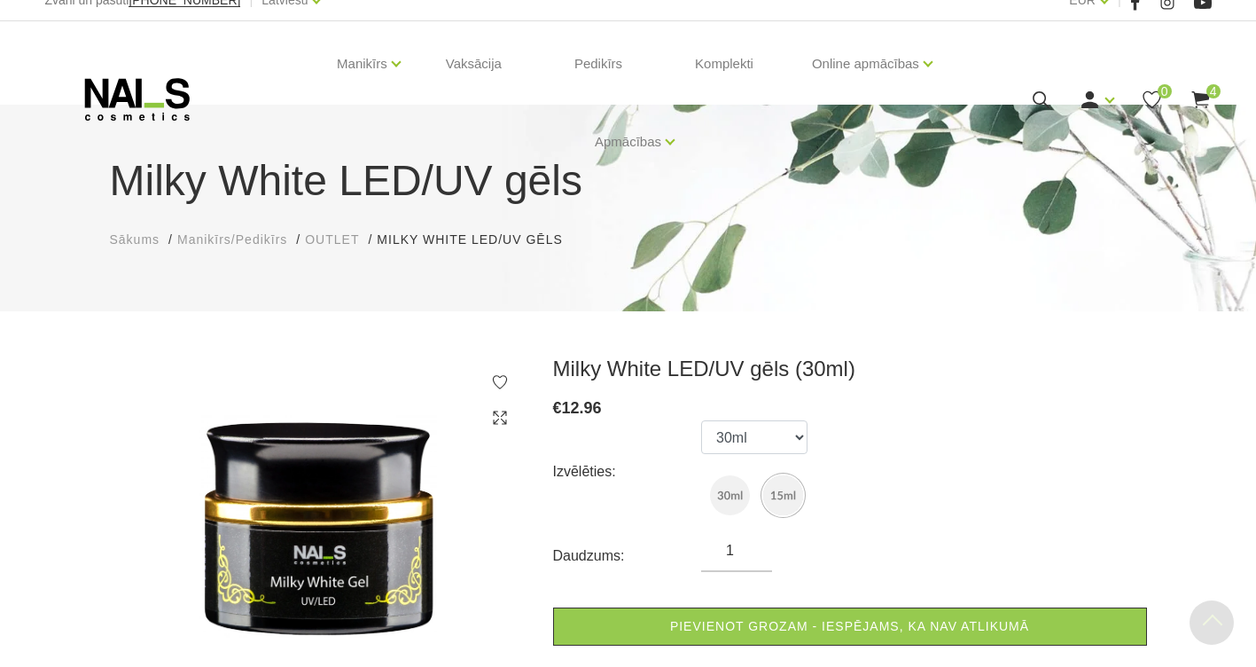
scroll to position [0, 0]
